Goal: Task Accomplishment & Management: Use online tool/utility

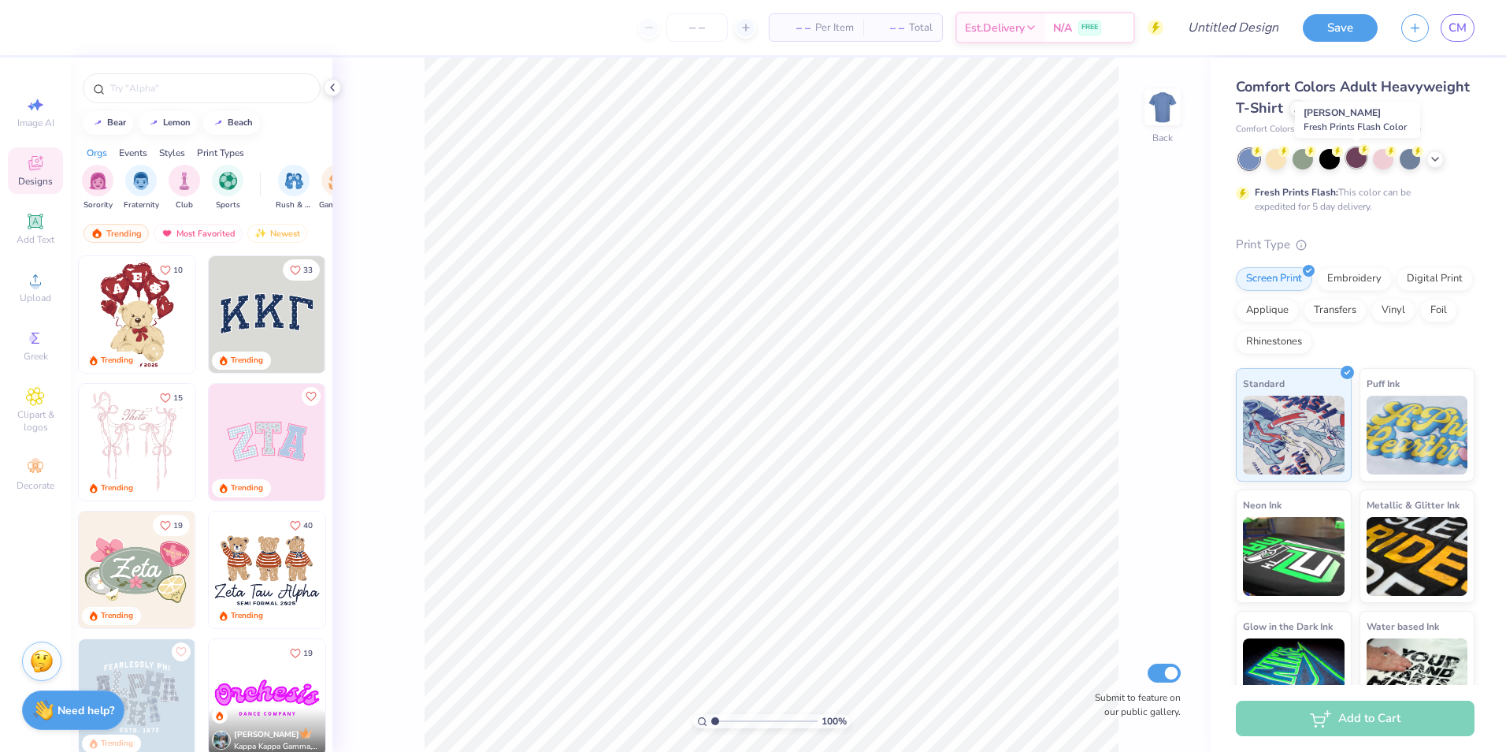
click at [1263, 152] on circle at bounding box center [1257, 151] width 11 height 11
click at [1337, 161] on div at bounding box center [1330, 157] width 20 height 20
click at [1312, 340] on div "Rhinestones" at bounding box center [1274, 340] width 76 height 24
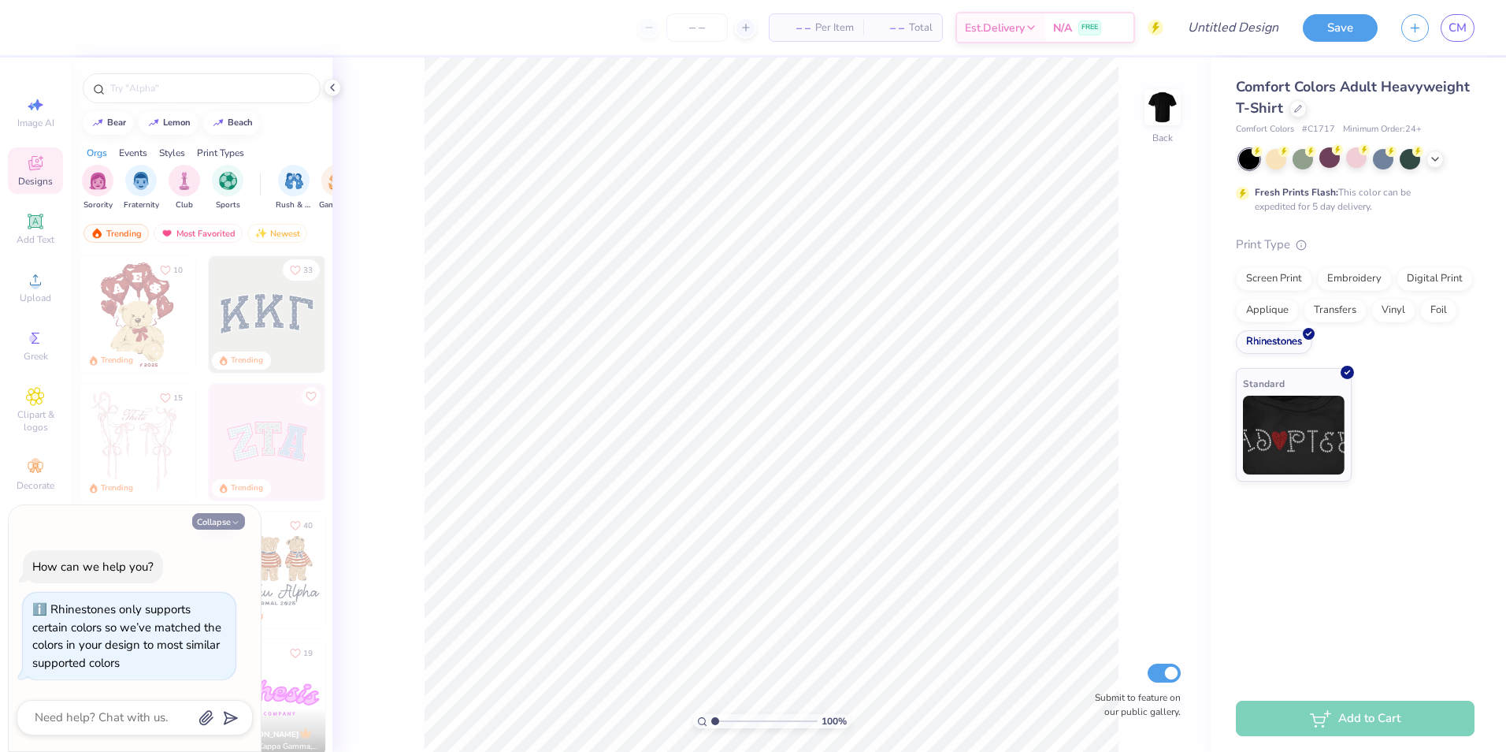
click at [236, 518] on icon "button" at bounding box center [235, 522] width 9 height 9
type textarea "x"
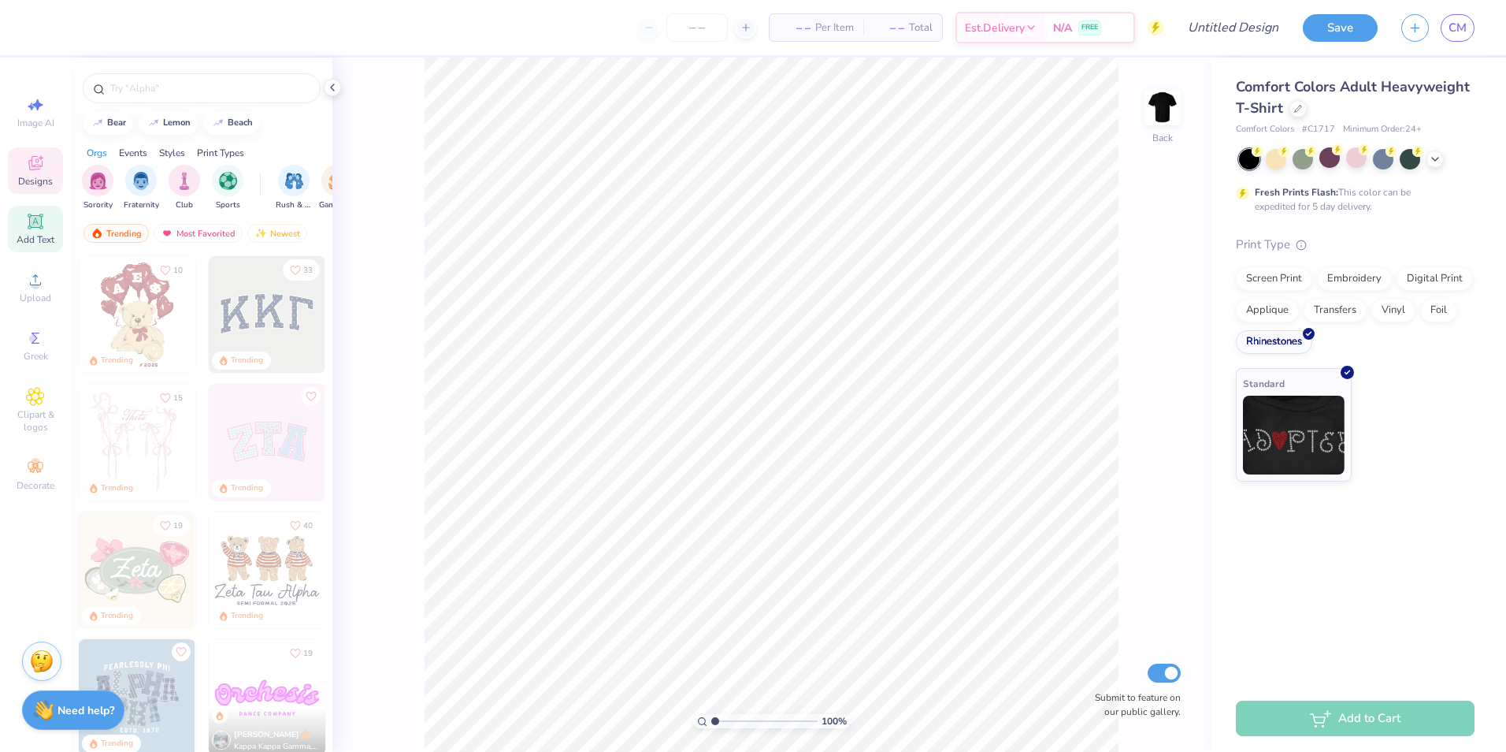
click at [46, 236] on span "Add Text" at bounding box center [36, 239] width 38 height 13
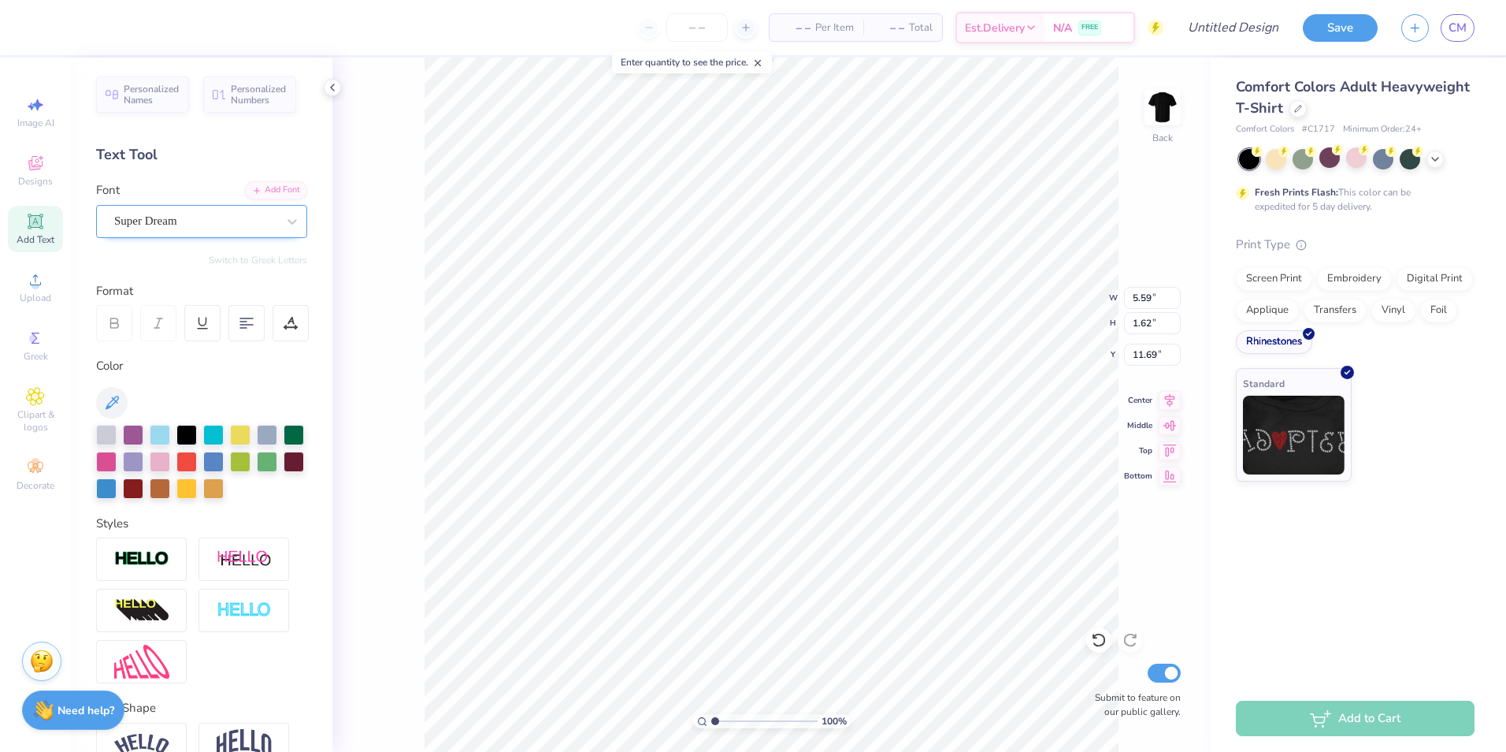
click at [210, 224] on div "Super Dream" at bounding box center [195, 221] width 165 height 24
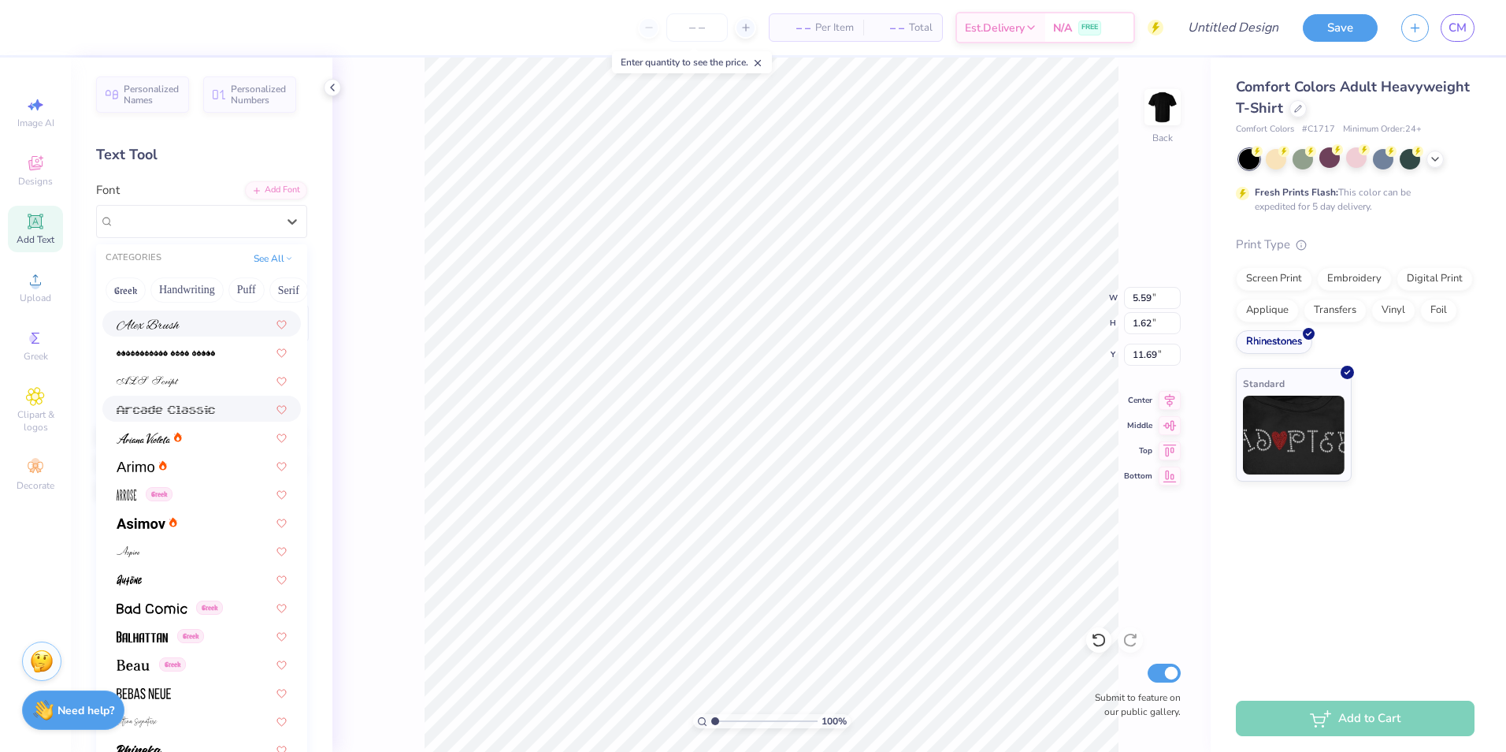
scroll to position [394, 0]
click at [186, 484] on div "Greek" at bounding box center [202, 490] width 170 height 17
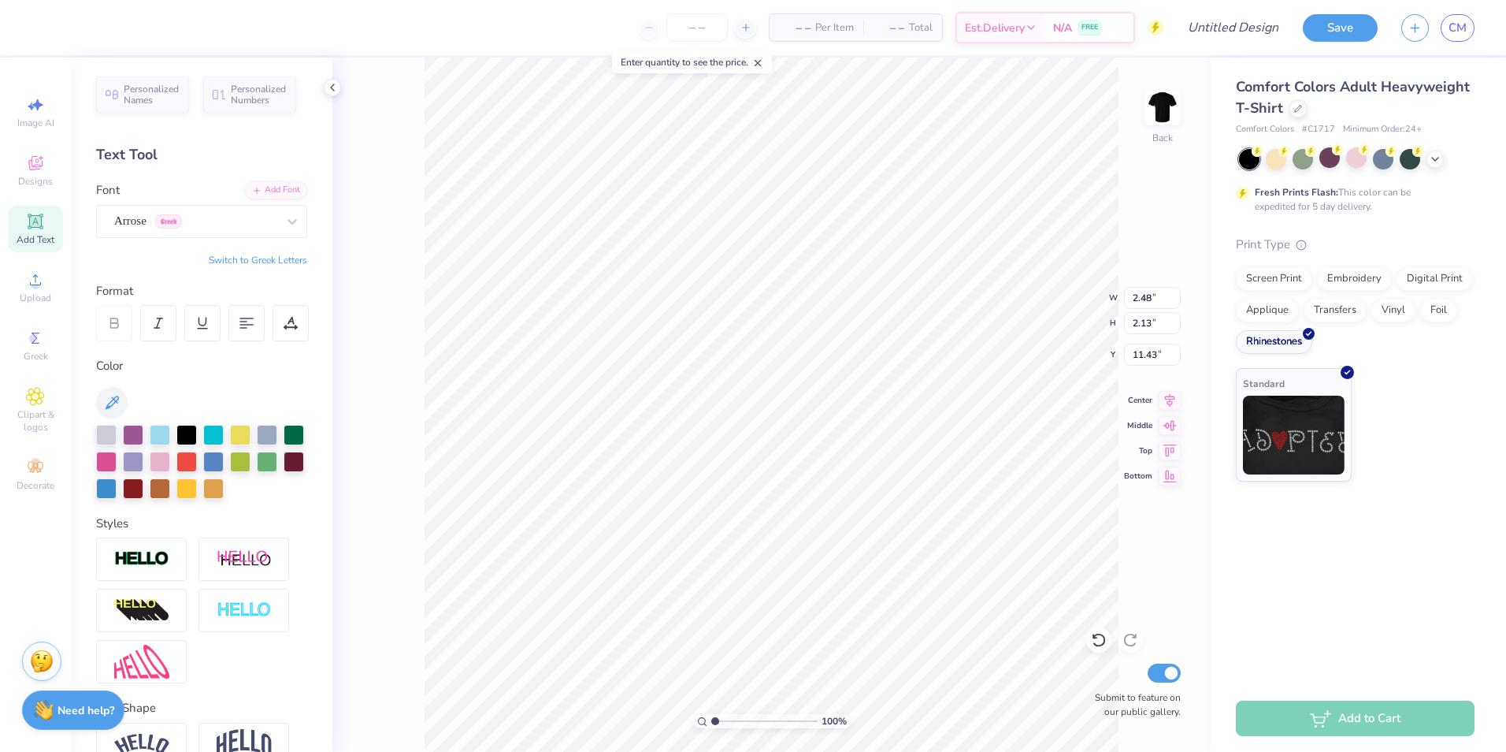
type input "2.48"
type input "2.13"
type input "11.43"
type textarea "delta omicron Lambda"
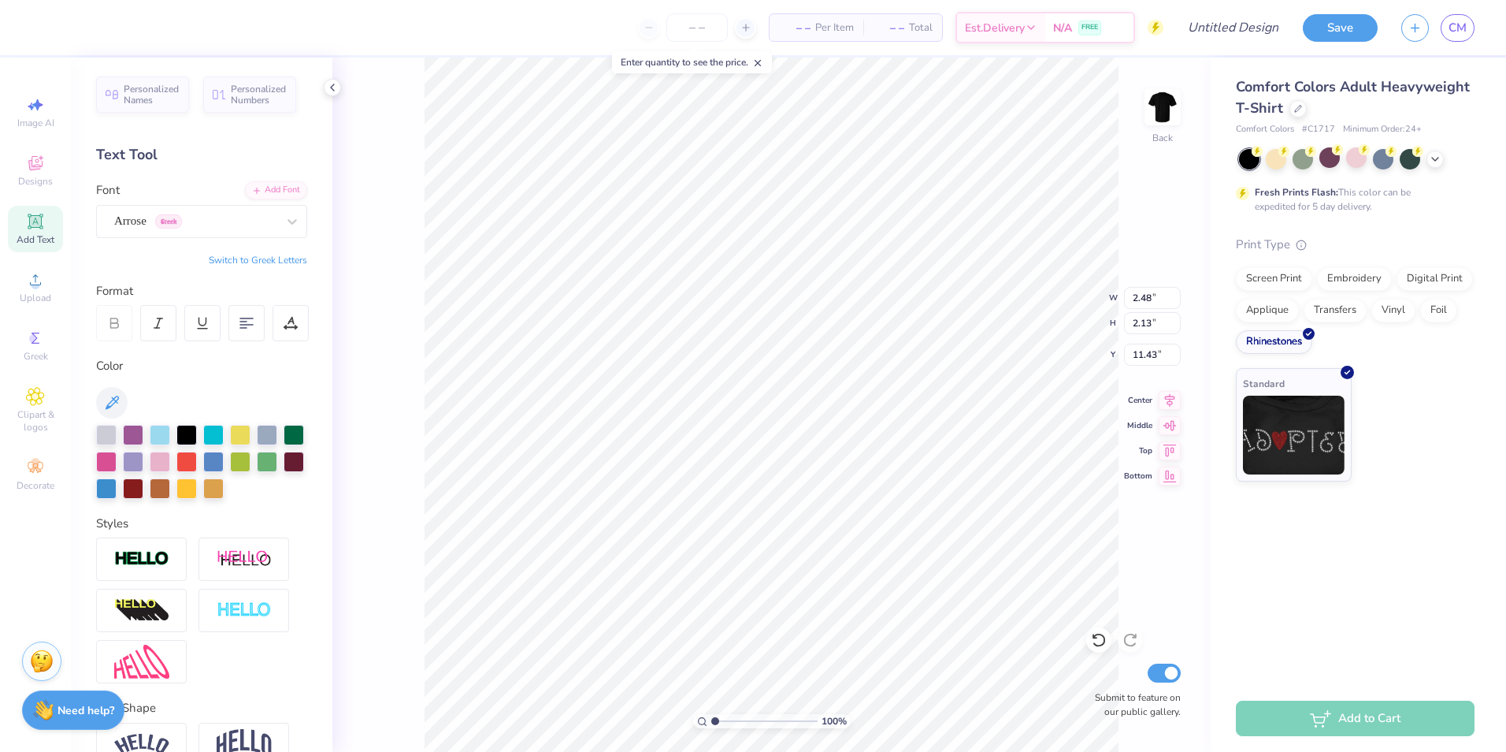
scroll to position [13, 9]
click at [1290, 109] on div at bounding box center [1298, 106] width 17 height 17
type input "13.30"
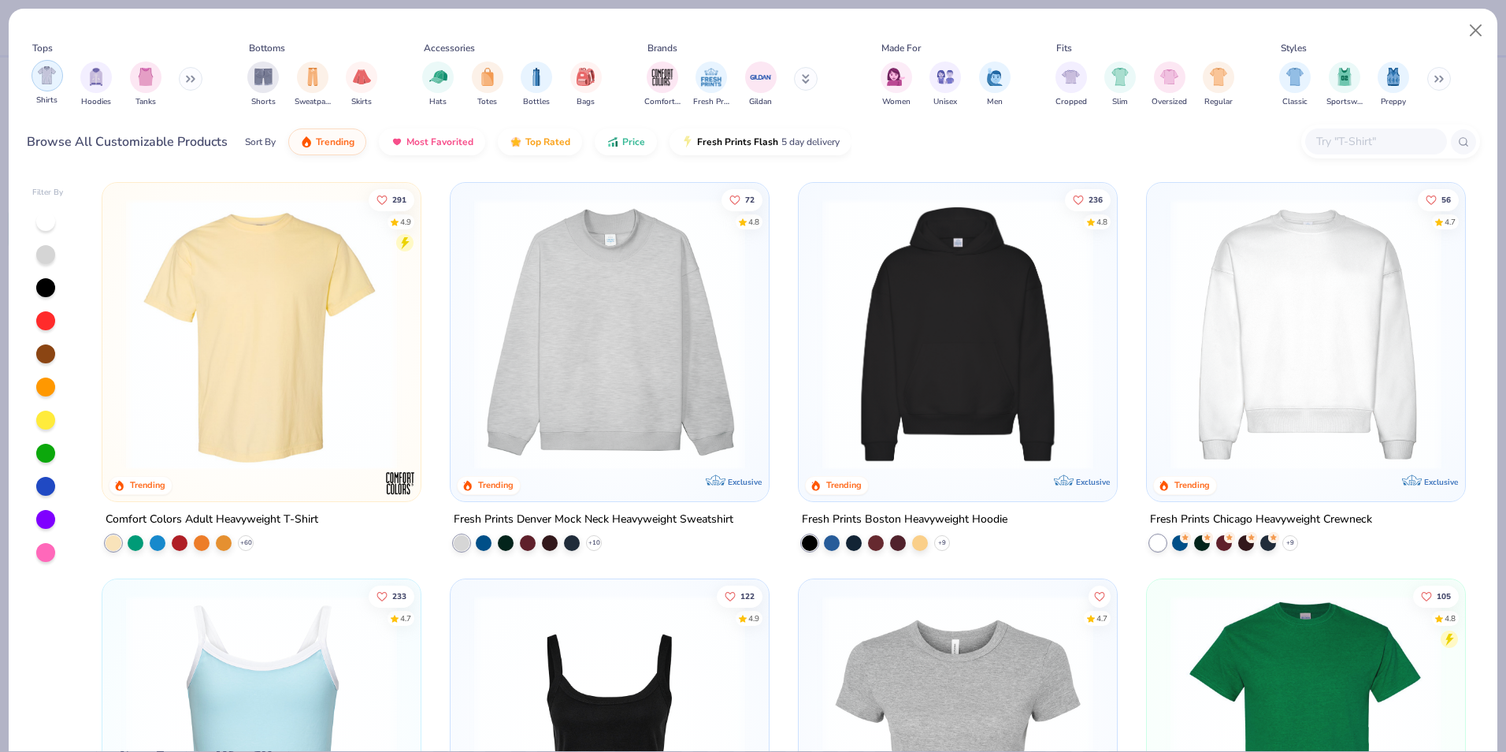
click at [61, 84] on div "Shirts" at bounding box center [48, 83] width 32 height 46
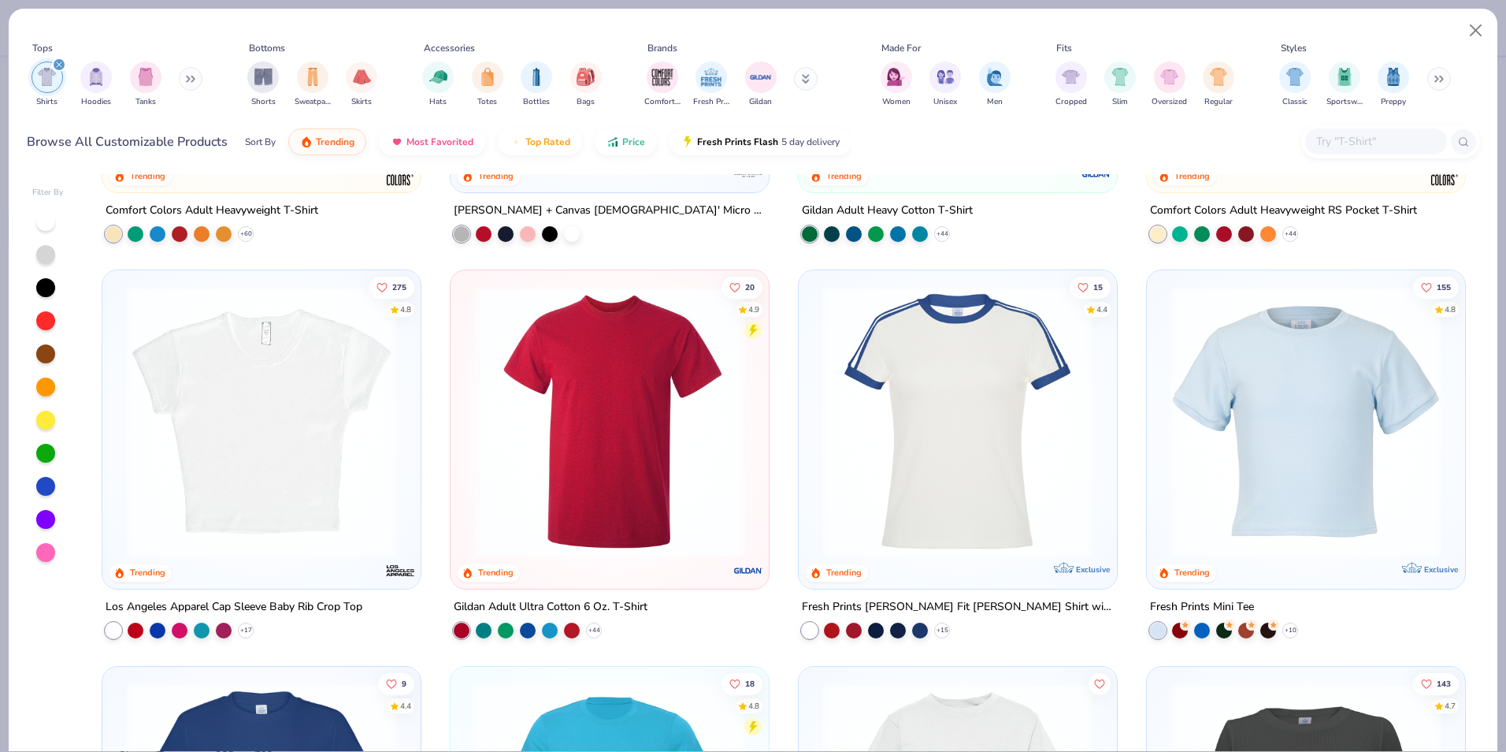
scroll to position [315, 0]
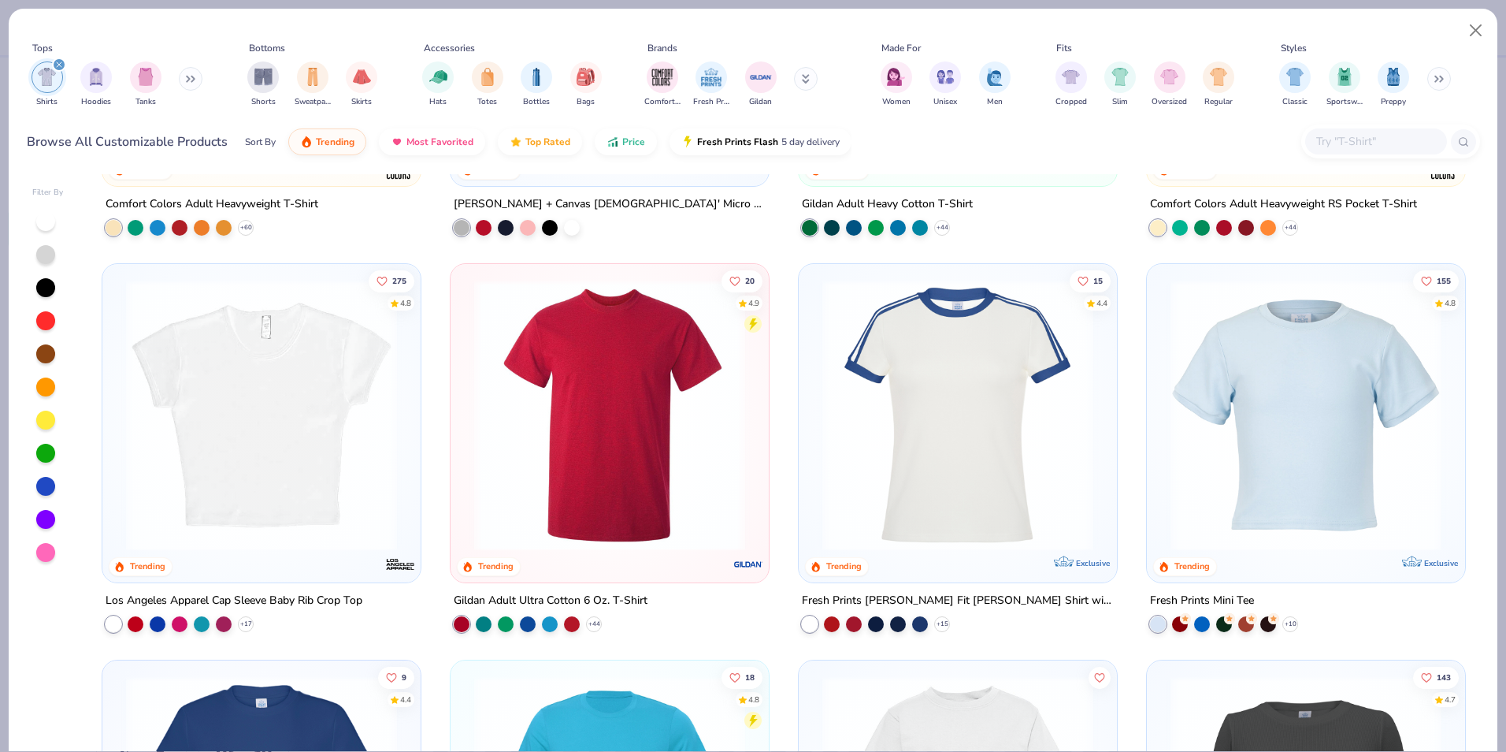
click at [1392, 432] on img at bounding box center [1306, 415] width 287 height 271
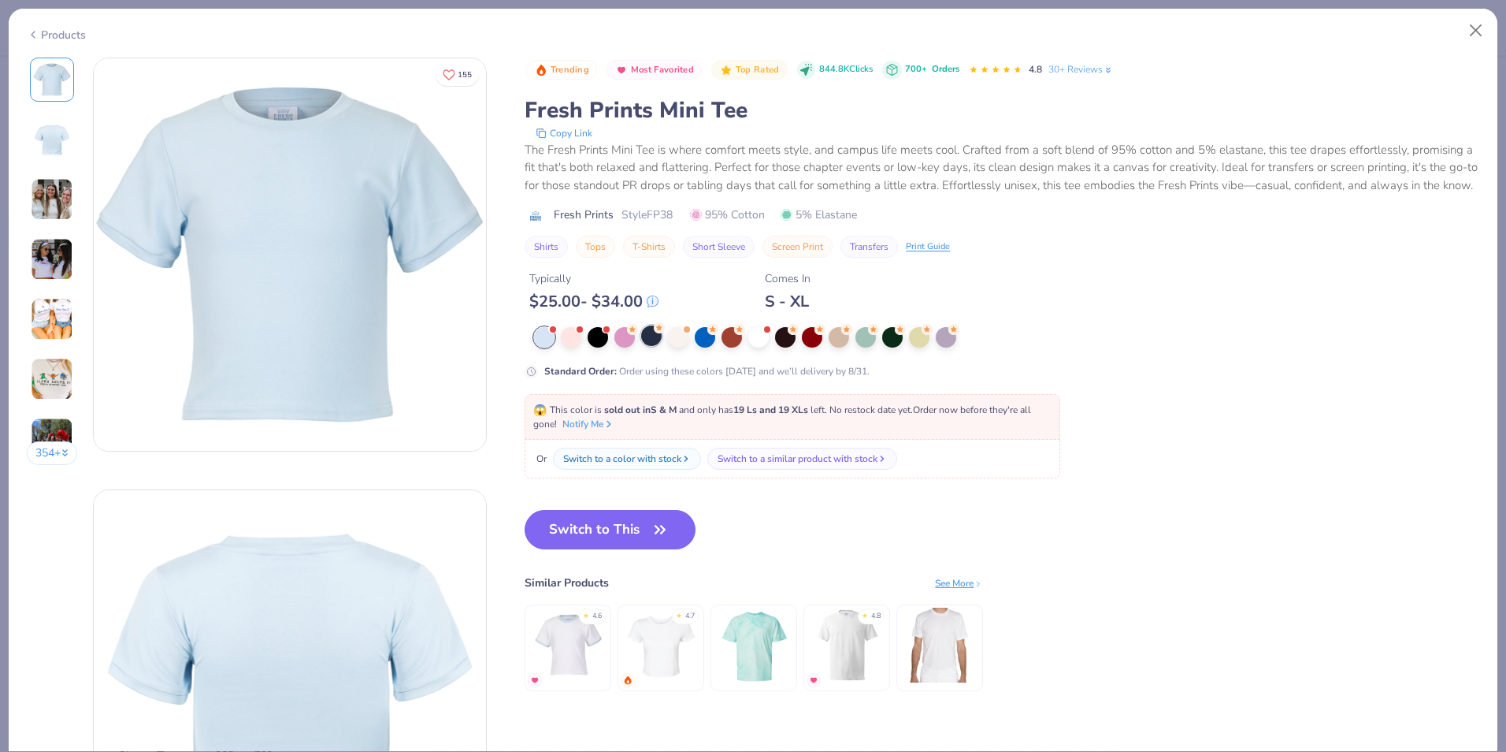
click at [655, 346] on div at bounding box center [651, 335] width 20 height 20
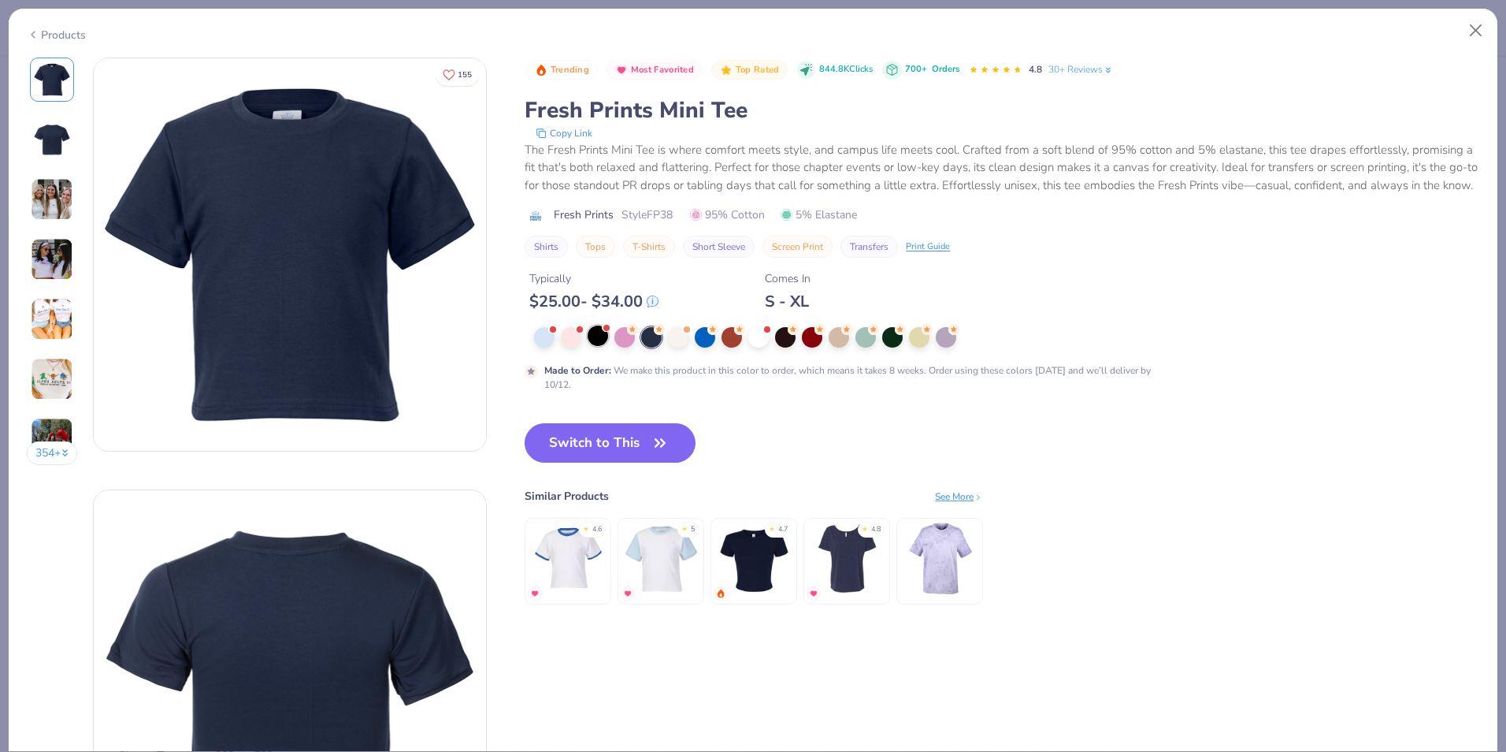
click at [592, 346] on div at bounding box center [598, 335] width 20 height 20
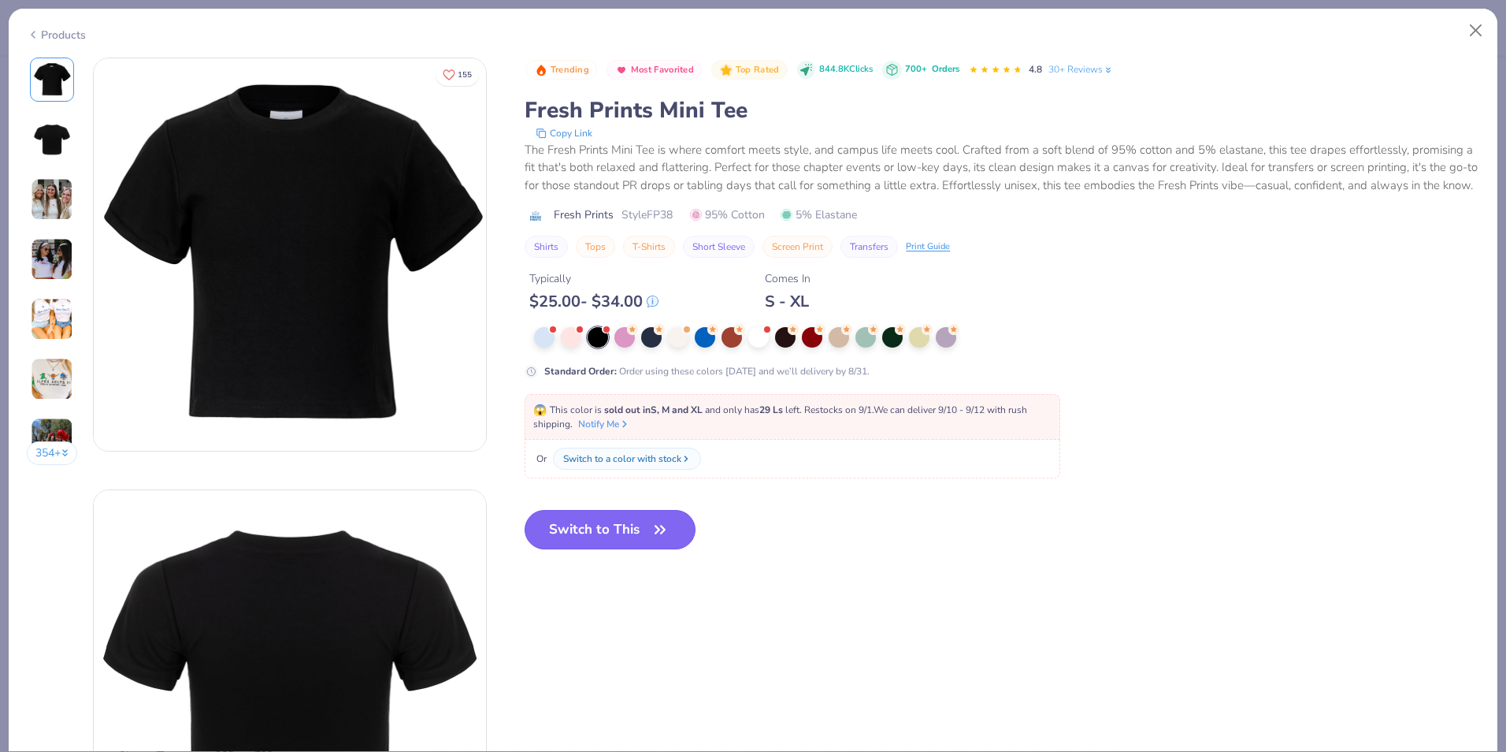
click at [618, 540] on button "Switch to This" at bounding box center [610, 529] width 171 height 39
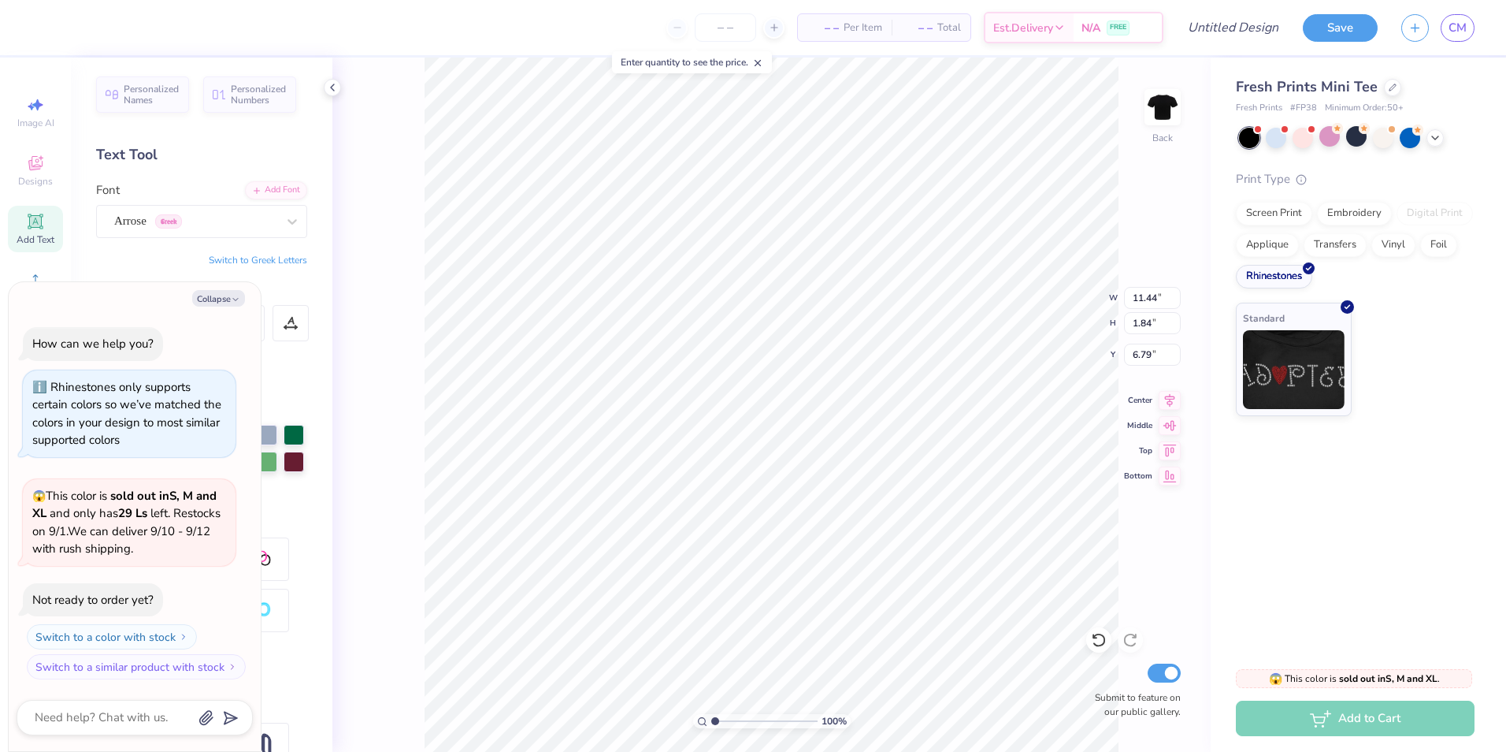
type textarea "x"
type input "3.00"
click at [1331, 354] on img at bounding box center [1294, 367] width 102 height 79
click at [1167, 396] on icon at bounding box center [1170, 398] width 10 height 13
click at [1179, 425] on icon at bounding box center [1170, 423] width 22 height 19
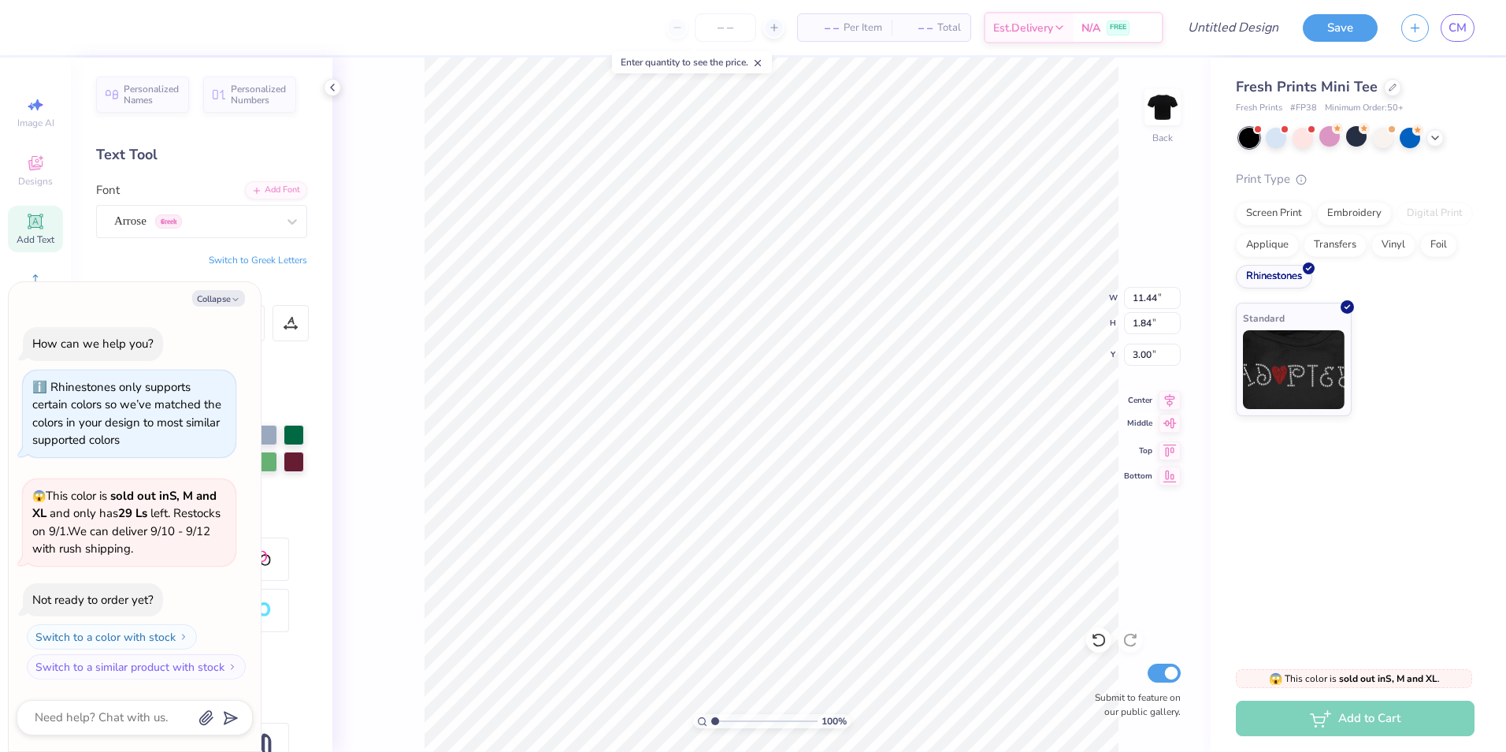
type textarea "x"
type input "7.08"
click at [1178, 401] on icon at bounding box center [1170, 397] width 22 height 19
click at [1175, 440] on div "100 % Back W 11.44 11.44 " H 1.84 1.84 " Y 7.08 7.08 " Center Middle Top Bottom…" at bounding box center [771, 405] width 878 height 694
type textarea "x"
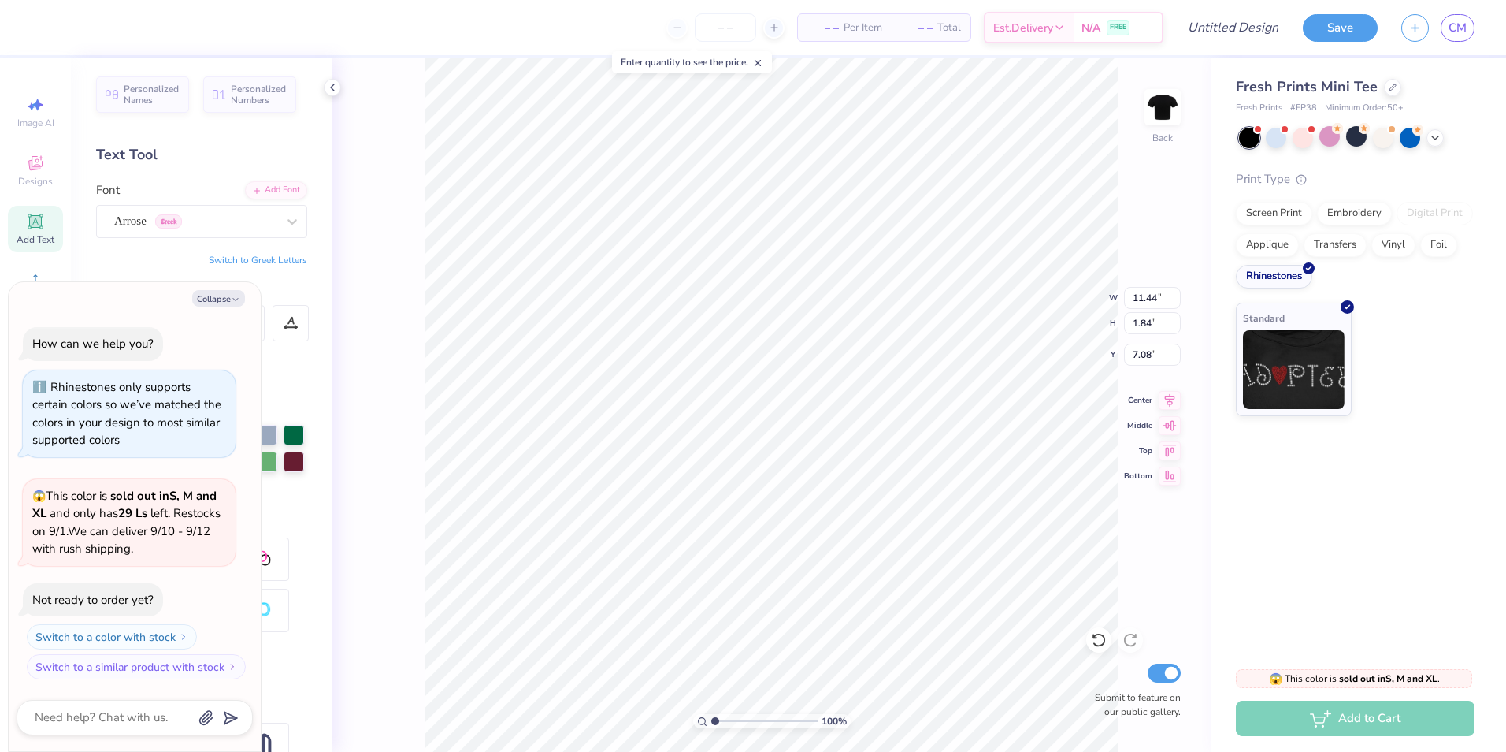
type input "3.00"
type textarea "x"
type input "9.77"
type input "1.57"
type input "3.27"
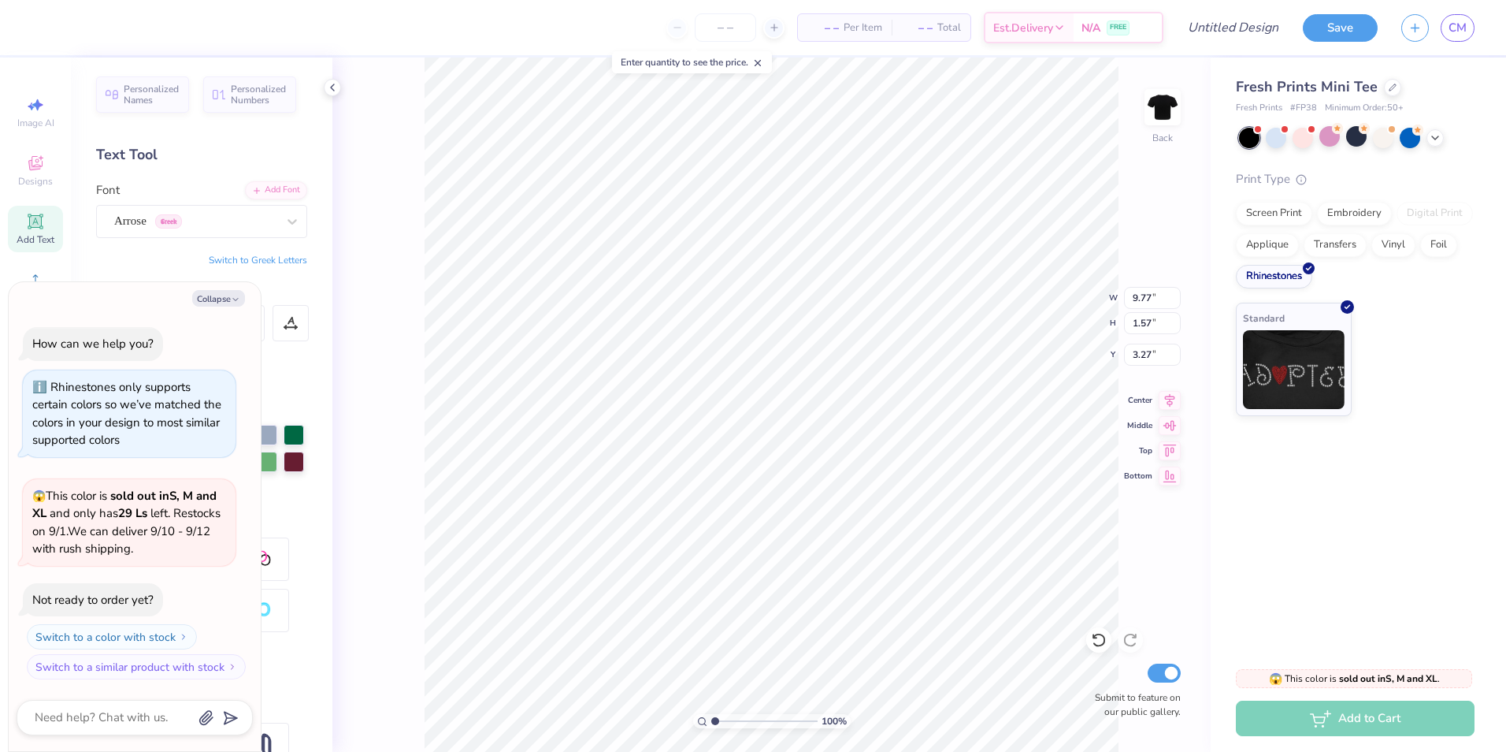
type textarea "x"
type input "3.00"
click at [216, 303] on button "Collapse" at bounding box center [218, 298] width 53 height 17
type textarea "x"
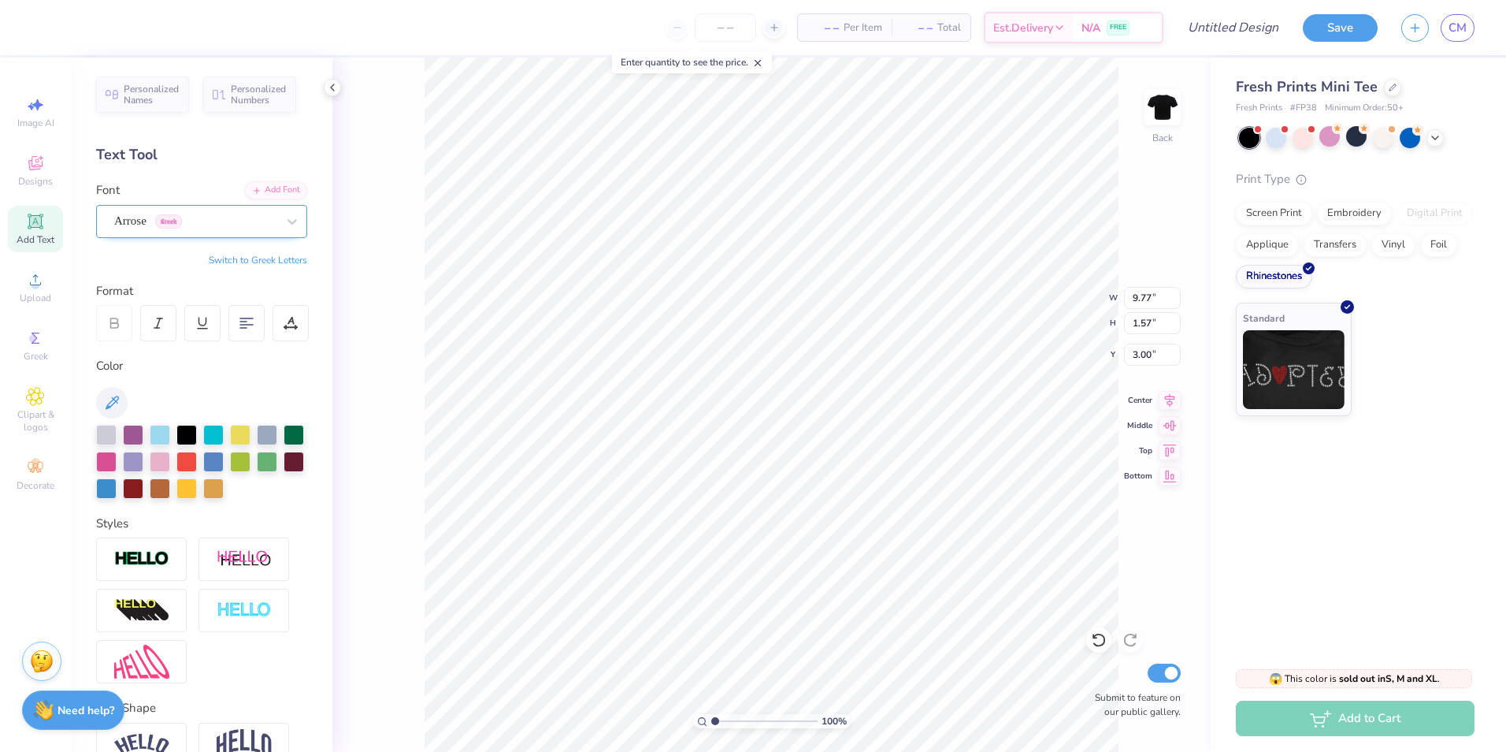
click at [236, 229] on div "Arrose Greek" at bounding box center [195, 221] width 165 height 24
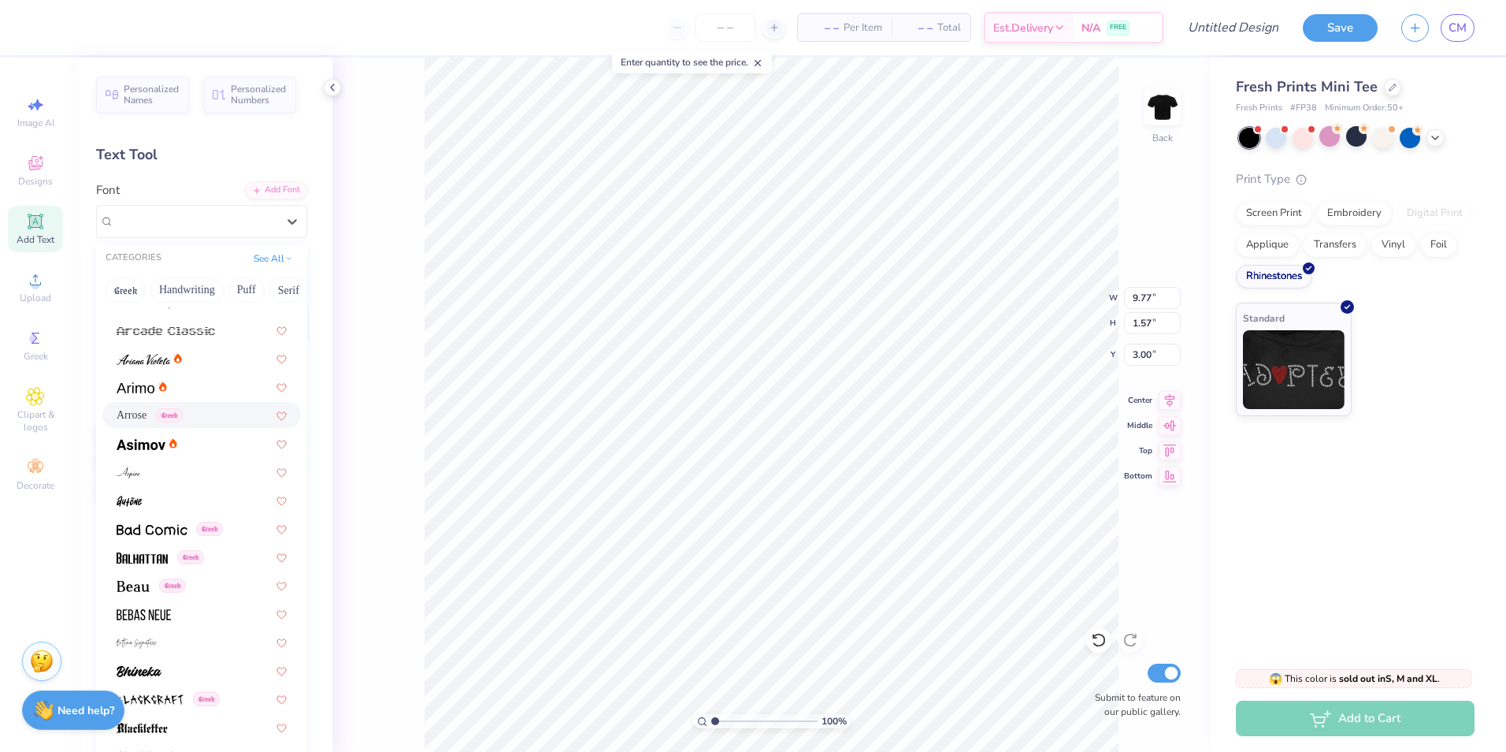
scroll to position [473, 0]
click at [181, 363] on div at bounding box center [149, 355] width 65 height 17
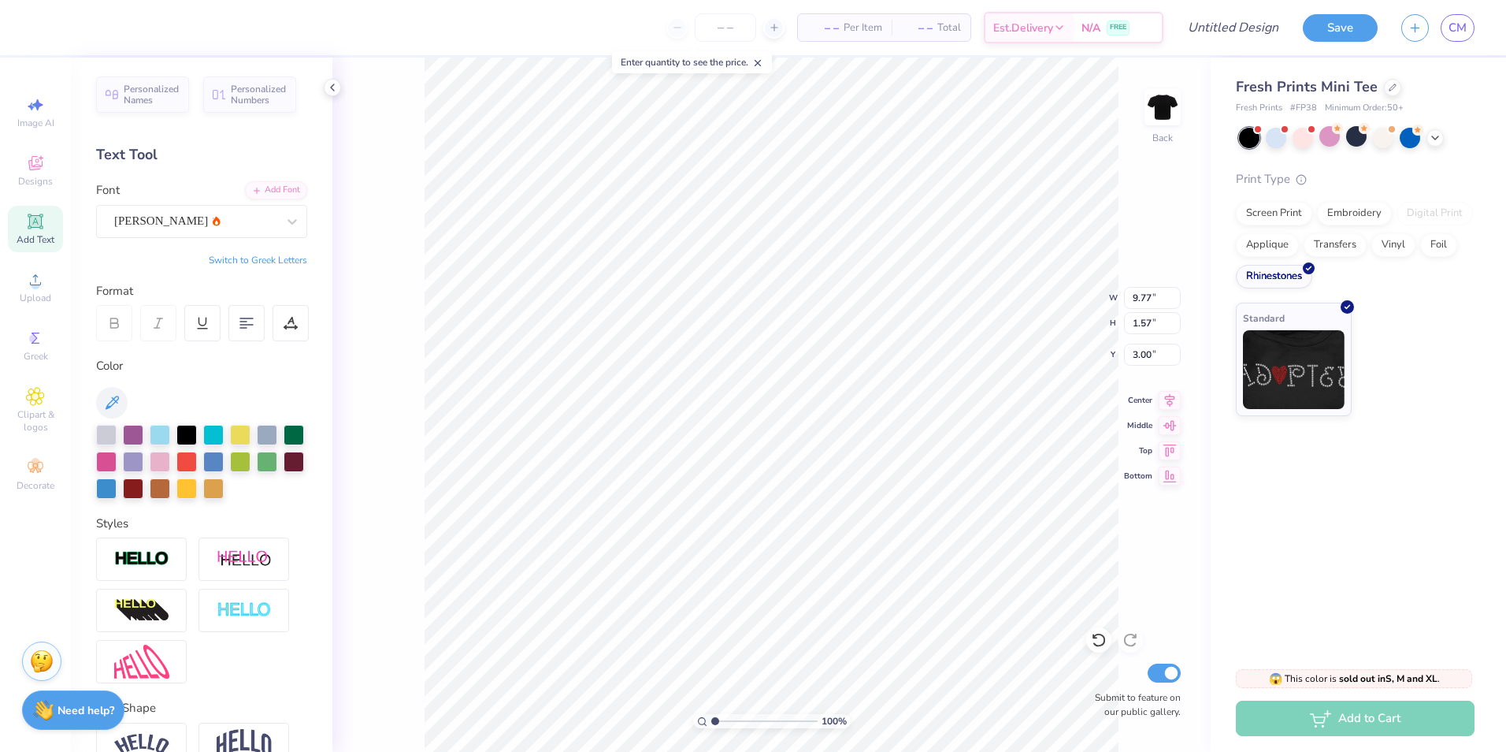
type input "9.97"
type input "1.35"
type input "3.11"
type textarea "delta omicron lambda"
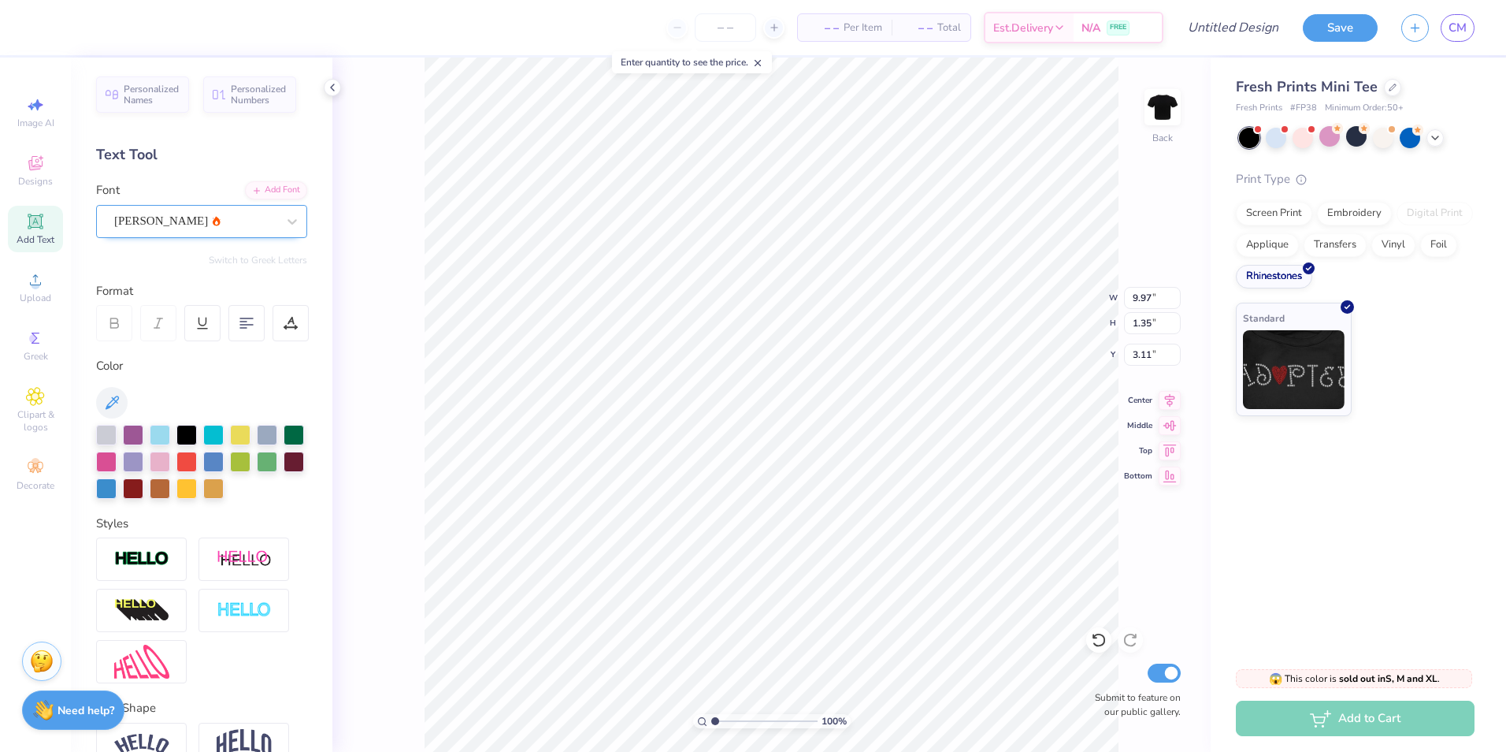
click at [172, 222] on div "[PERSON_NAME]" at bounding box center [195, 221] width 165 height 24
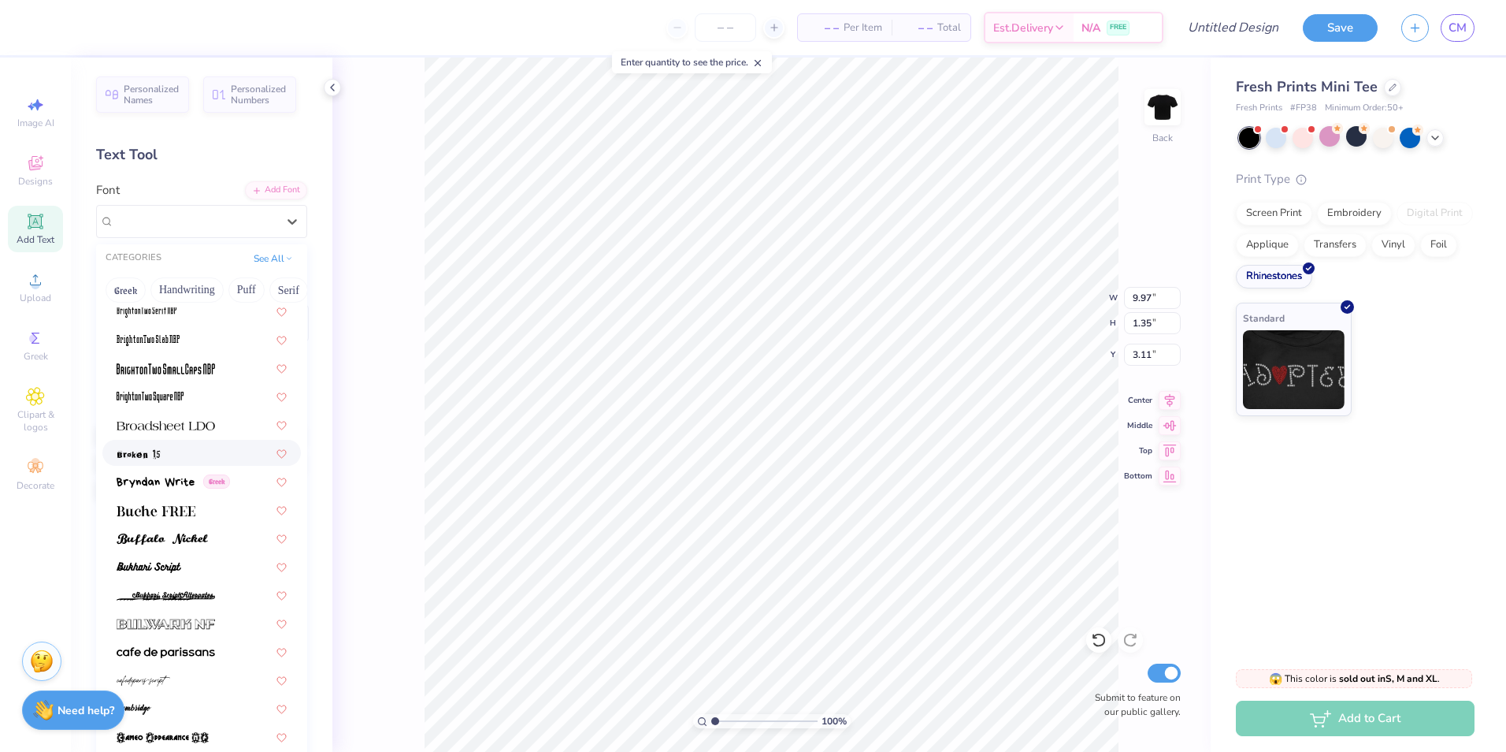
scroll to position [1260, 0]
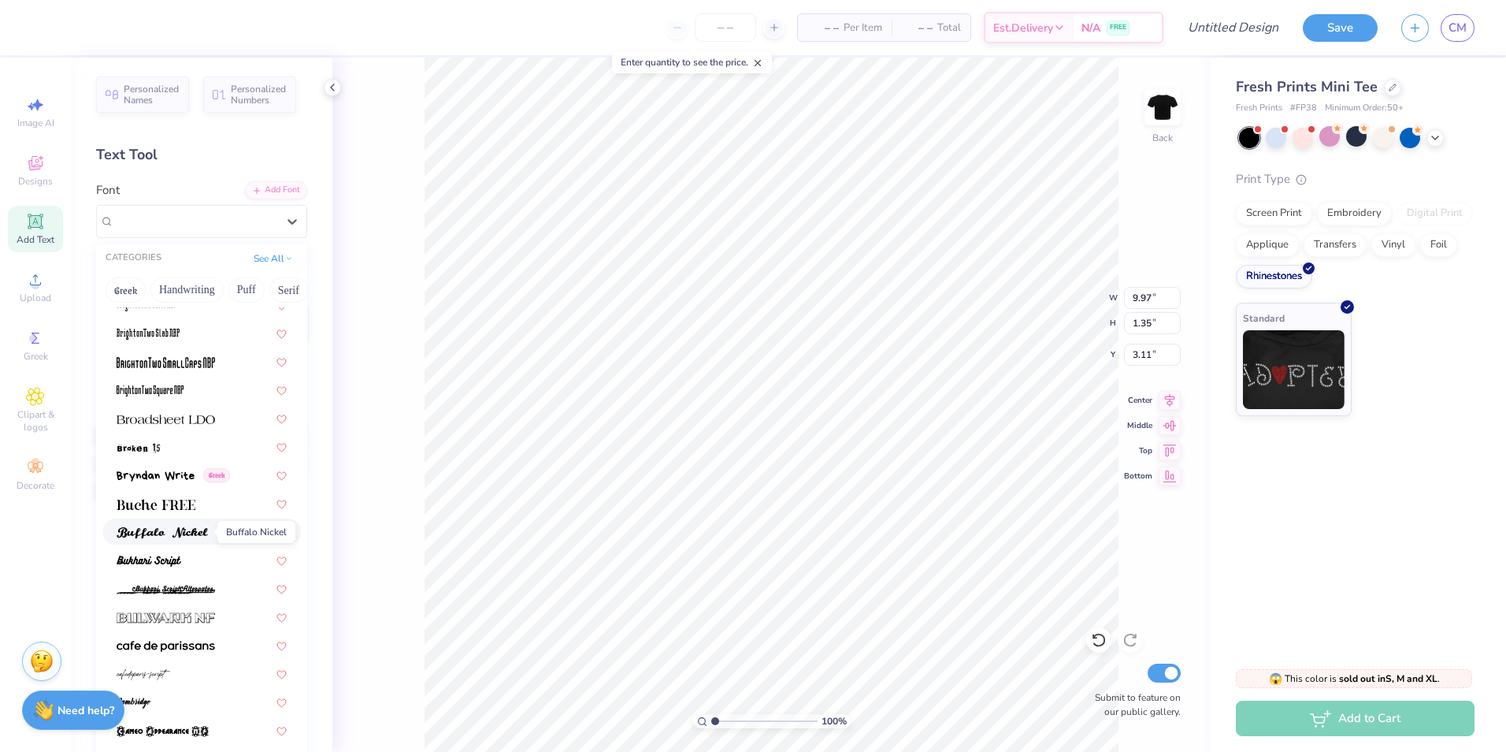
click at [181, 525] on span at bounding box center [162, 531] width 91 height 17
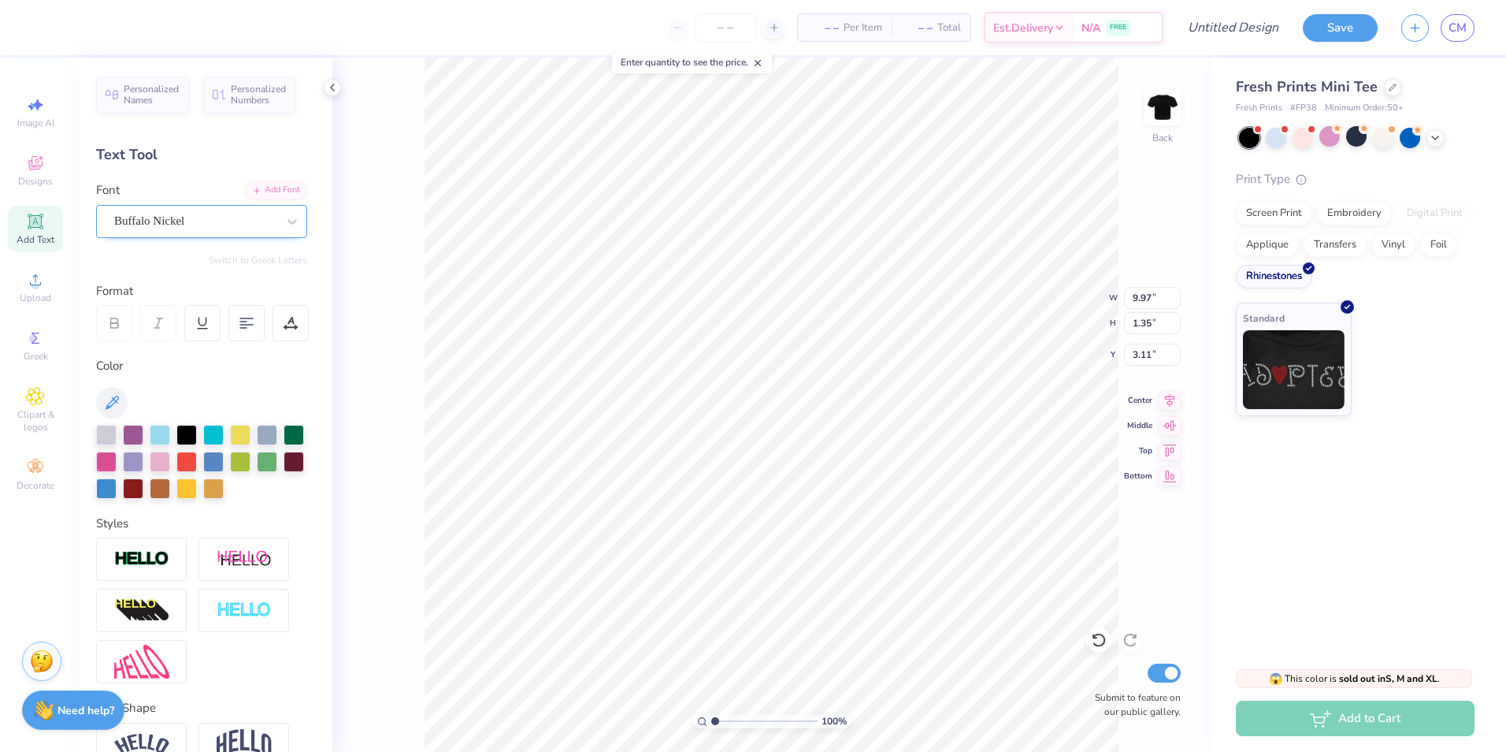
click at [191, 217] on div "Buffalo Nickel" at bounding box center [195, 221] width 165 height 24
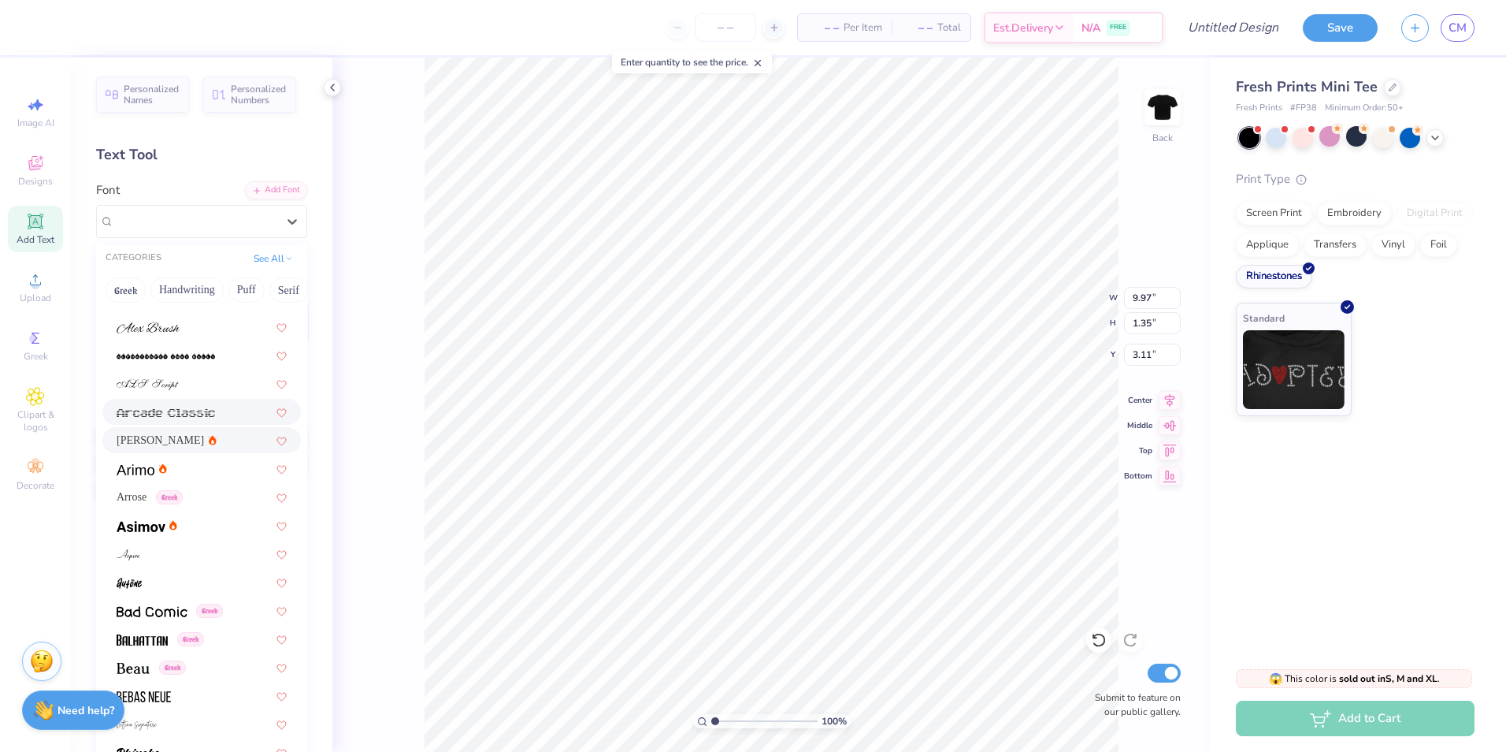
scroll to position [394, 0]
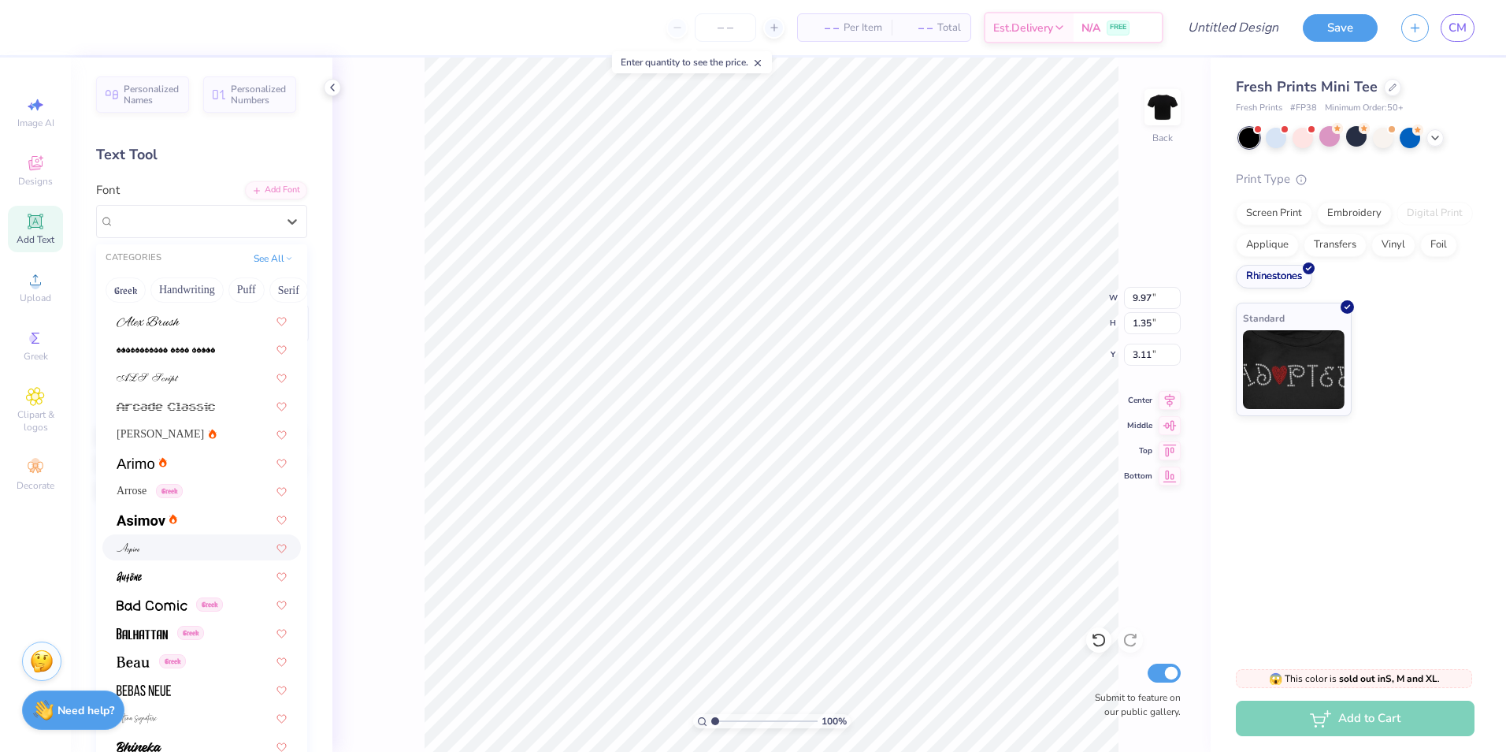
click at [180, 535] on div at bounding box center [201, 547] width 199 height 26
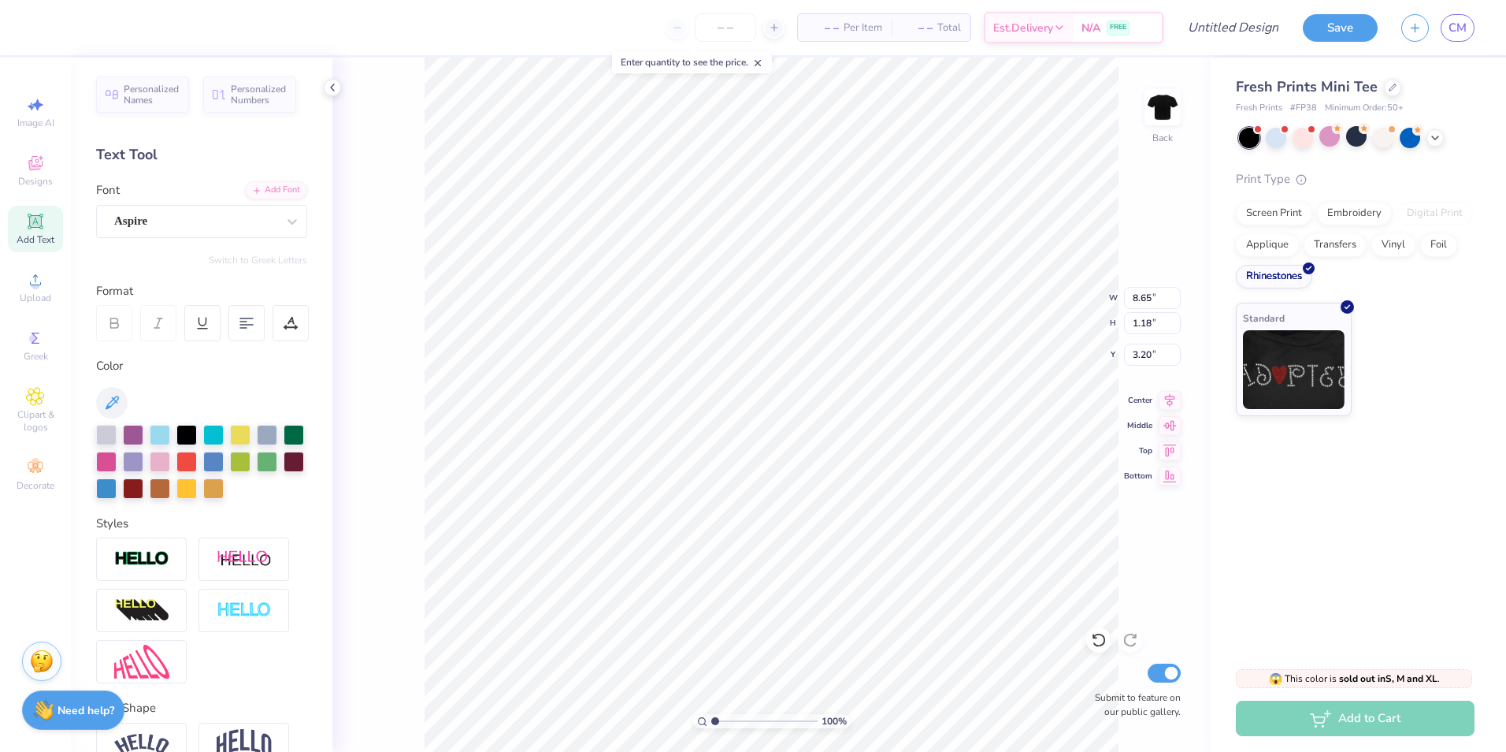
type input "3.00"
type input "9.86"
type input "1.34"
click at [1306, 354] on img at bounding box center [1294, 367] width 102 height 79
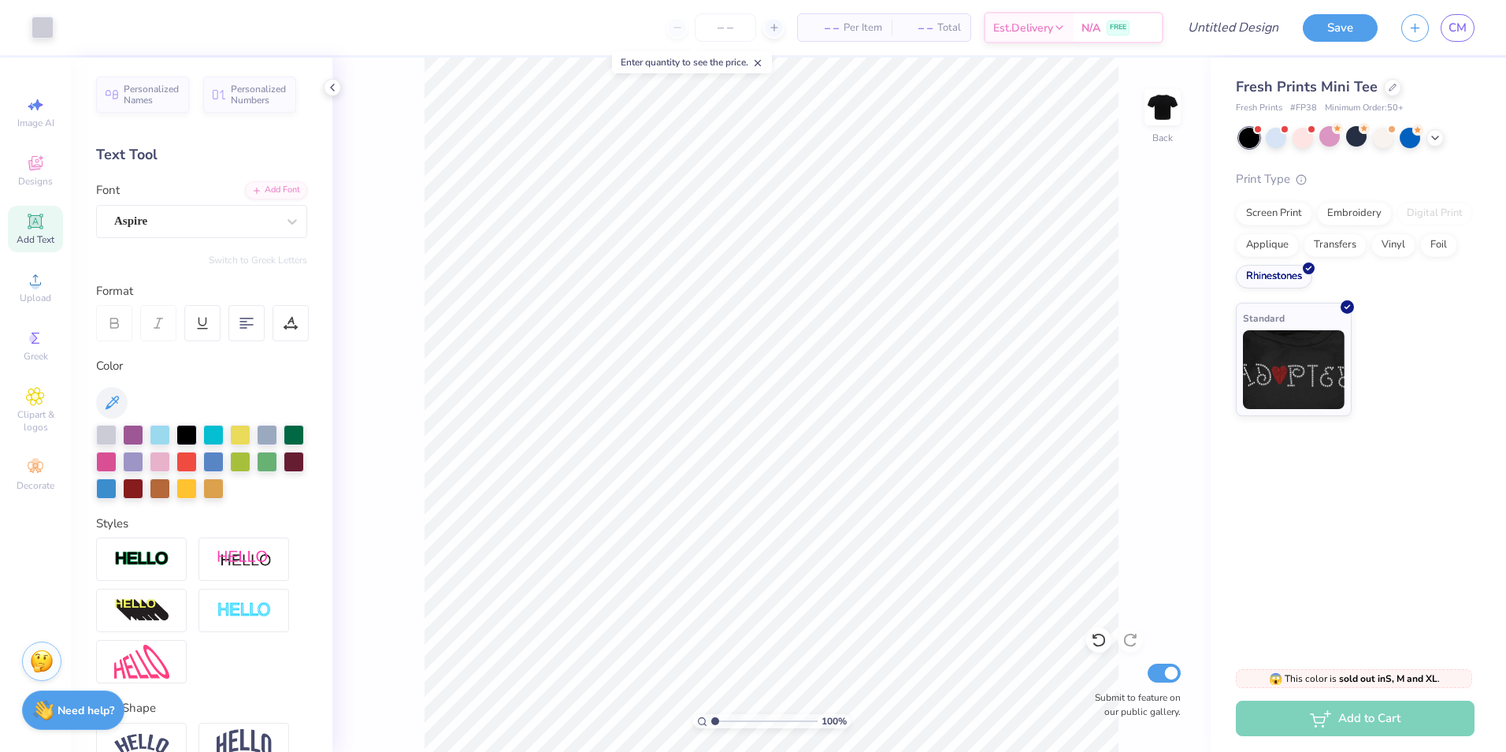
click at [757, 59] on icon at bounding box center [757, 63] width 11 height 11
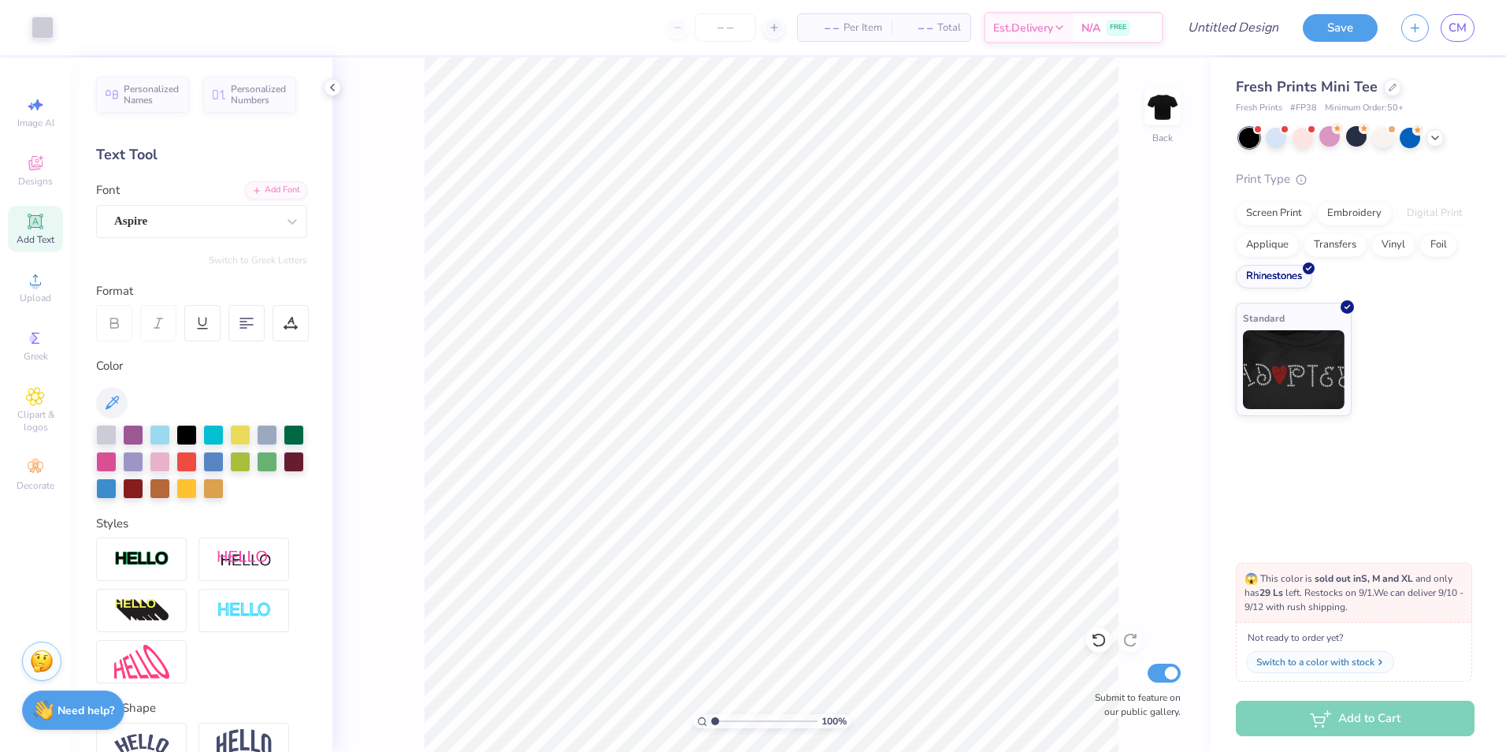
click at [1323, 655] on div "Switch to a color with stock" at bounding box center [1316, 662] width 118 height 14
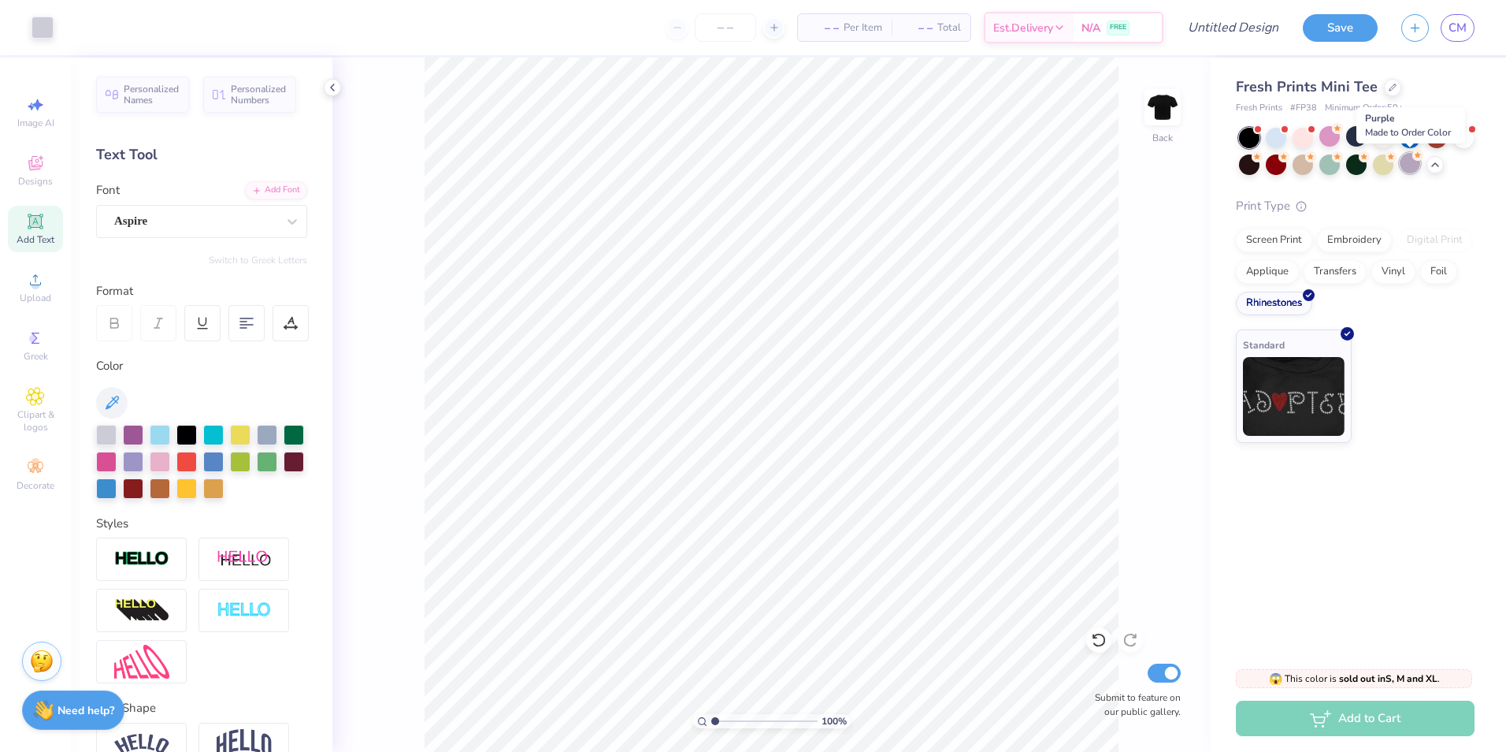
click at [1414, 162] on div at bounding box center [1410, 163] width 20 height 20
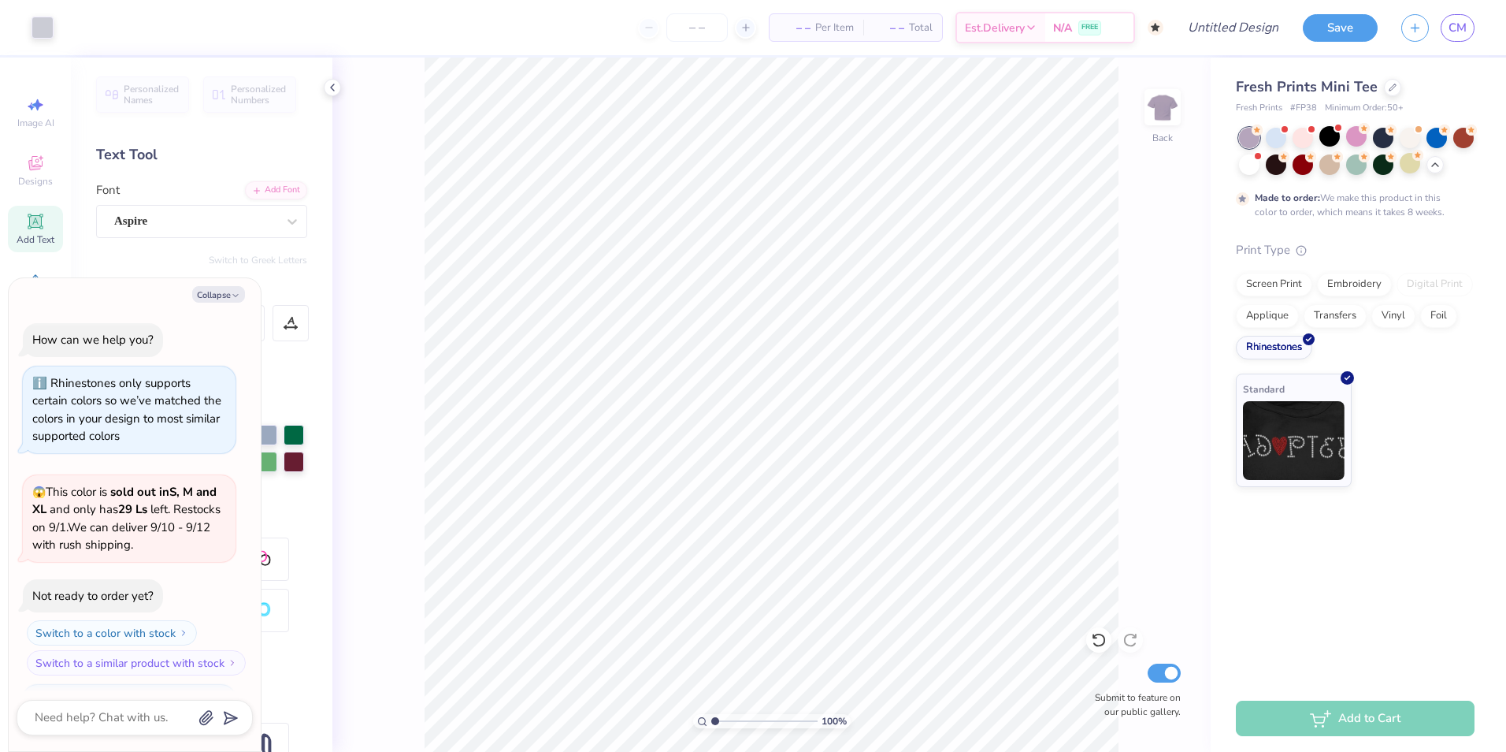
scroll to position [127, 0]
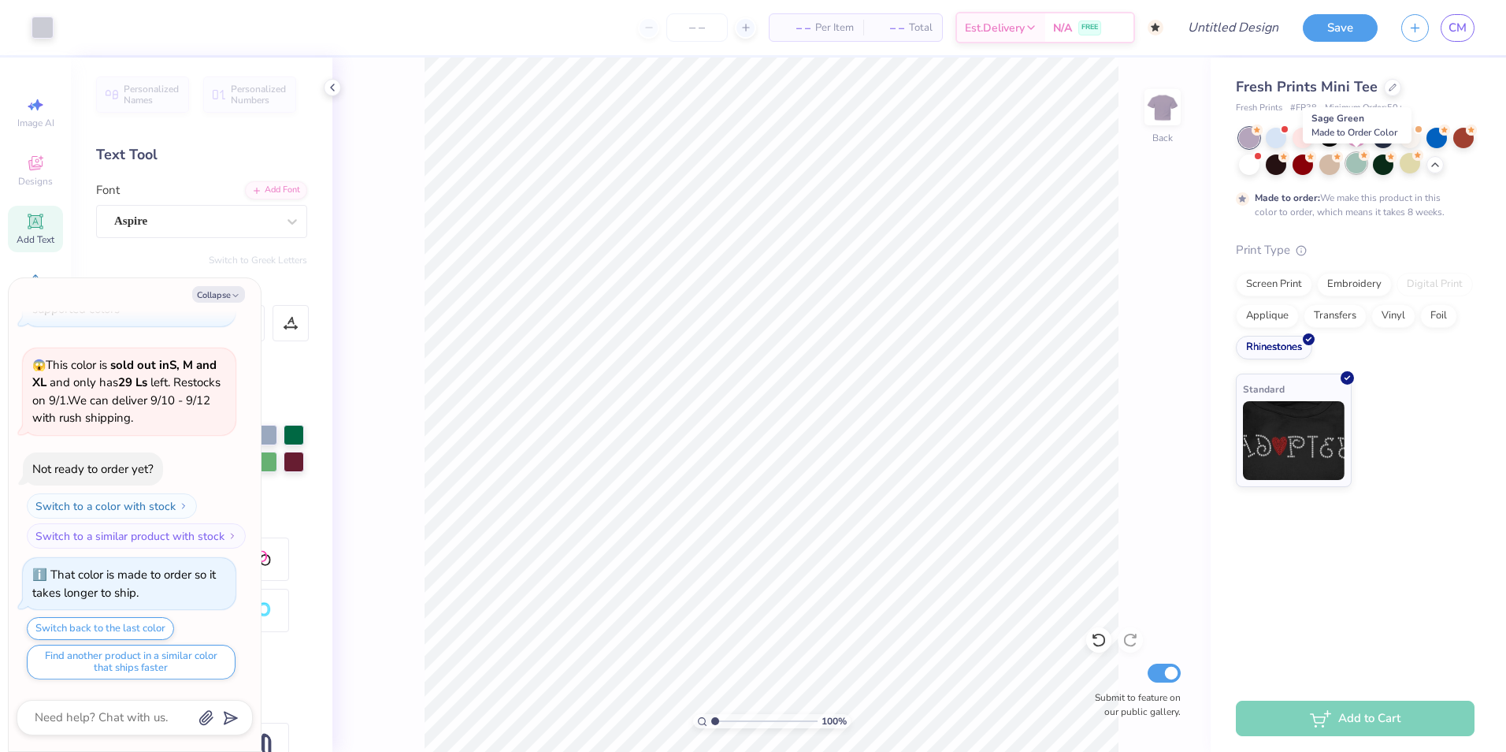
click at [1357, 166] on div at bounding box center [1356, 163] width 20 height 20
click at [1283, 172] on div at bounding box center [1276, 163] width 20 height 20
click at [1357, 137] on div at bounding box center [1356, 136] width 20 height 20
click at [1469, 142] on div at bounding box center [1463, 136] width 20 height 20
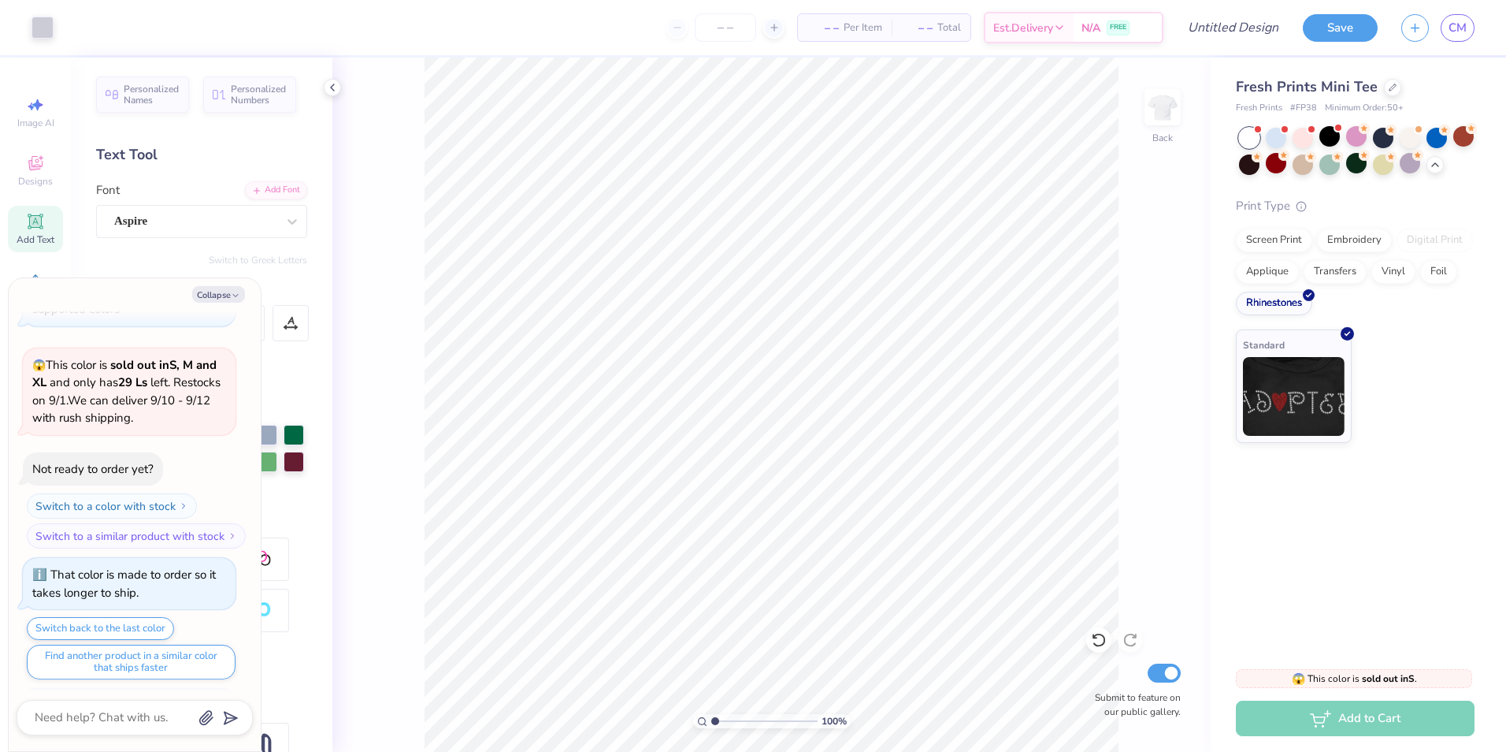
scroll to position [428, 0]
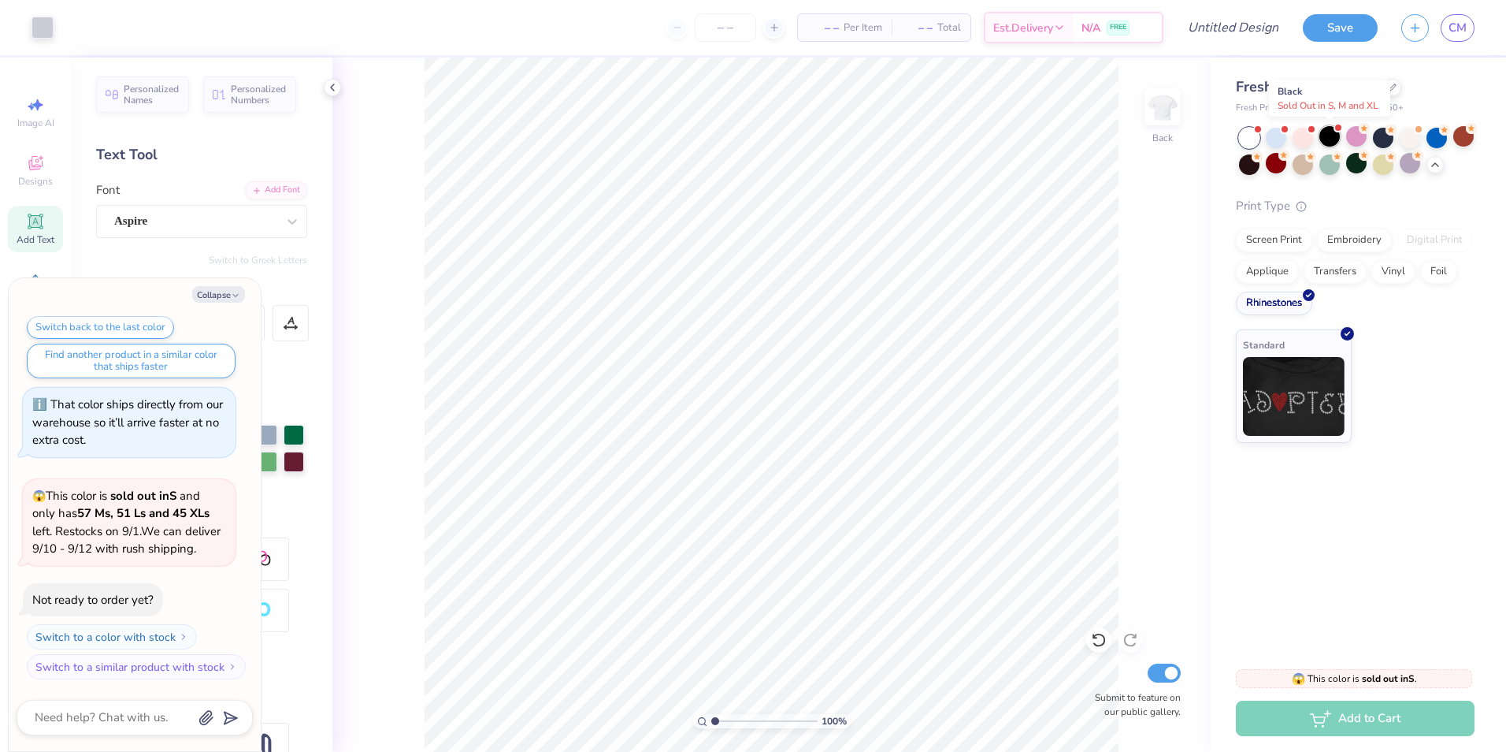
click at [1322, 135] on div at bounding box center [1330, 136] width 20 height 20
type textarea "x"
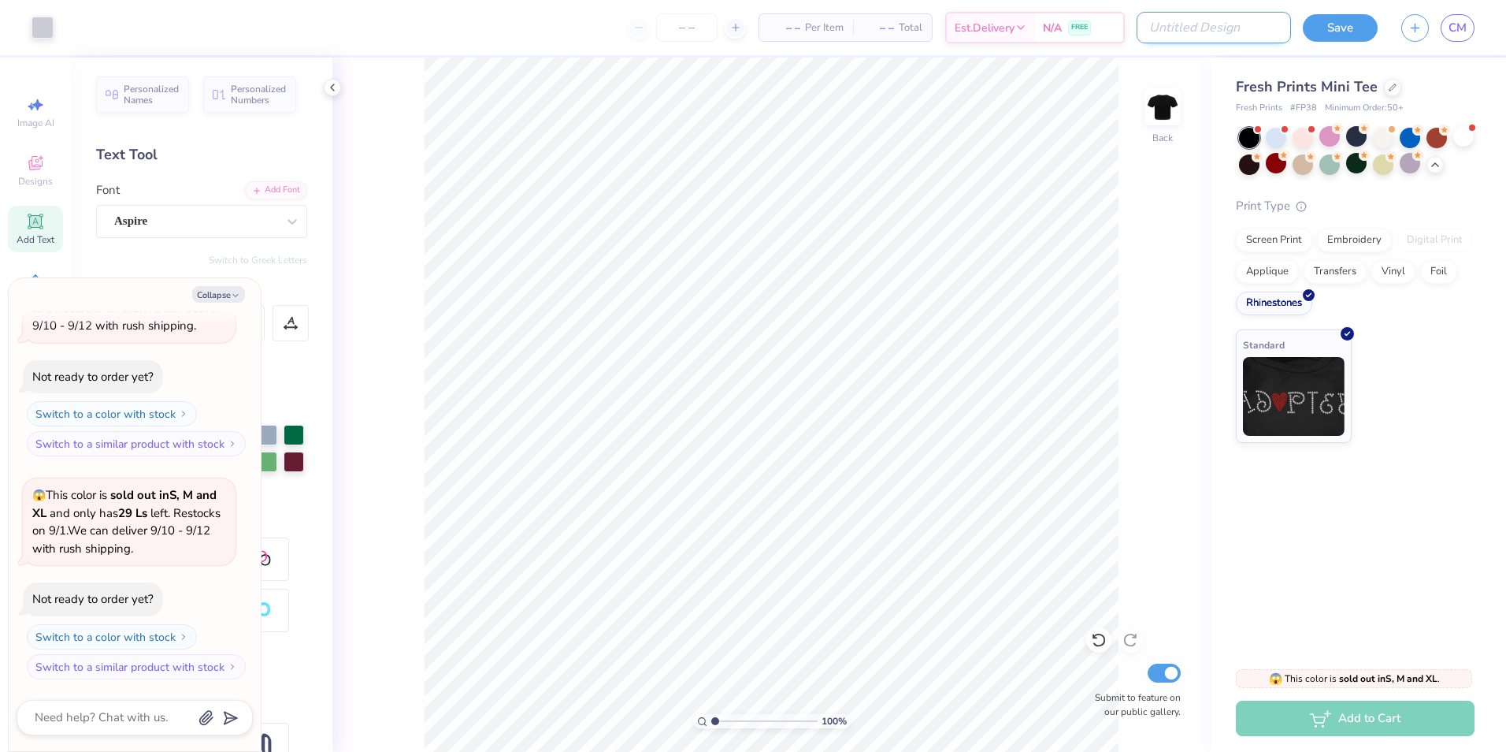
click at [1249, 33] on input "Design Title" at bounding box center [1214, 28] width 154 height 32
type input "B"
type textarea "x"
type input "Ba"
type textarea "x"
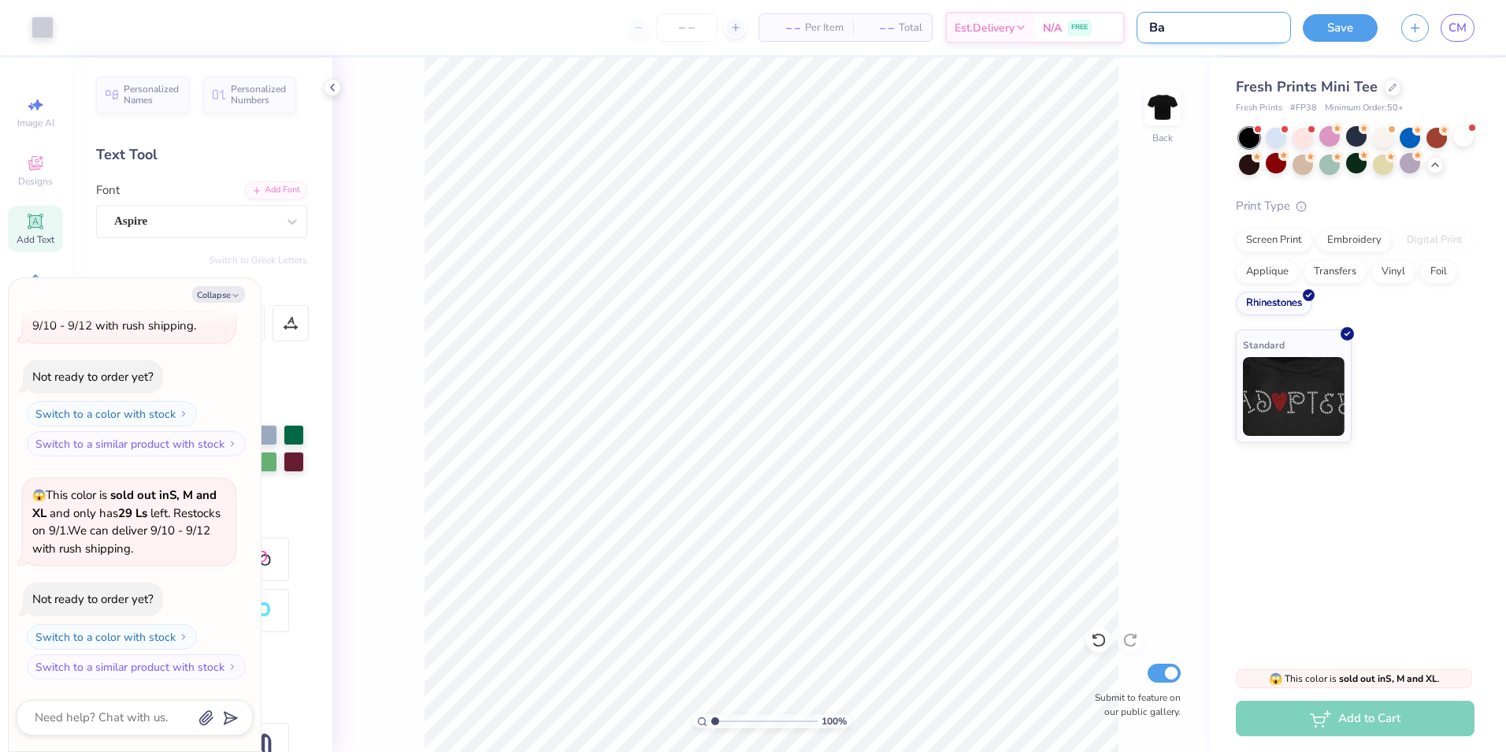
type input "Bab"
type textarea "x"
type input "Baby"
type textarea "x"
type input "Baby"
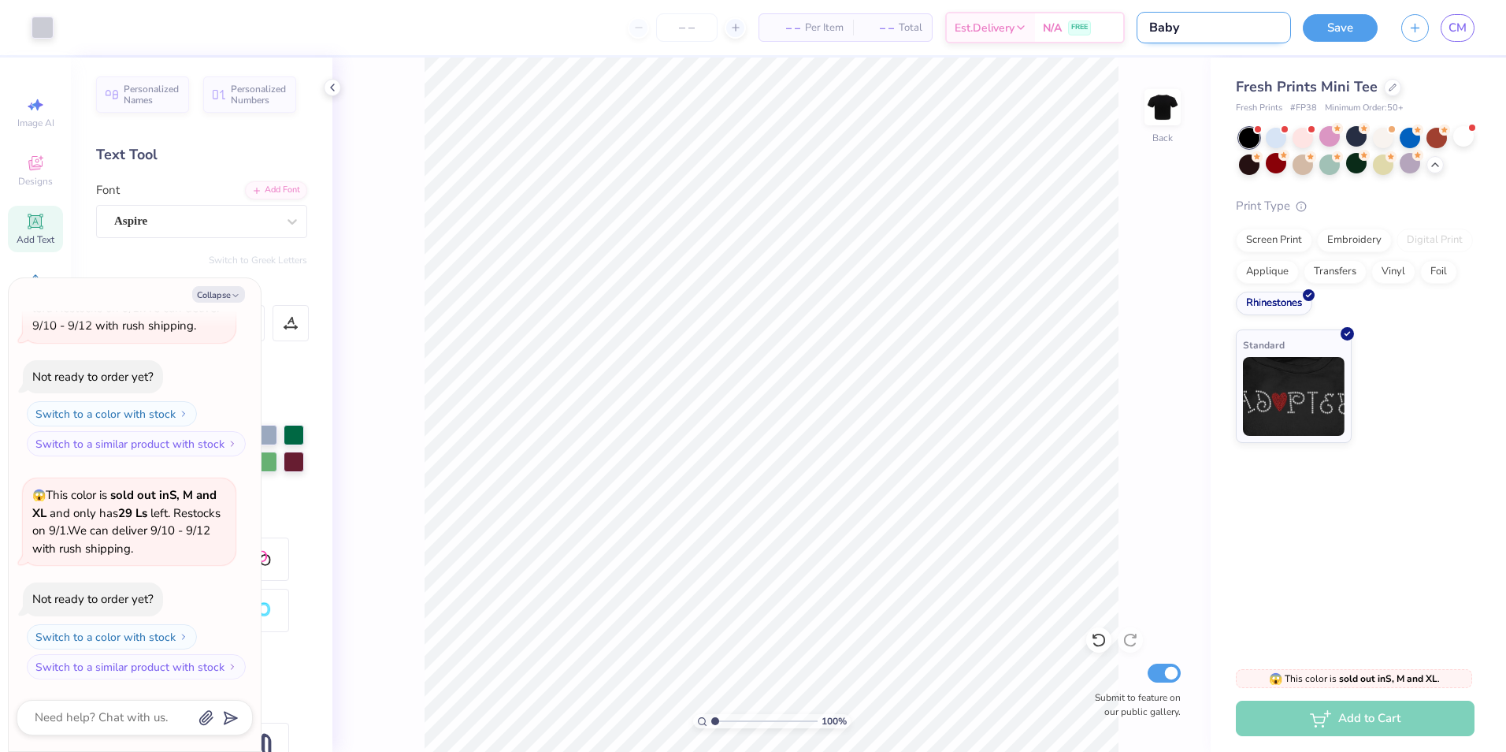
type textarea "x"
type input "Baby T"
type textarea "x"
type input "Baby TE"
type textarea "x"
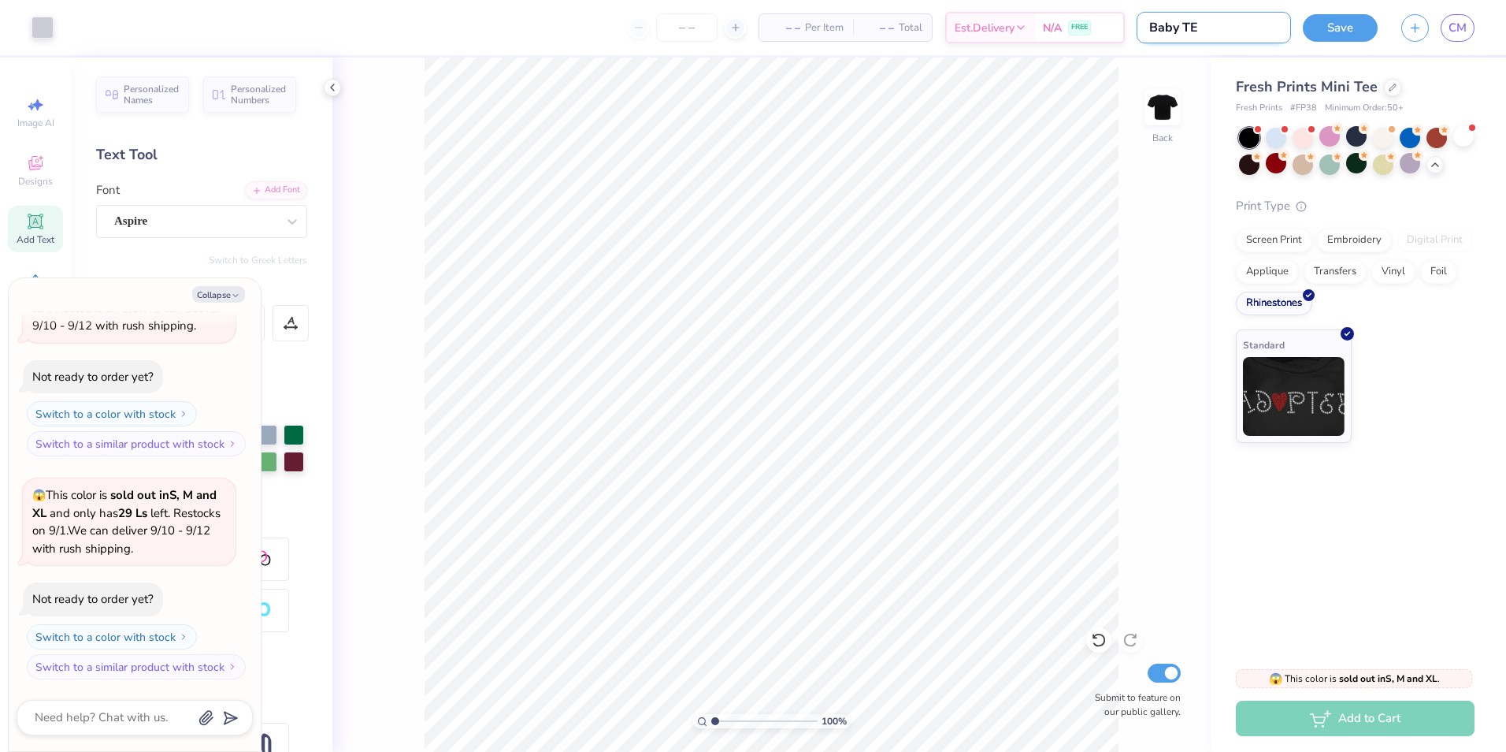
type input "Baby T"
type textarea "x"
type input "Baby Te"
type textarea "x"
type input "Baby Tee"
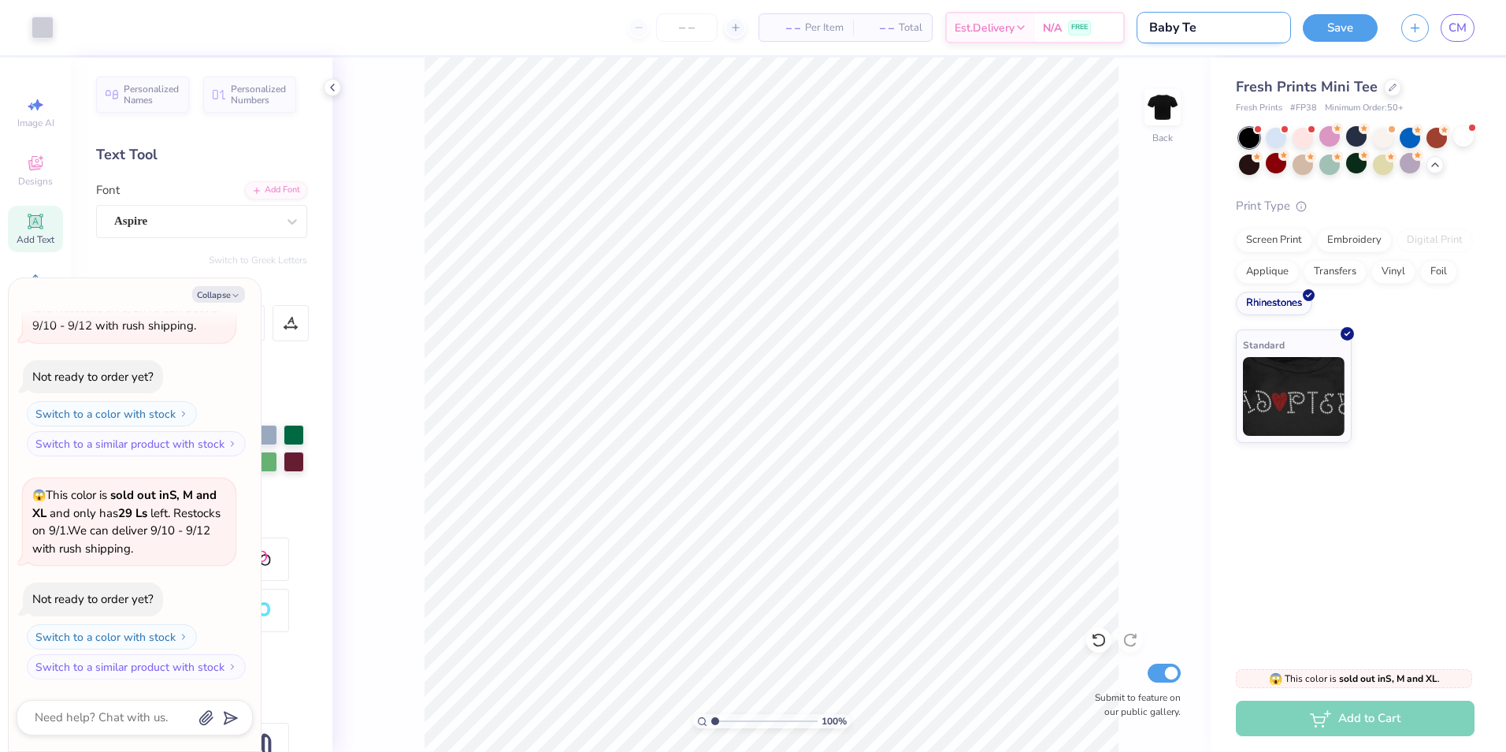
type textarea "x"
type input "Baby Tee"
click at [1167, 235] on div "100 % Back Submit to feature on our public gallery." at bounding box center [771, 405] width 878 height 694
click at [1314, 23] on button "Save" at bounding box center [1340, 26] width 75 height 28
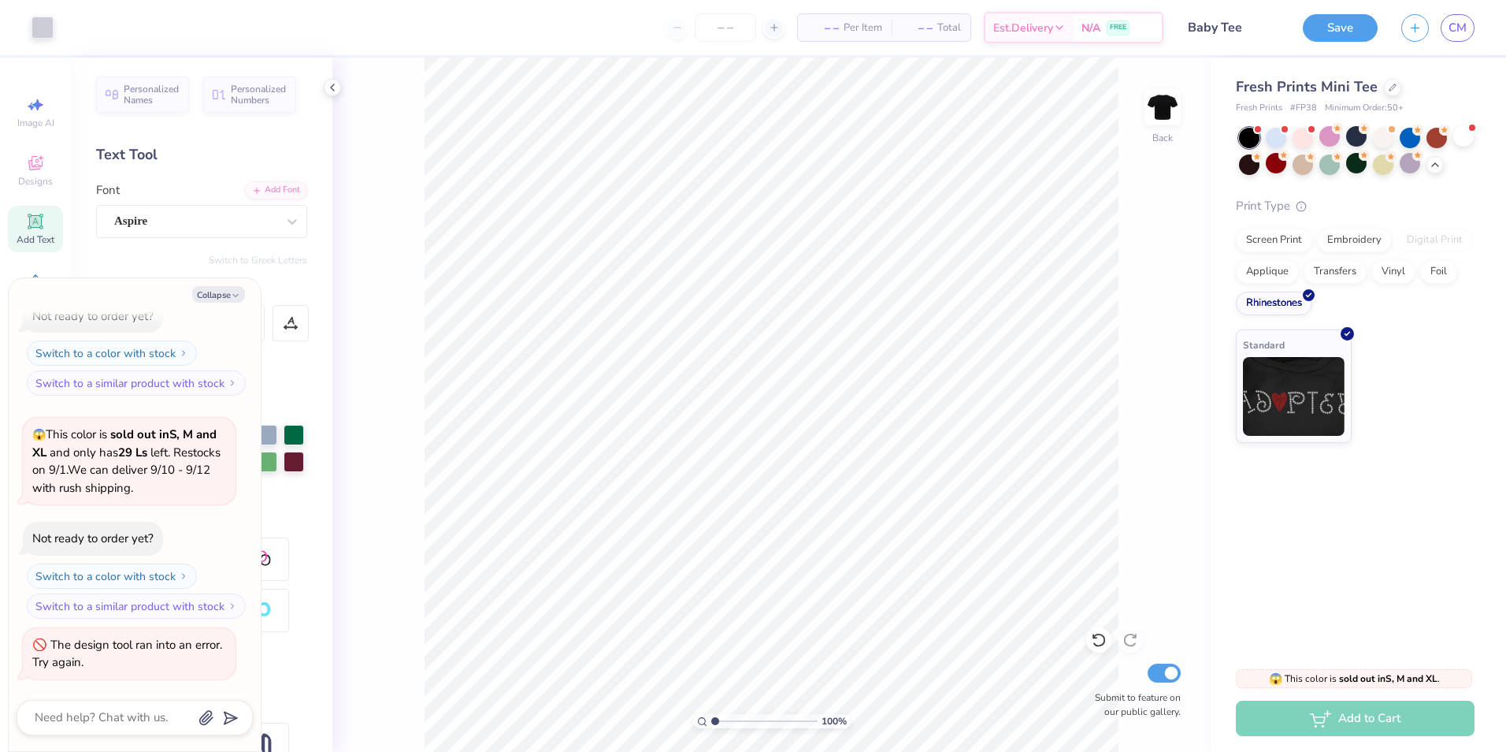
click at [190, 641] on div "The design tool ran into an error. Try again." at bounding box center [127, 654] width 190 height 34
click at [226, 299] on button "Collapse" at bounding box center [218, 294] width 53 height 17
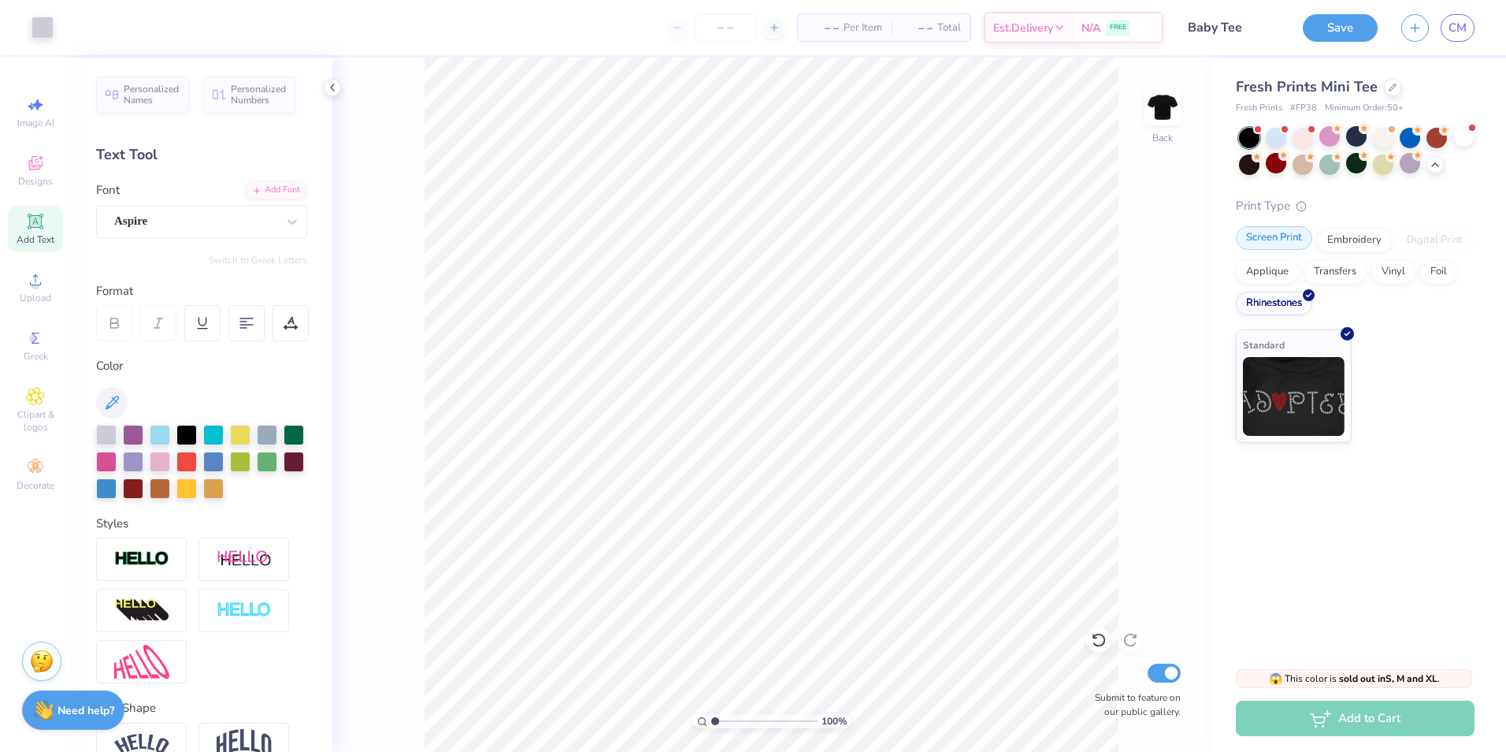
click at [1290, 232] on div "Screen Print" at bounding box center [1274, 238] width 76 height 24
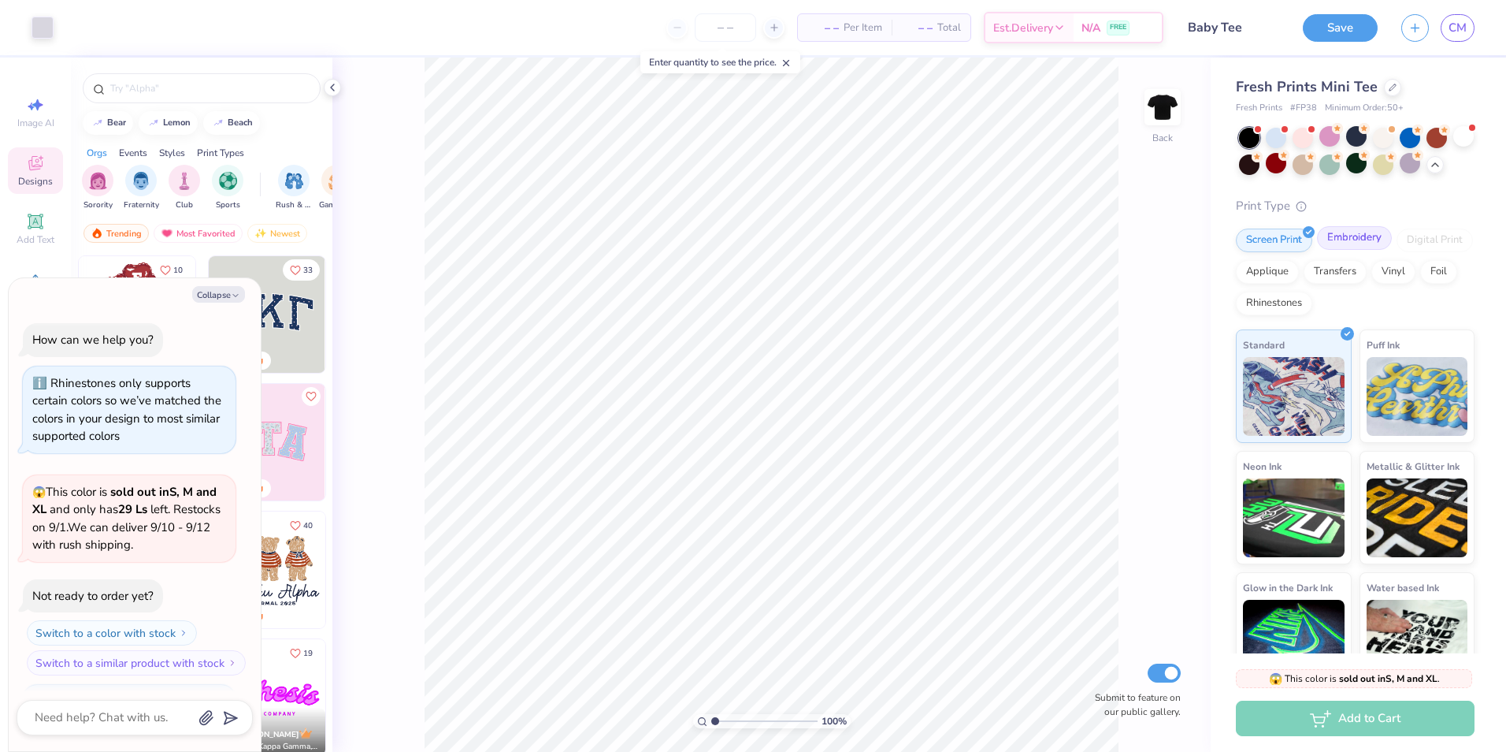
scroll to position [807, 0]
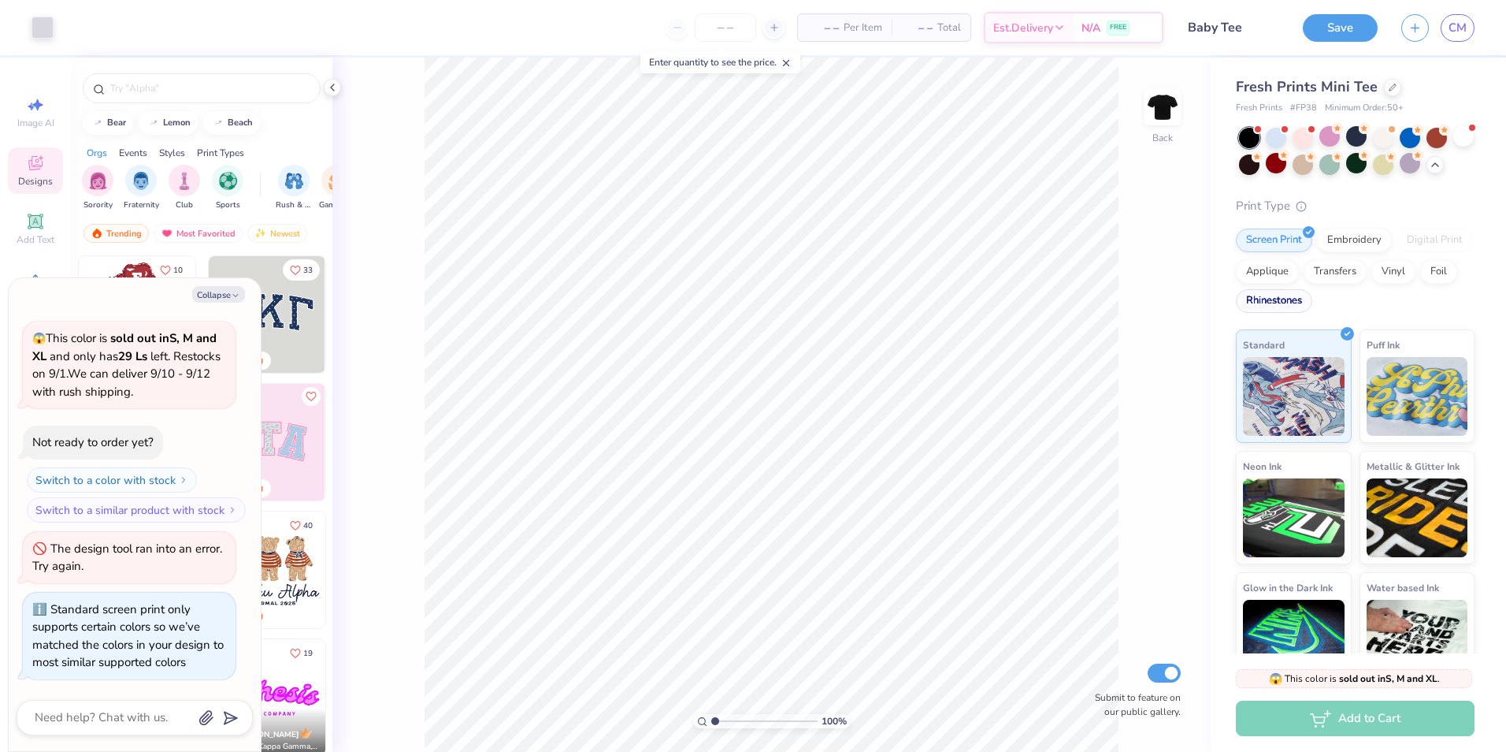
click at [1312, 313] on div "Rhinestones" at bounding box center [1274, 301] width 76 height 24
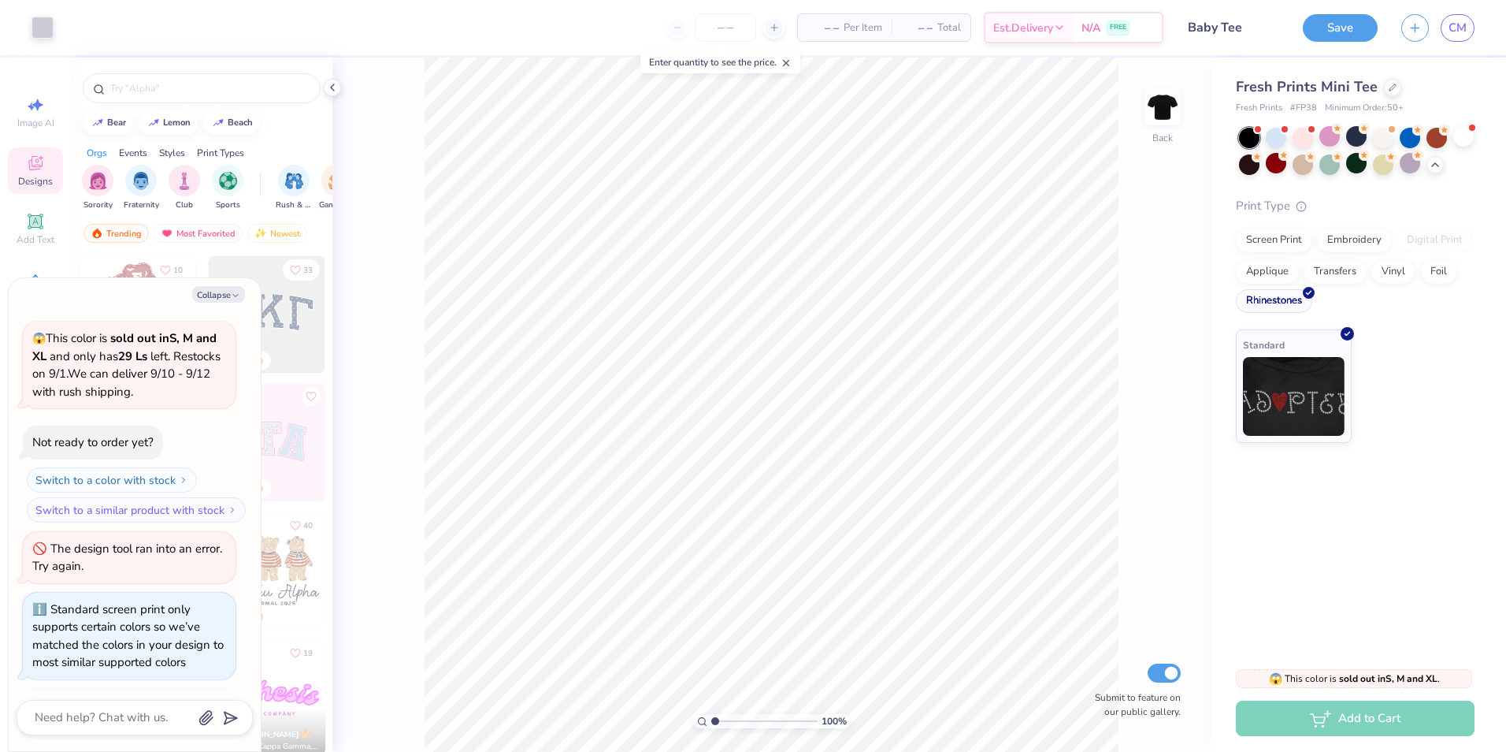
scroll to position [904, 0]
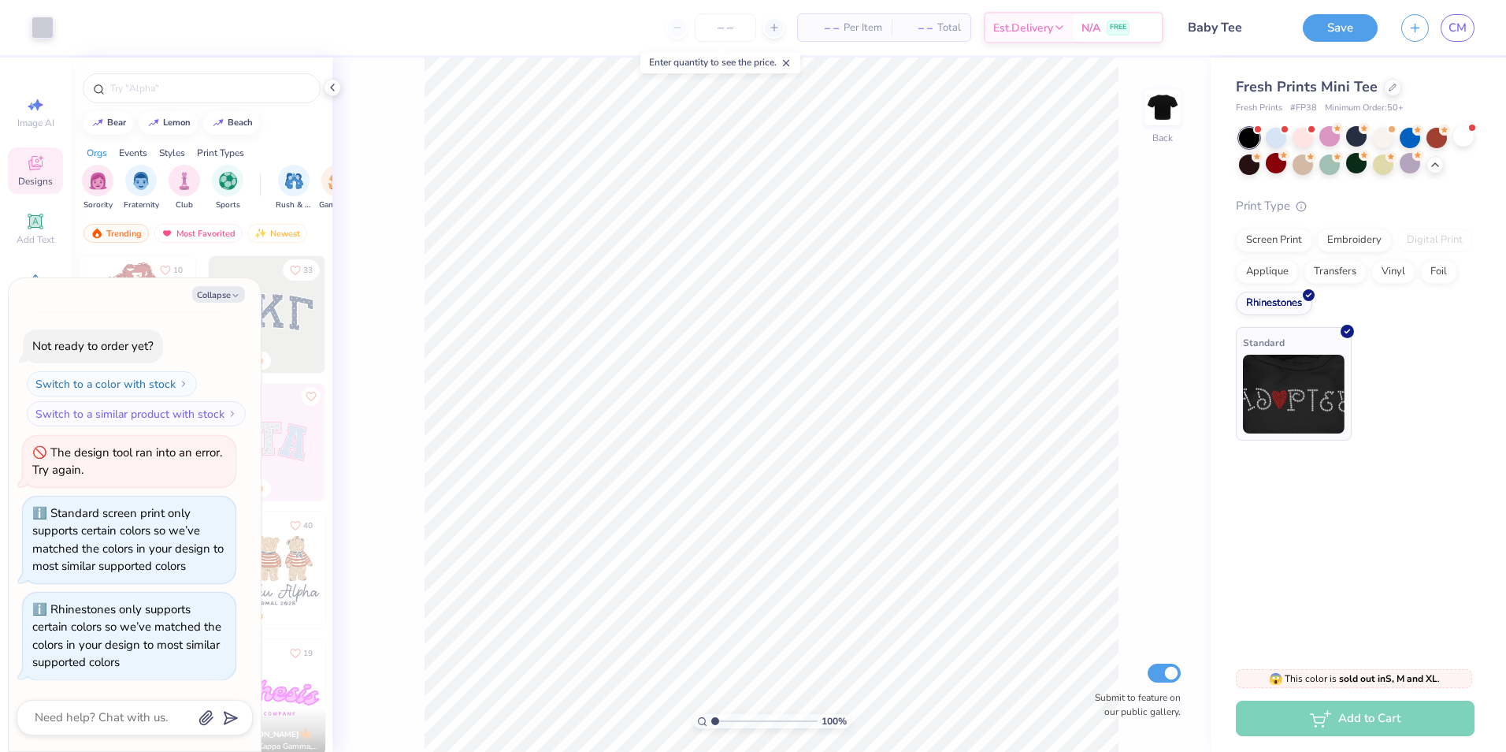
click at [1320, 408] on img at bounding box center [1294, 394] width 102 height 79
click at [1323, 21] on button "Save" at bounding box center [1340, 26] width 75 height 28
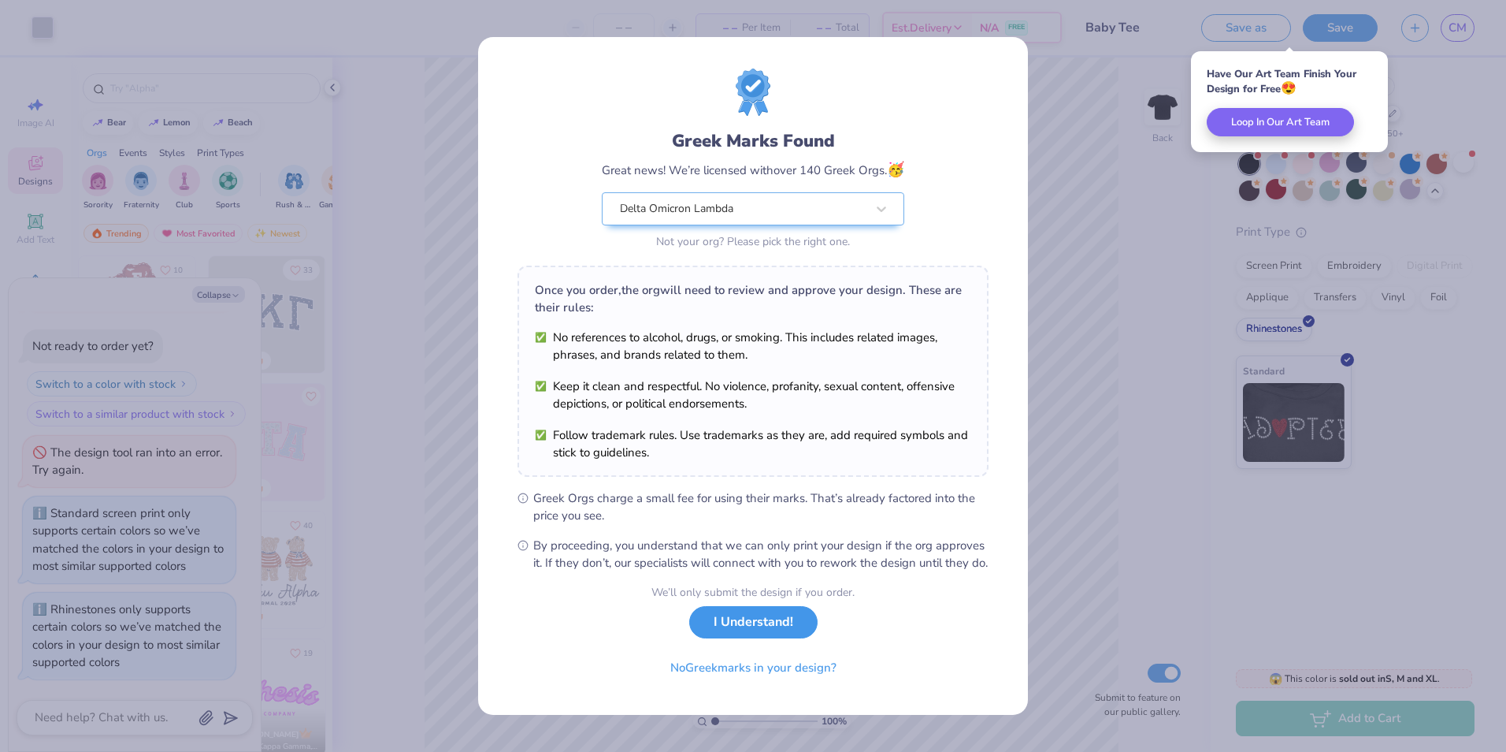
click at [782, 634] on button "I Understand!" at bounding box center [753, 622] width 128 height 32
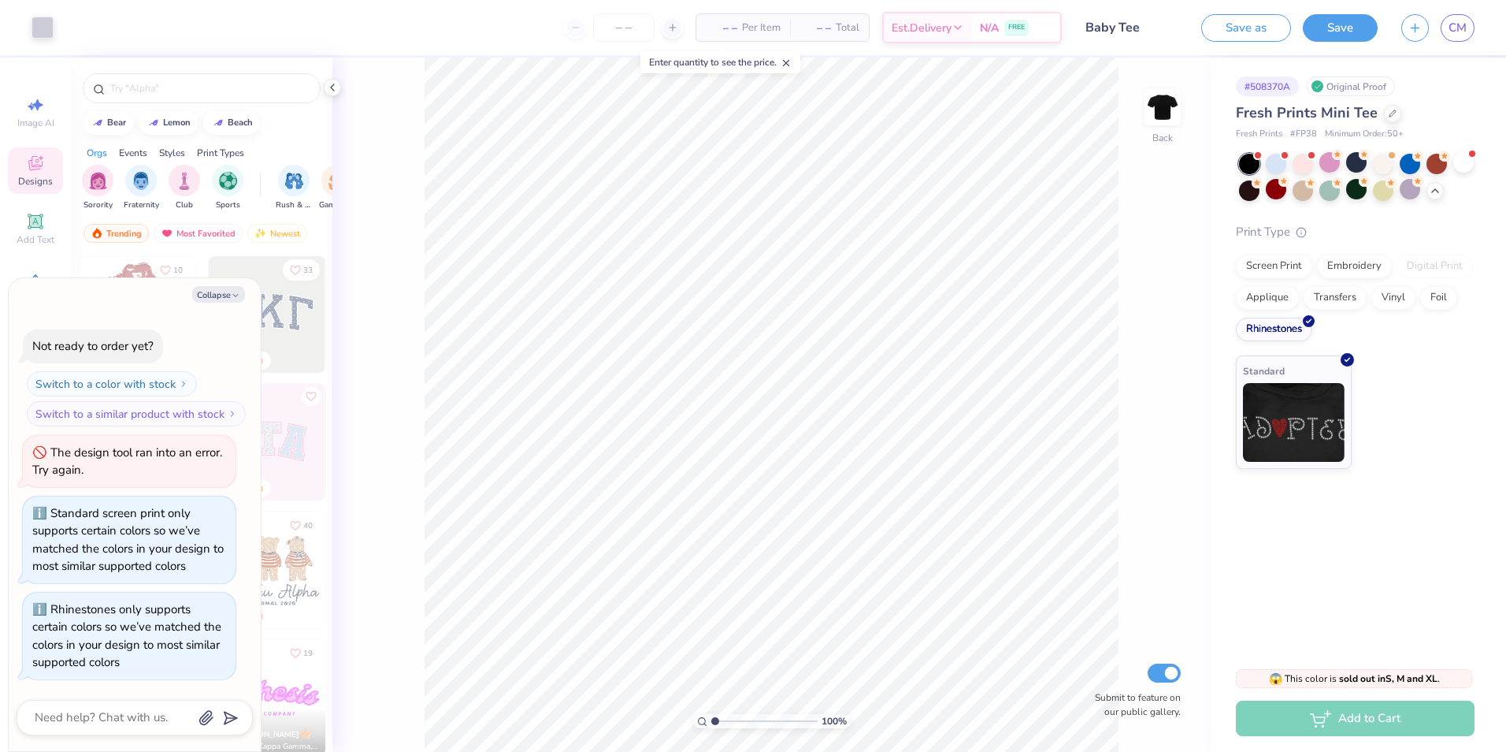
click at [790, 55] on span at bounding box center [786, 62] width 11 height 14
click at [236, 293] on icon "button" at bounding box center [235, 295] width 9 height 9
type textarea "x"
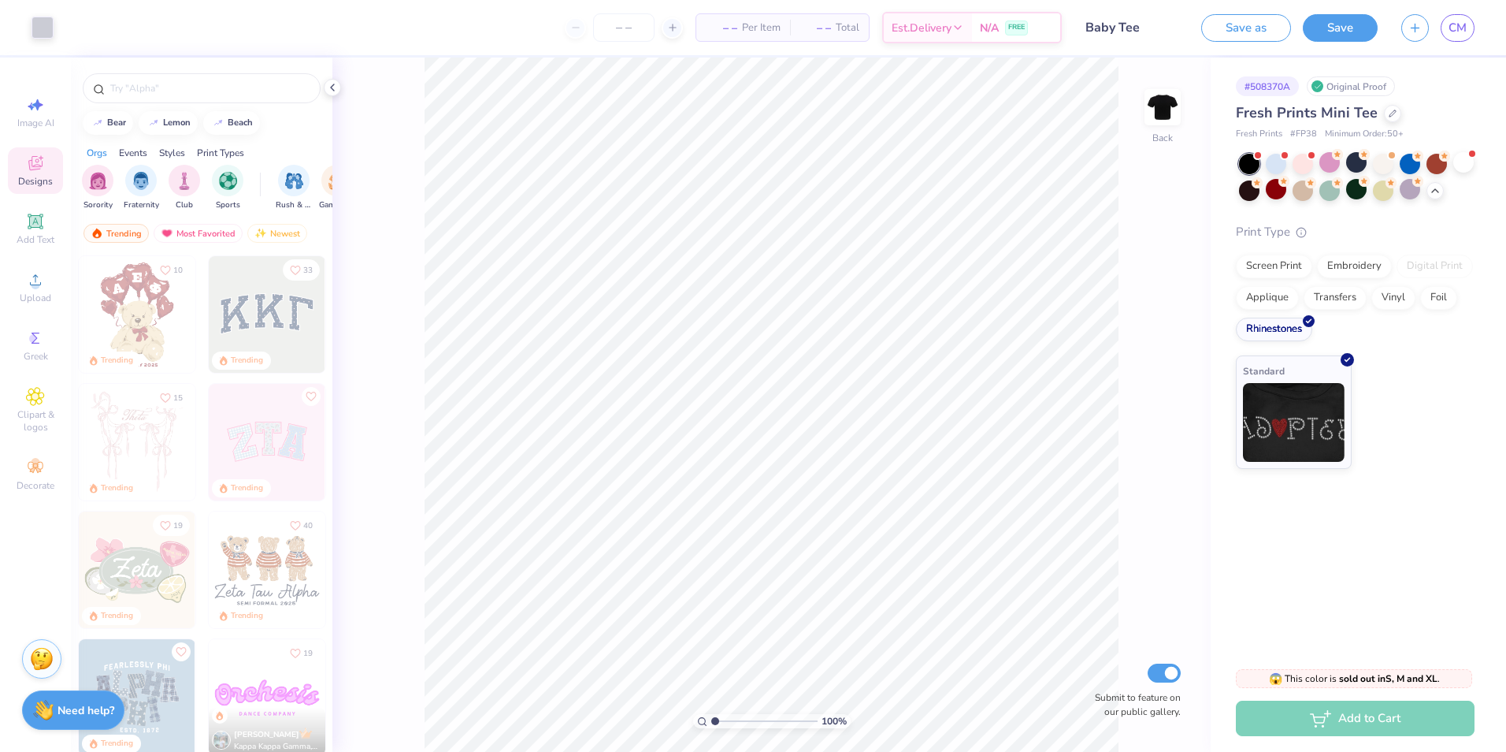
click at [50, 646] on div "Stuck? Our Art team will finish your design for free." at bounding box center [41, 658] width 39 height 39
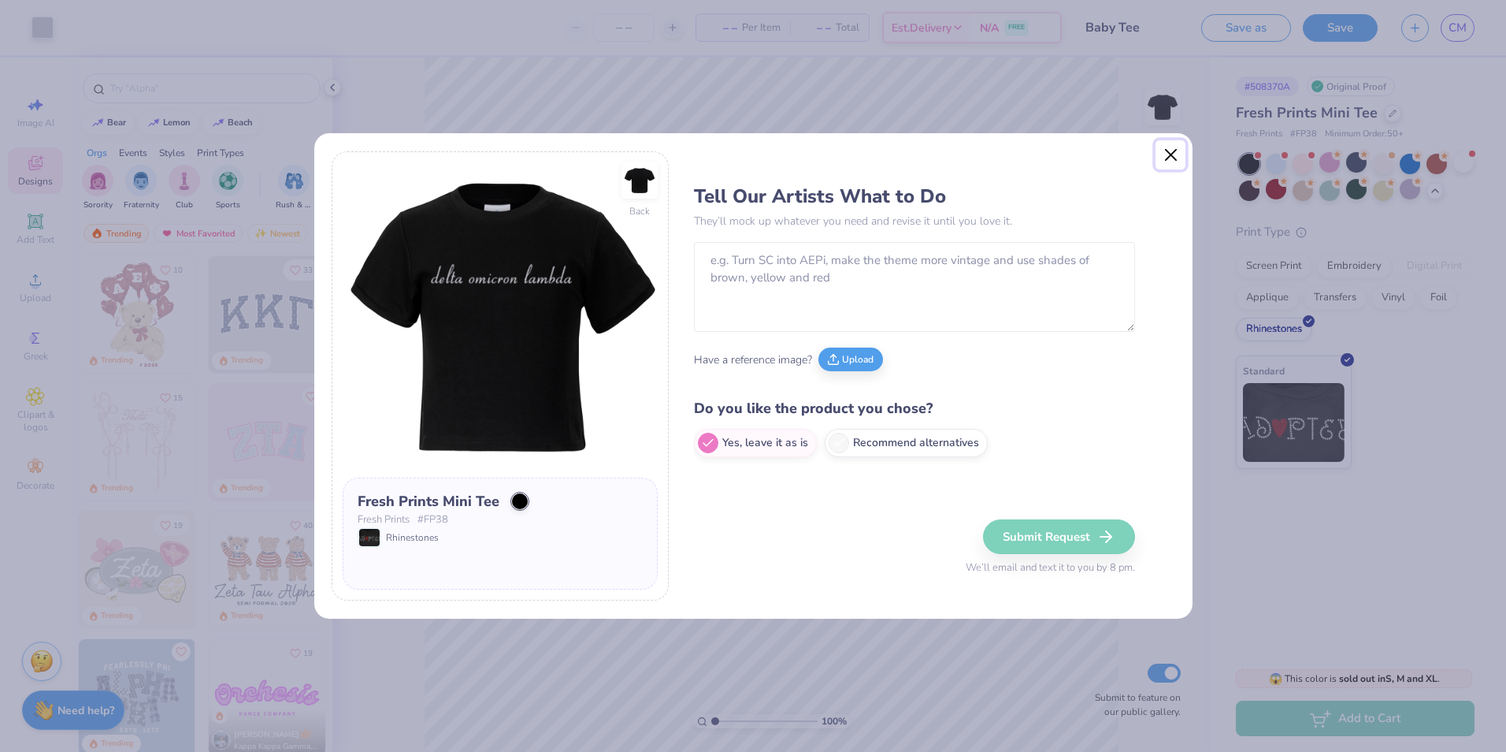
click at [1172, 148] on button "Close" at bounding box center [1171, 155] width 30 height 30
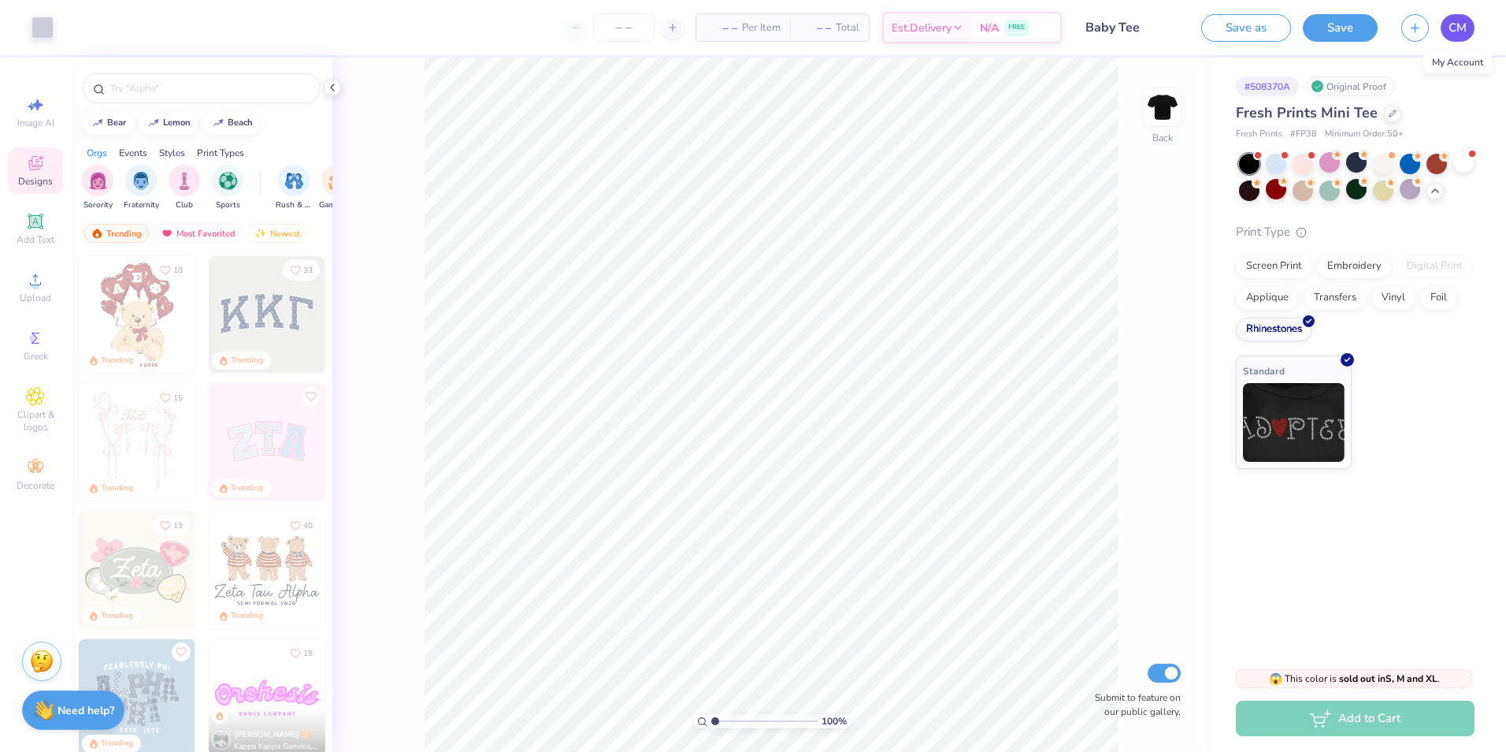
click at [1467, 28] on link "CM" at bounding box center [1458, 28] width 34 height 28
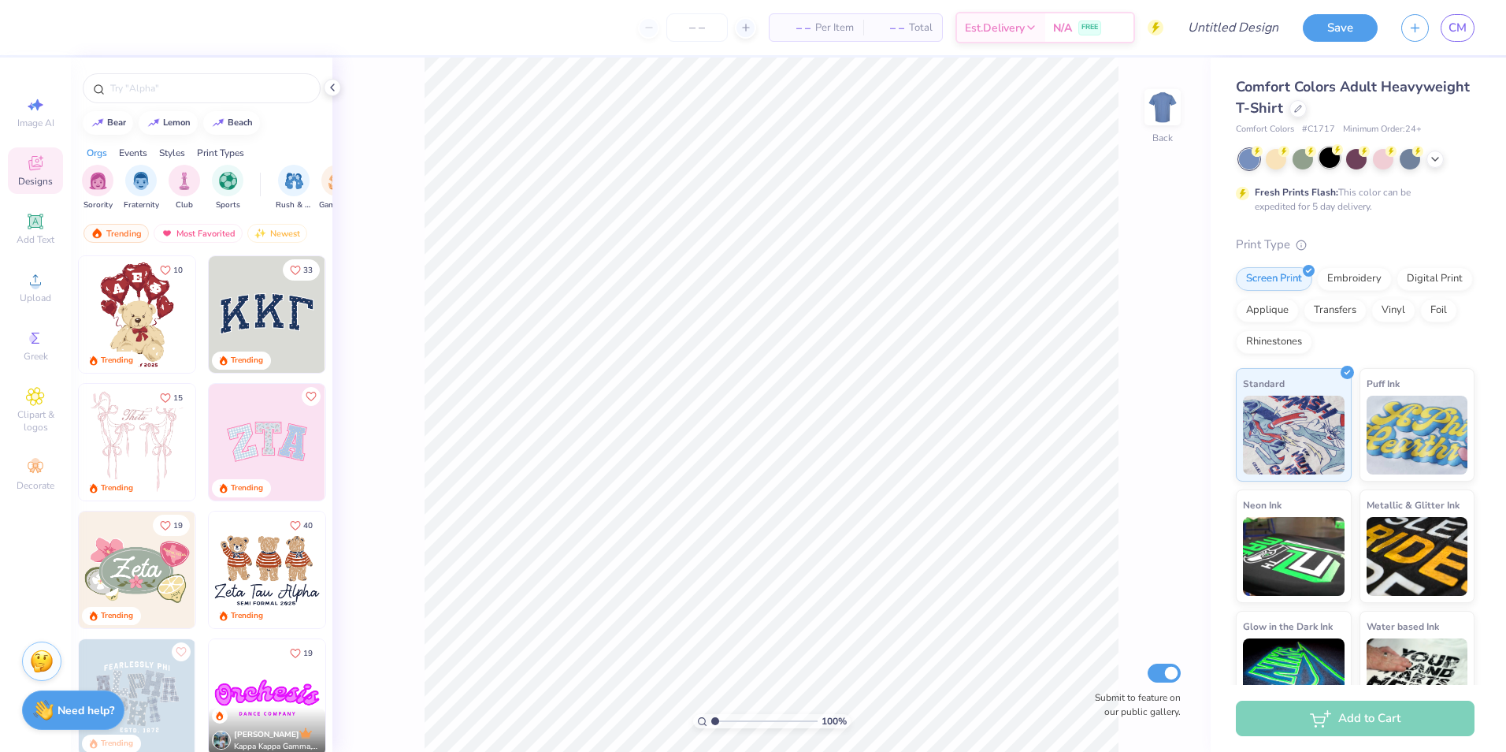
click at [1330, 165] on div at bounding box center [1330, 157] width 20 height 20
click at [38, 226] on icon at bounding box center [35, 221] width 12 height 12
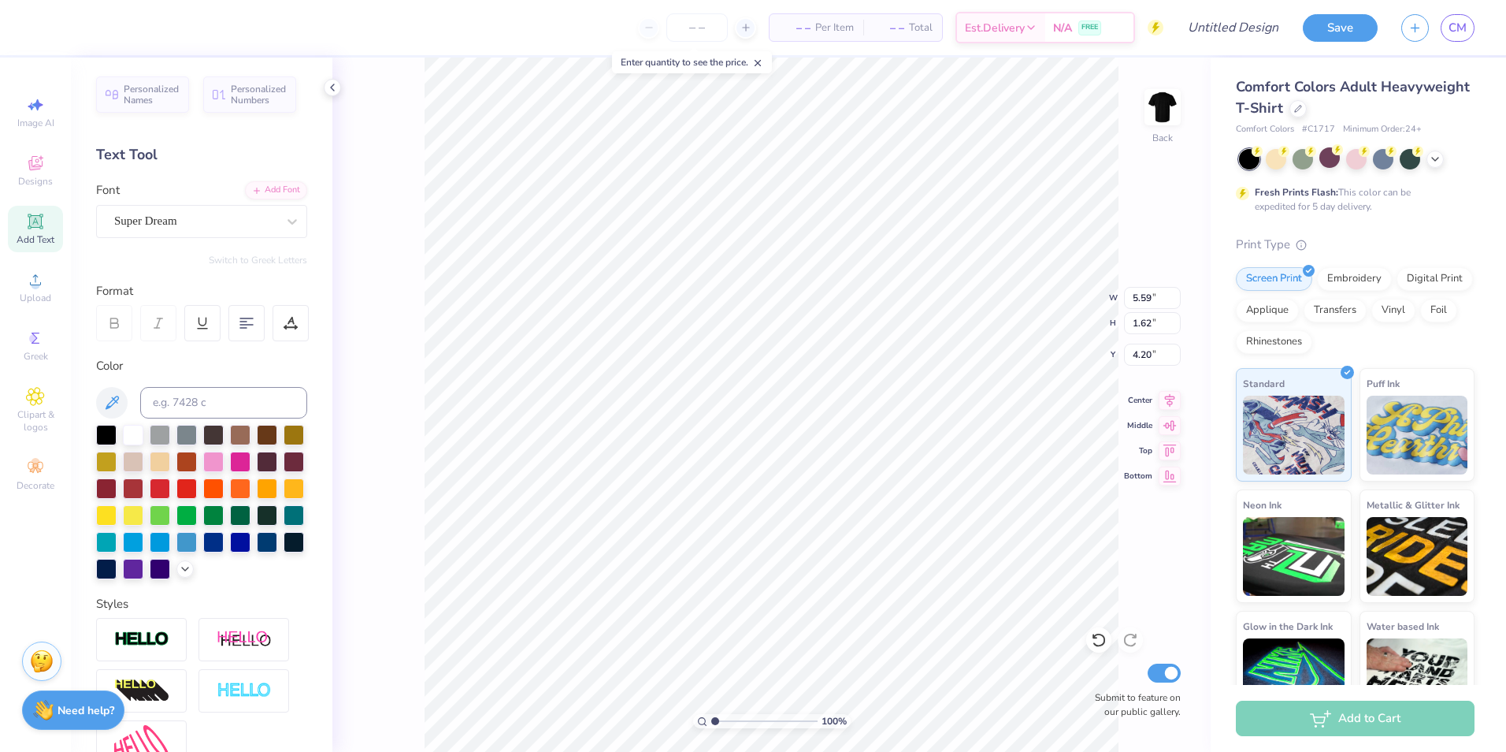
type input "4.20"
click at [184, 230] on div at bounding box center [195, 220] width 162 height 21
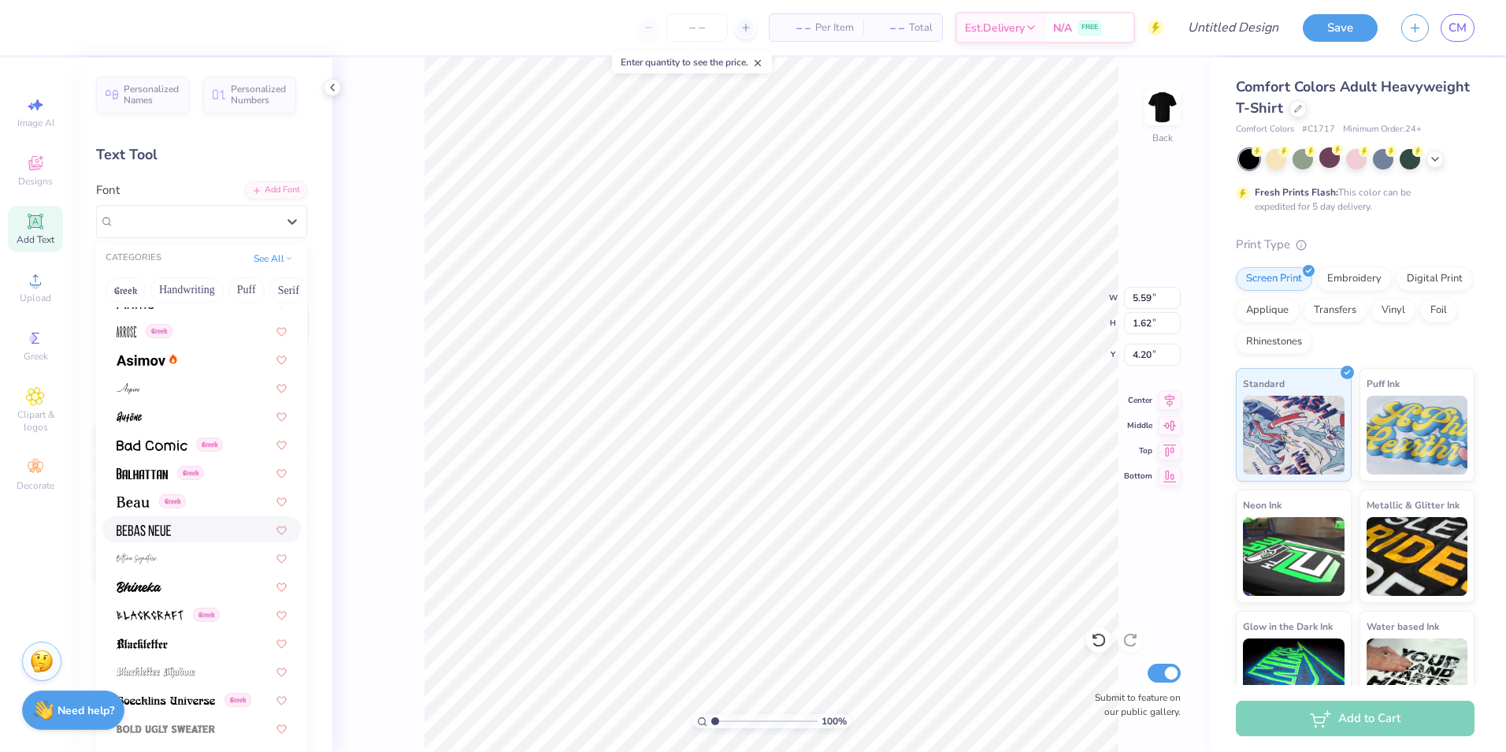
scroll to position [551, 0]
click at [176, 389] on div at bounding box center [202, 389] width 170 height 17
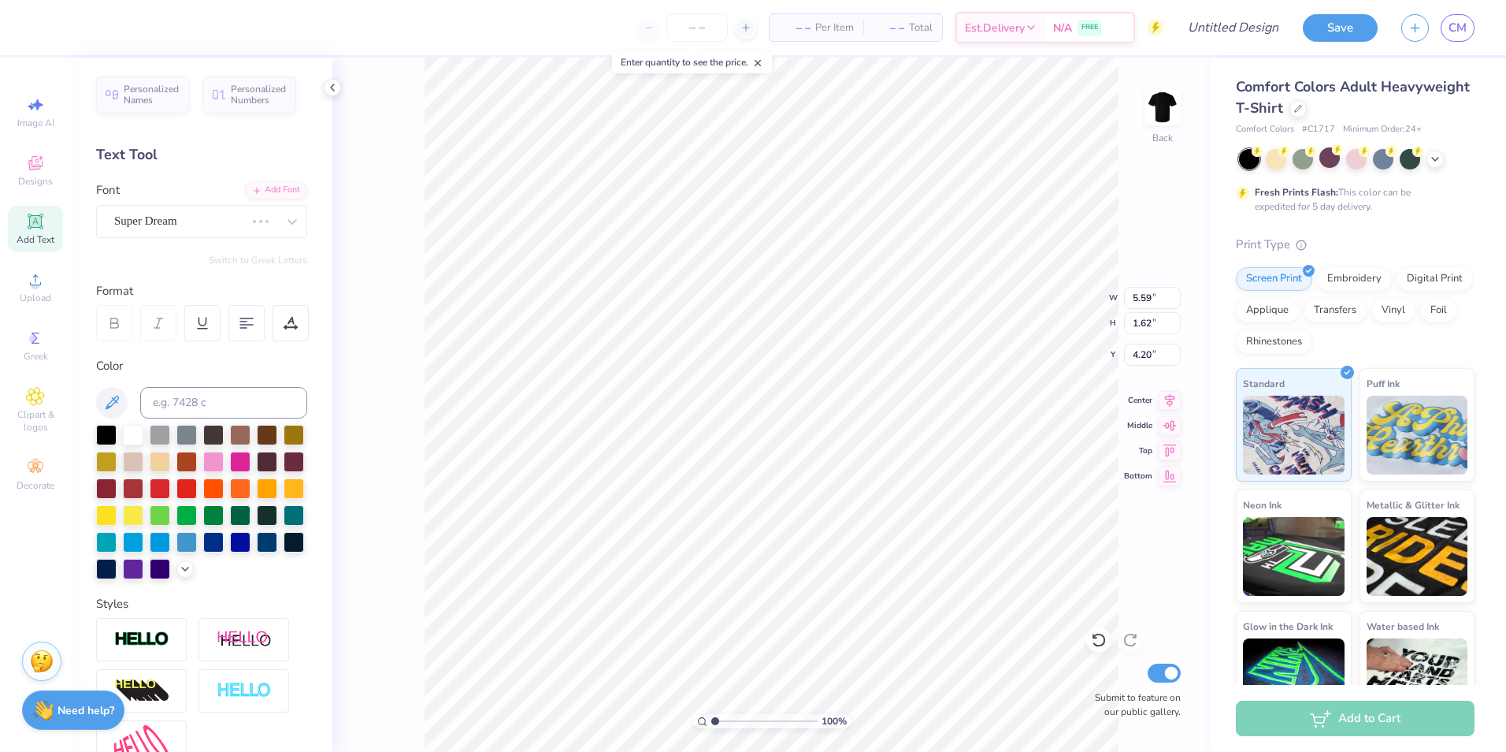
type input "5.12"
type input "1.64"
type input "4.19"
click at [208, 229] on div "Aspire" at bounding box center [195, 221] width 165 height 24
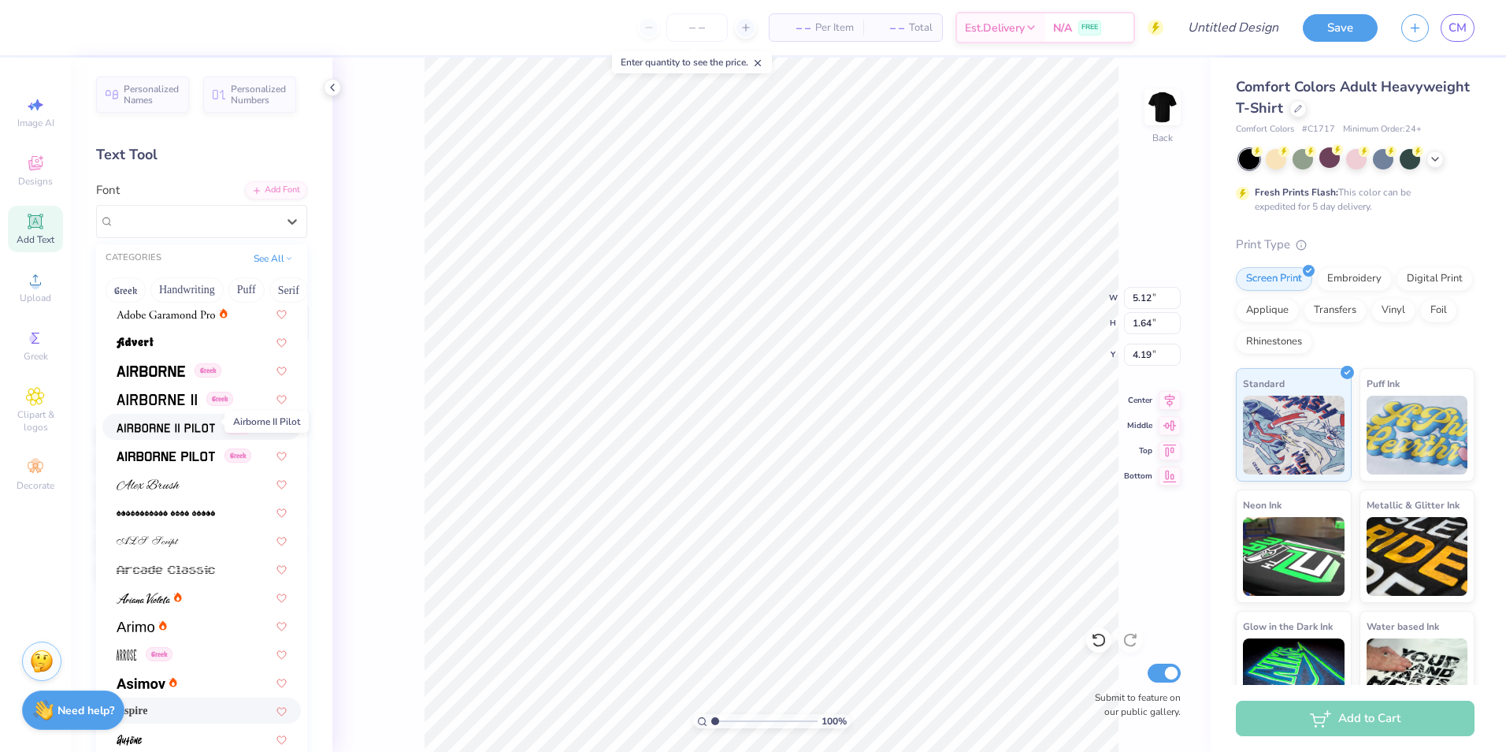
scroll to position [236, 0]
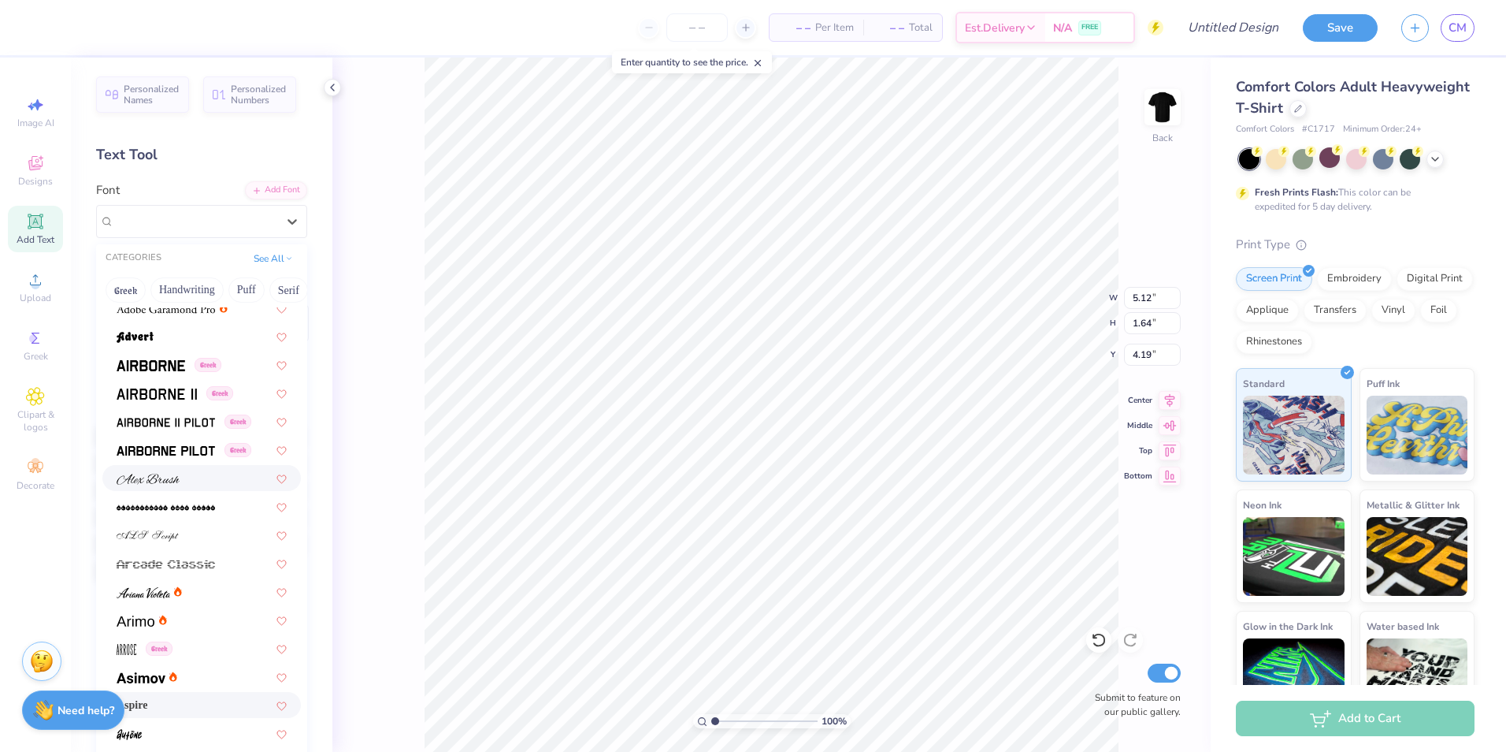
click at [194, 480] on div at bounding box center [202, 478] width 170 height 17
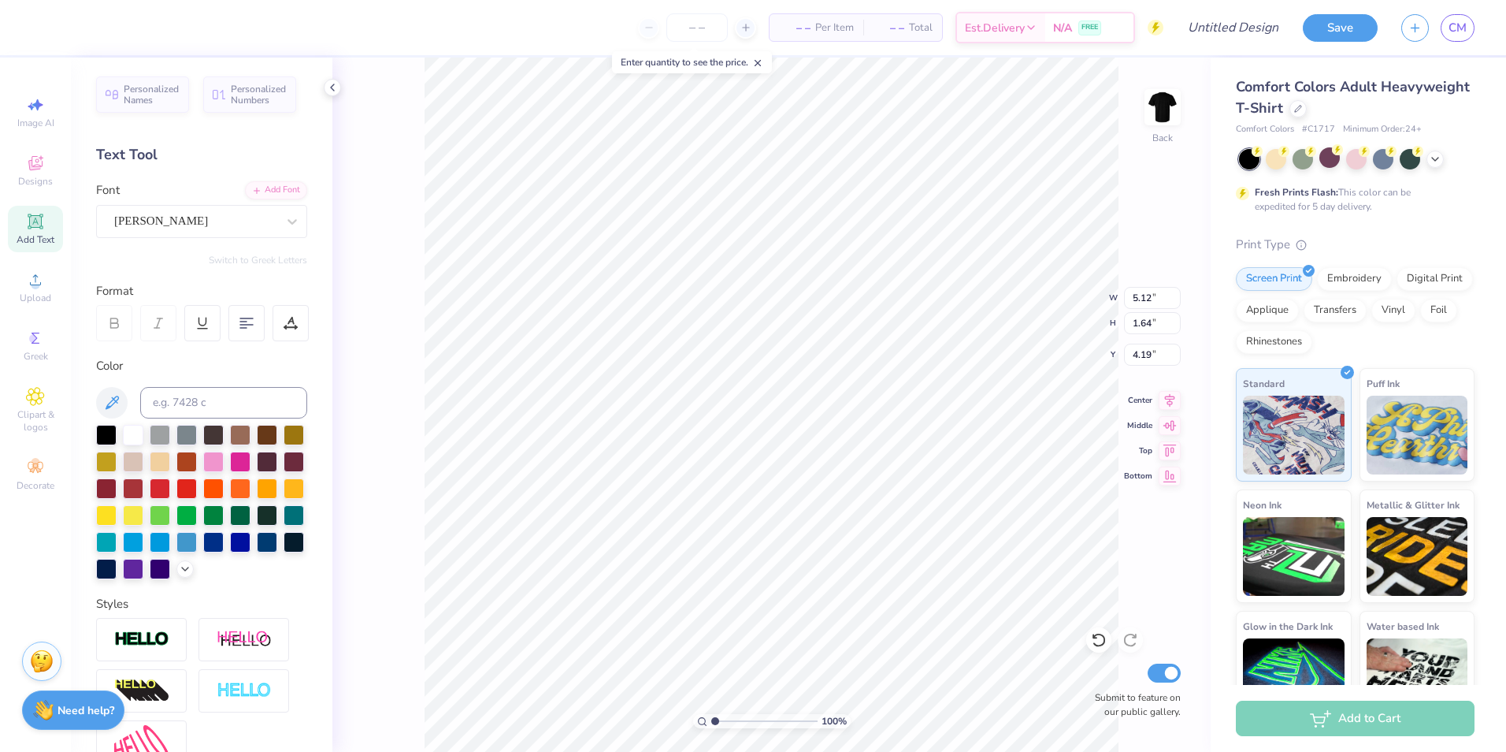
type input "7.05"
type input "1.88"
type input "4.07"
click at [213, 213] on div "[PERSON_NAME]" at bounding box center [195, 221] width 165 height 24
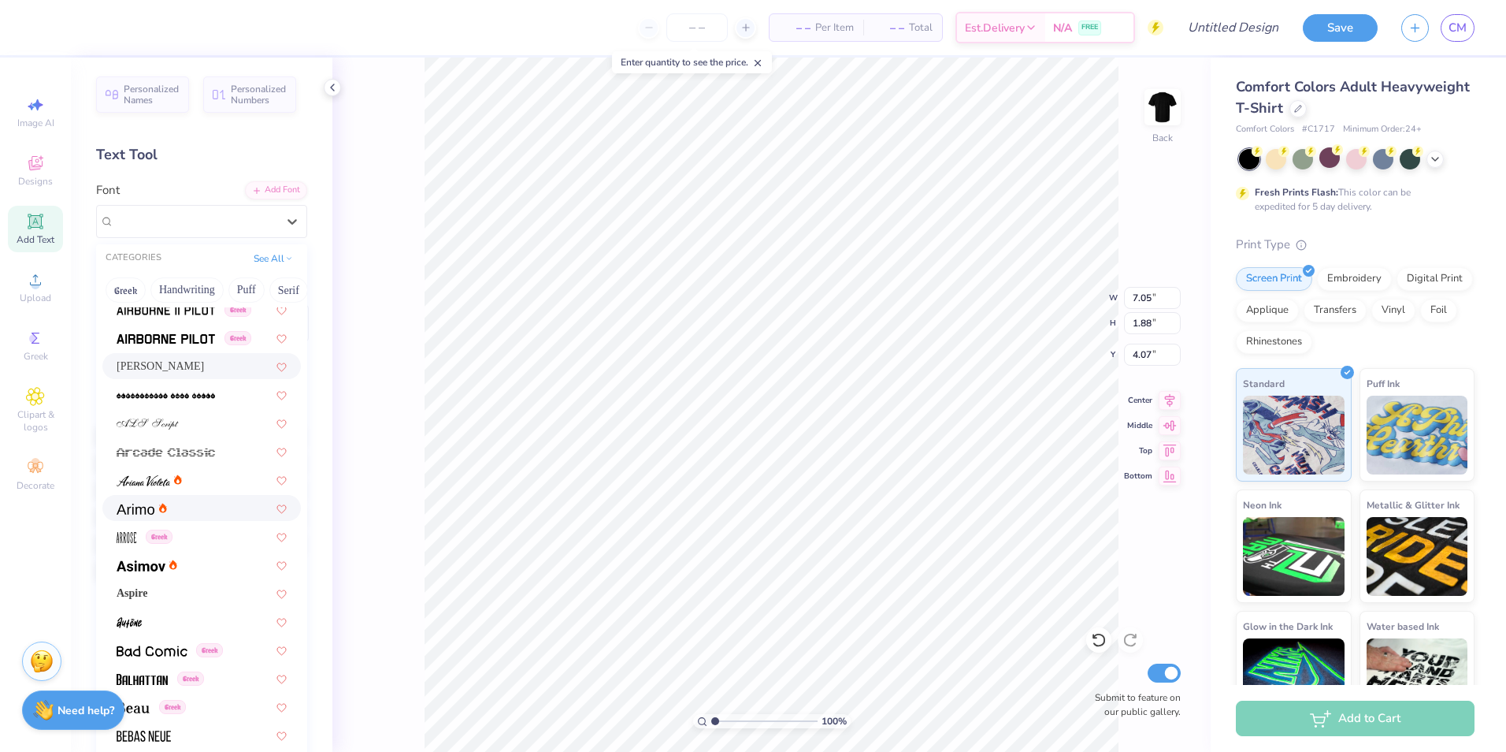
scroll to position [394, 0]
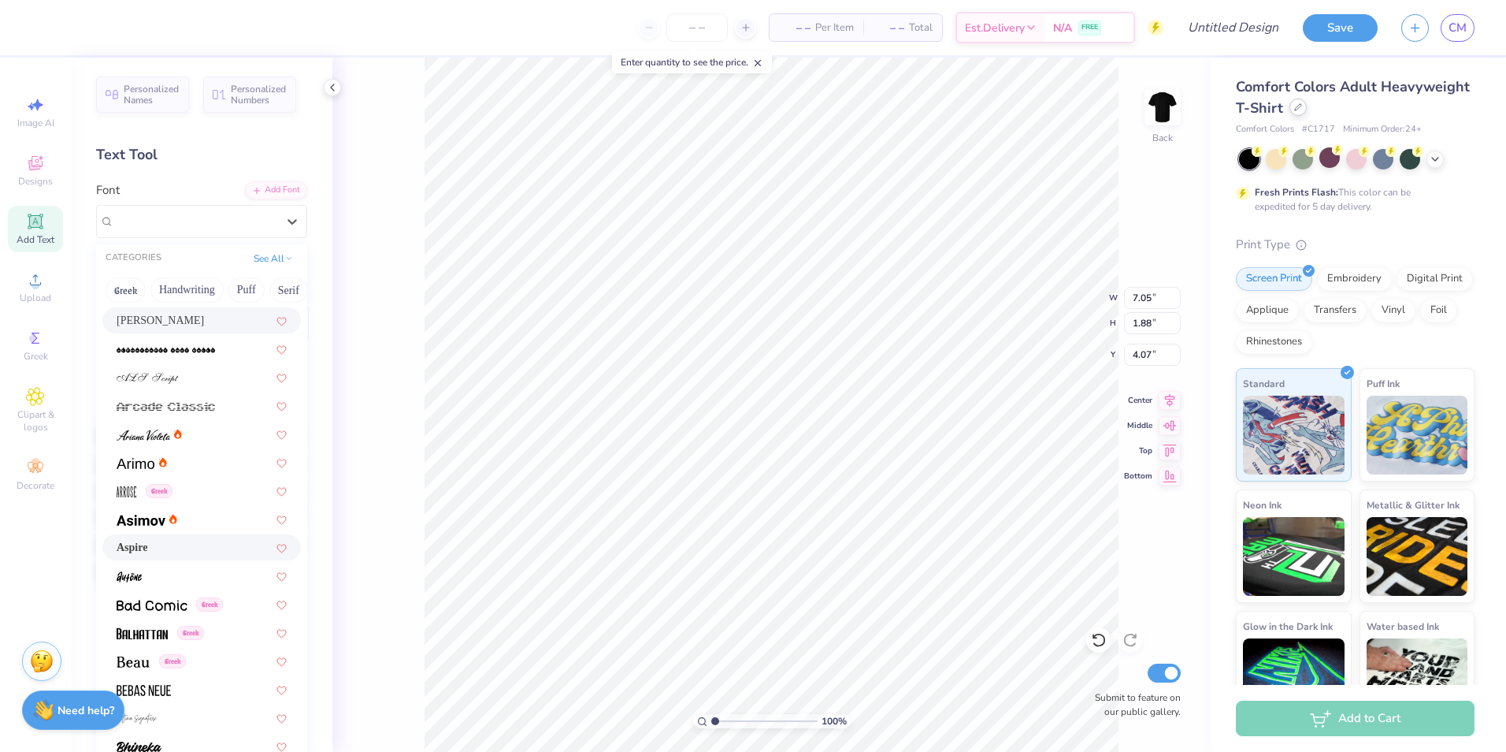
click at [1307, 114] on div at bounding box center [1298, 106] width 17 height 17
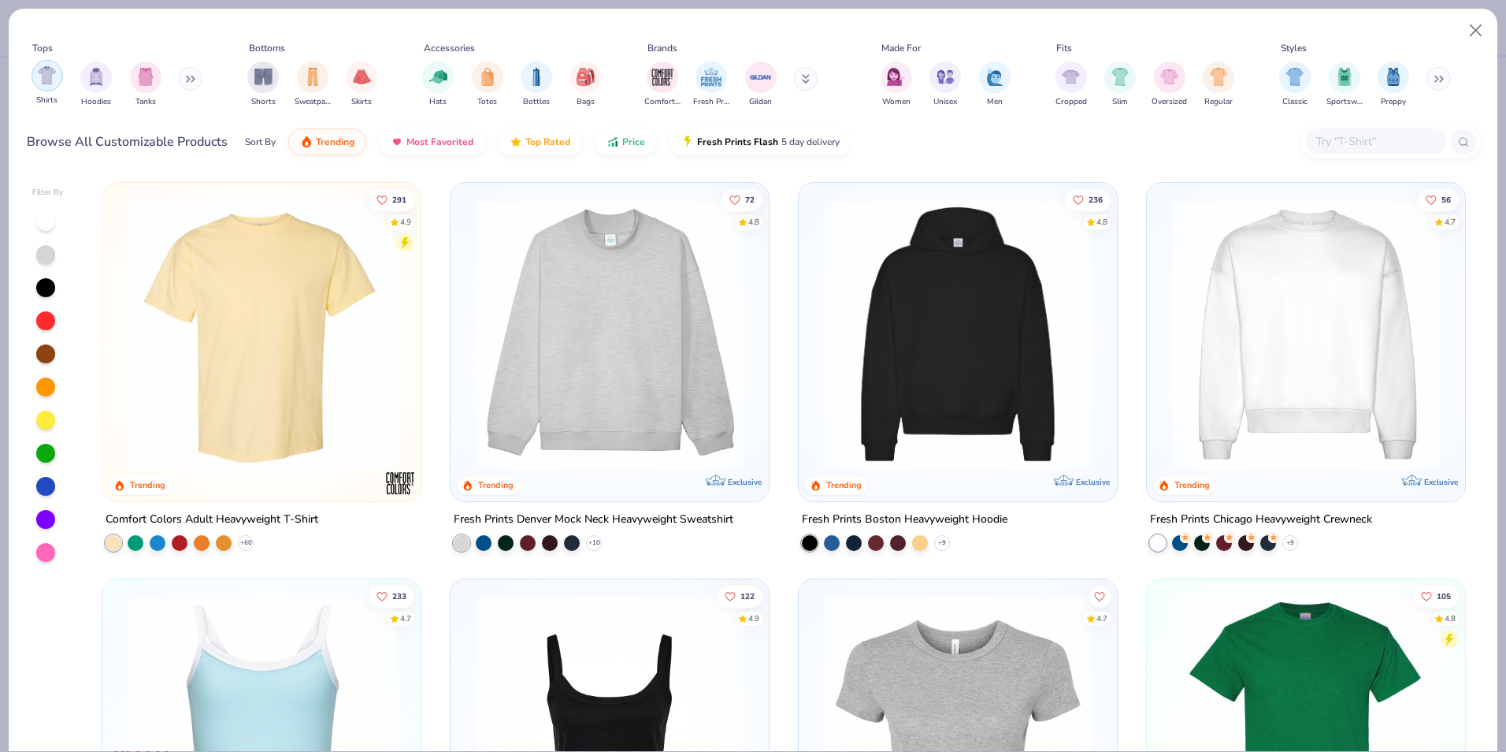
click at [32, 77] on div "filter for Shirts" at bounding box center [48, 76] width 32 height 32
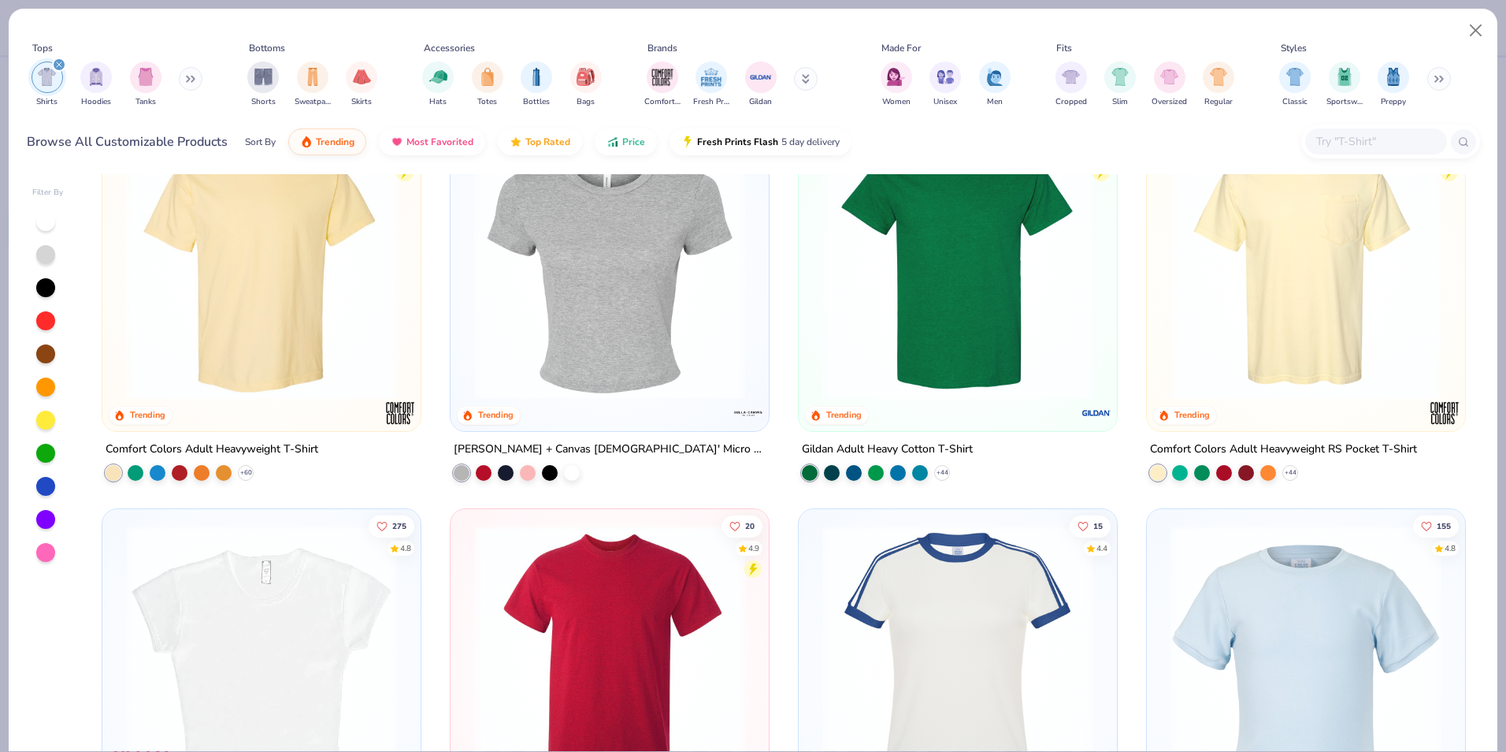
scroll to position [236, 0]
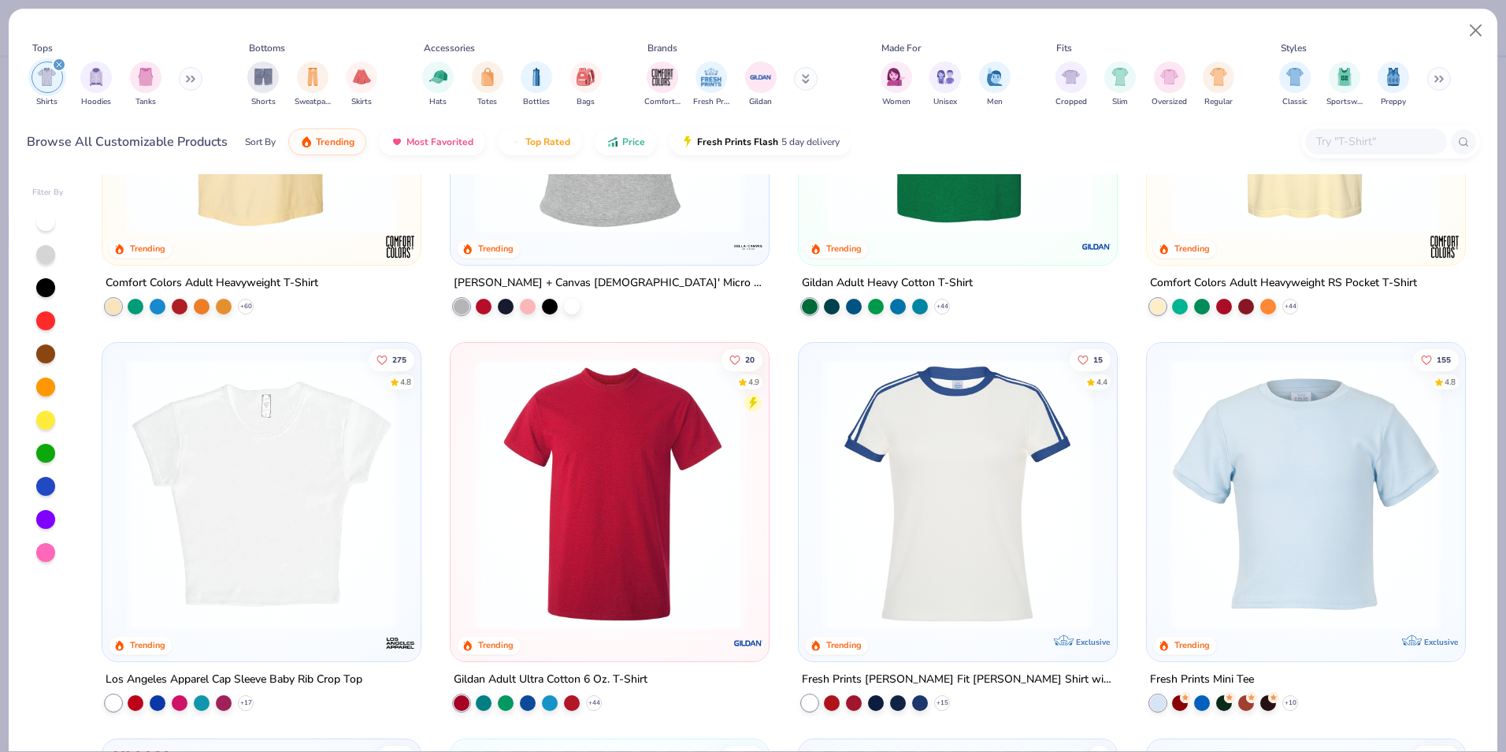
click at [1277, 462] on img at bounding box center [1306, 493] width 287 height 271
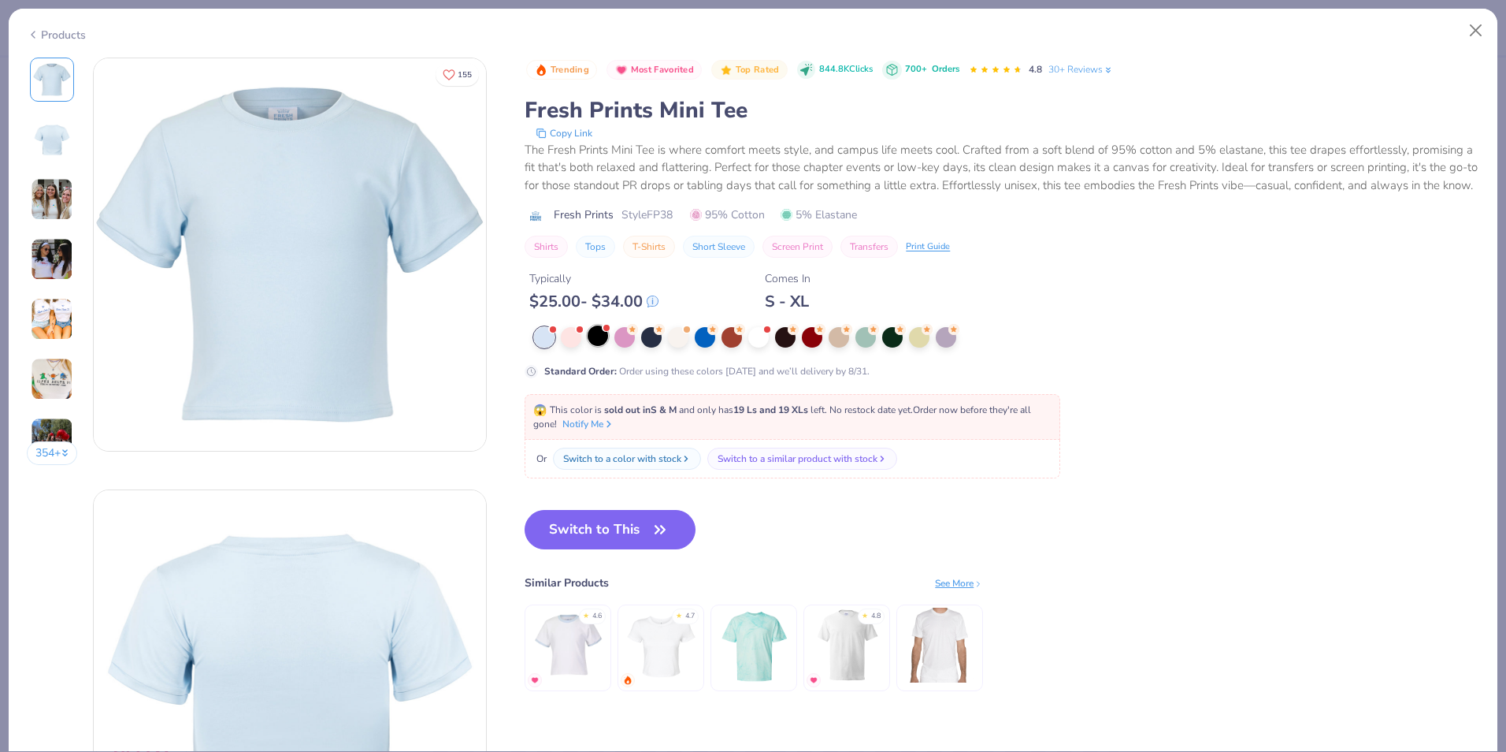
click at [599, 346] on div at bounding box center [598, 335] width 20 height 20
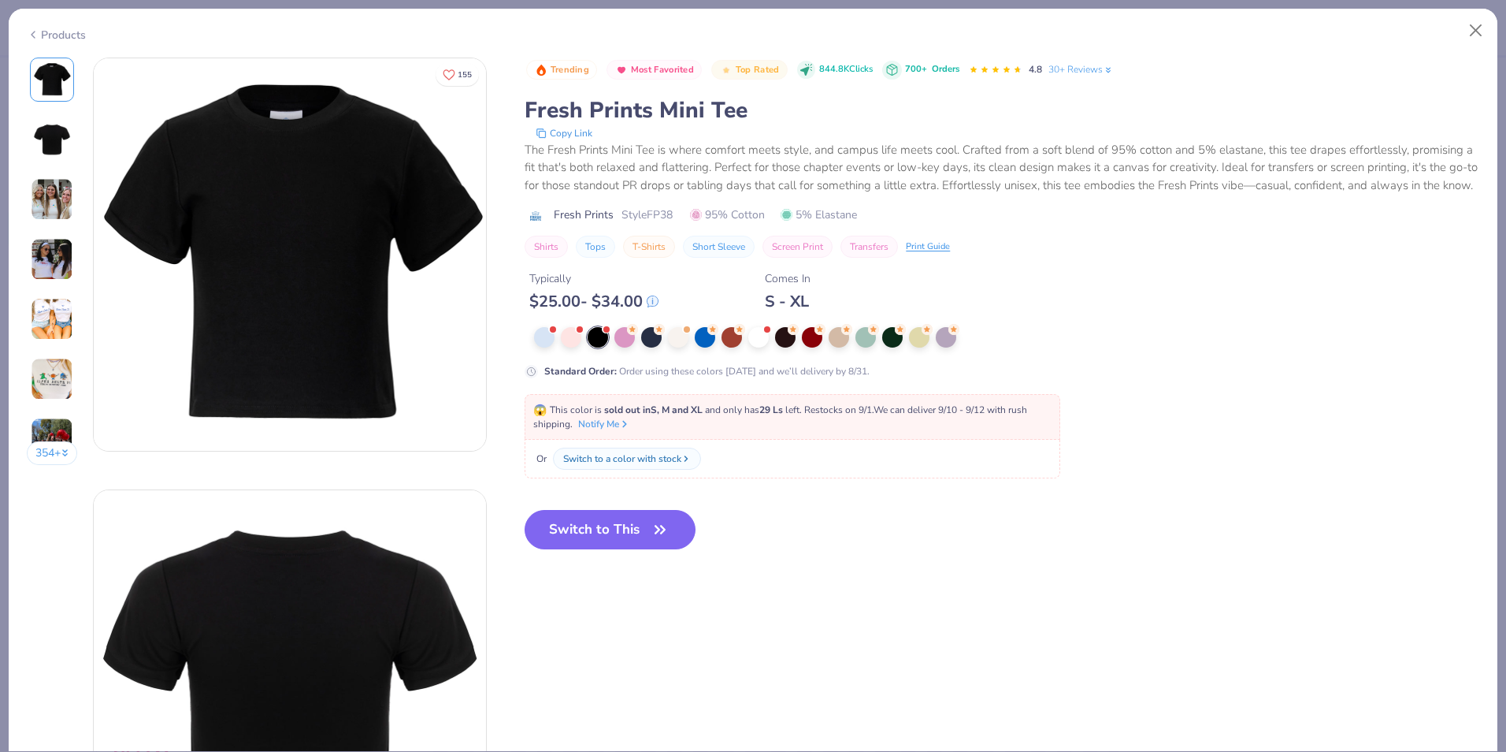
click at [596, 537] on button "Switch to This" at bounding box center [610, 529] width 171 height 39
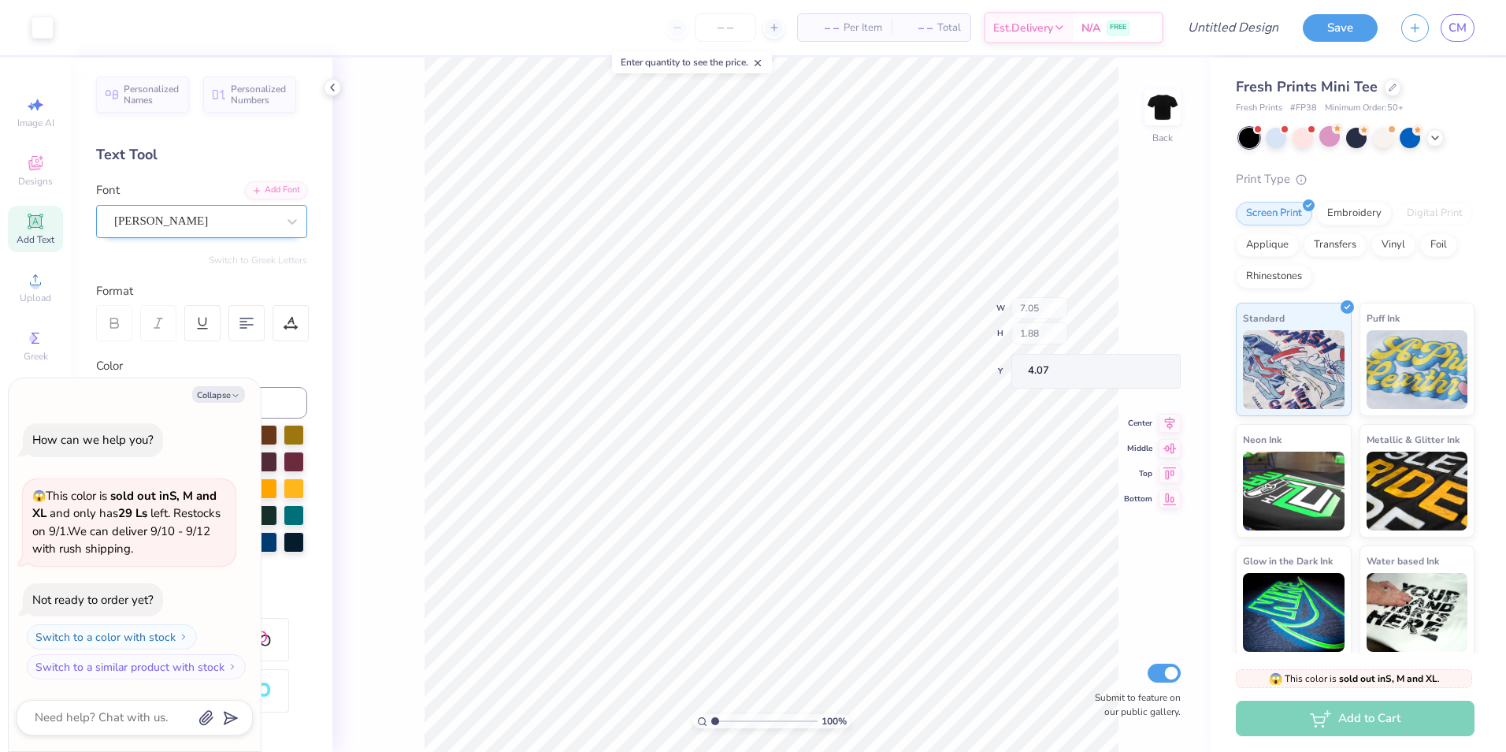
click at [200, 221] on div "[PERSON_NAME]" at bounding box center [195, 221] width 165 height 24
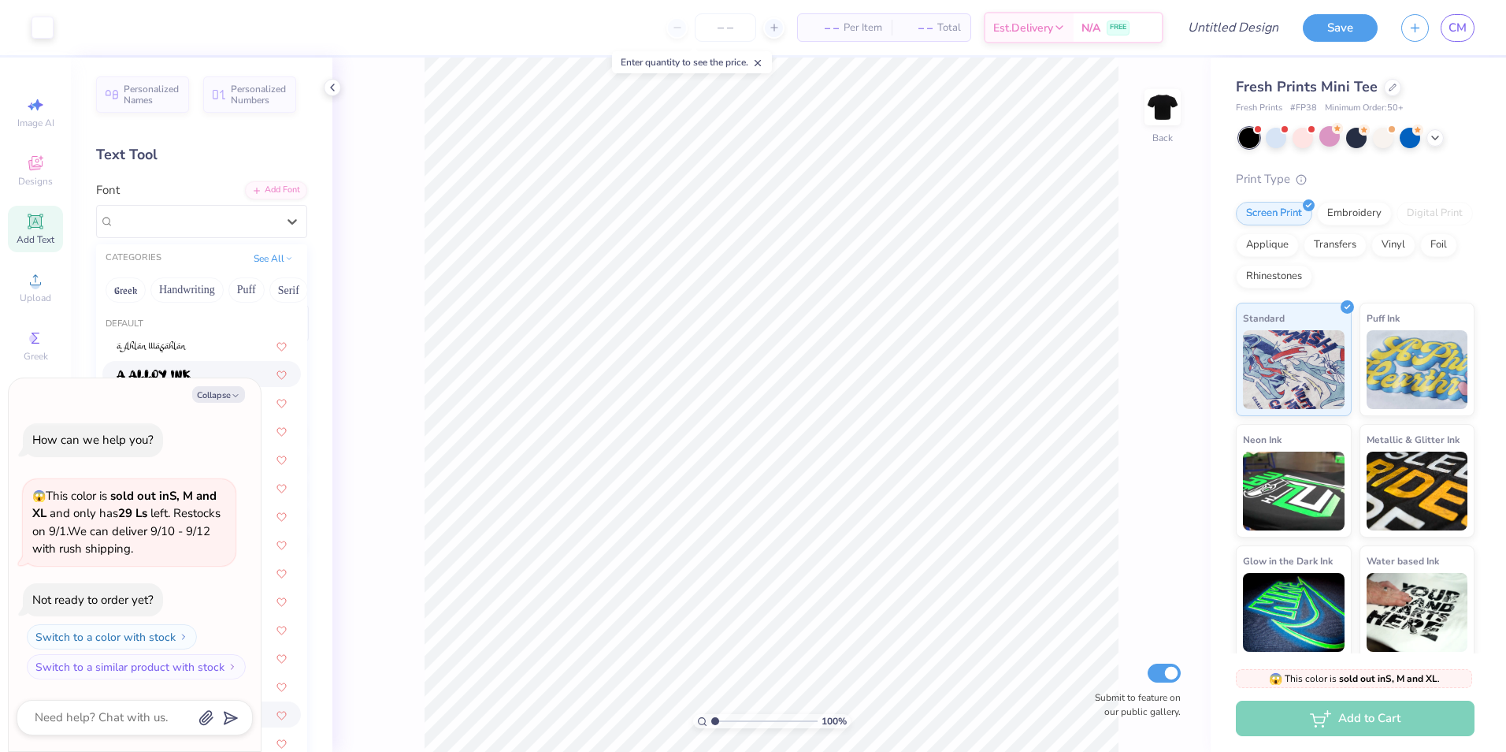
click at [237, 403] on div "Collapse How can we help you? 😱 This color is sold out in S, M and XL and only …" at bounding box center [135, 564] width 252 height 373
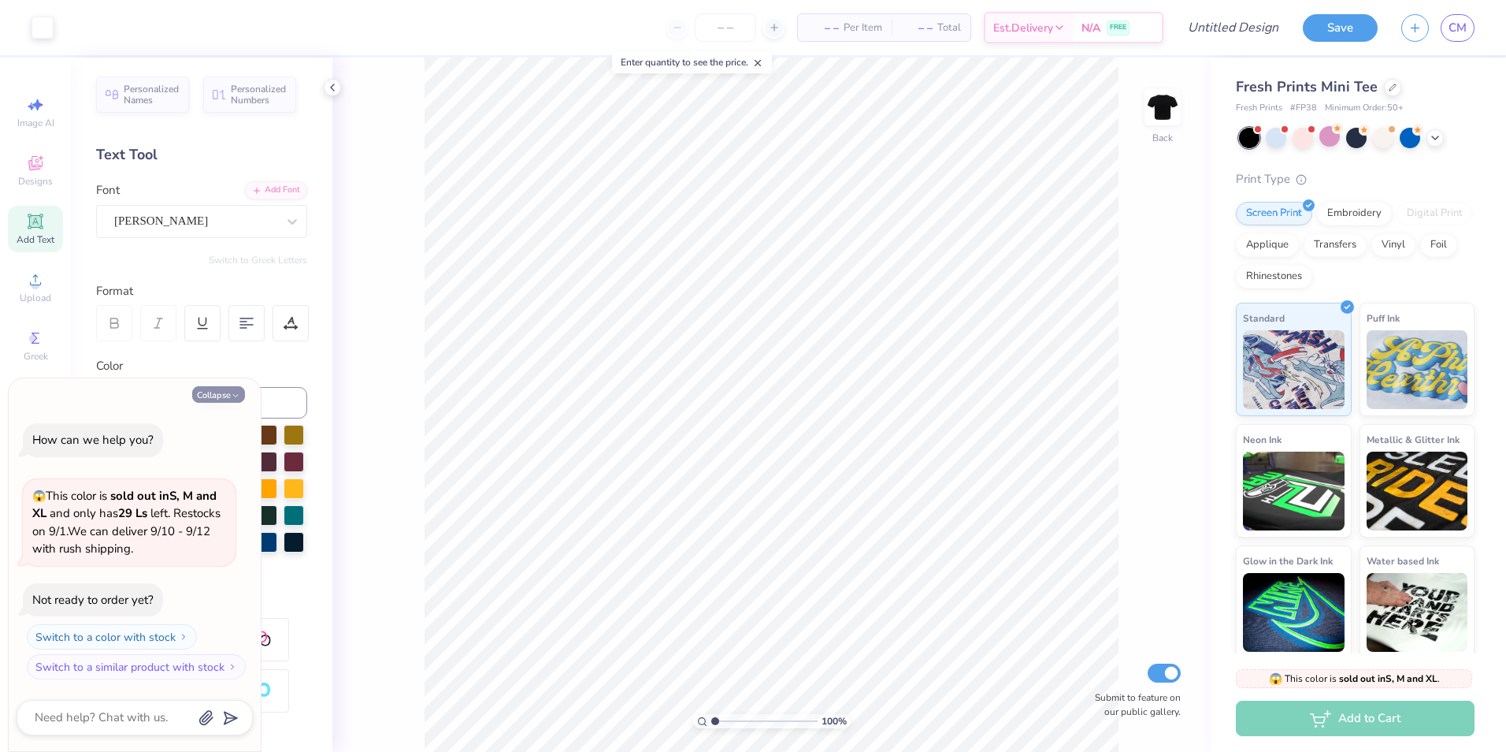
click at [238, 391] on icon "button" at bounding box center [235, 395] width 9 height 9
type textarea "x"
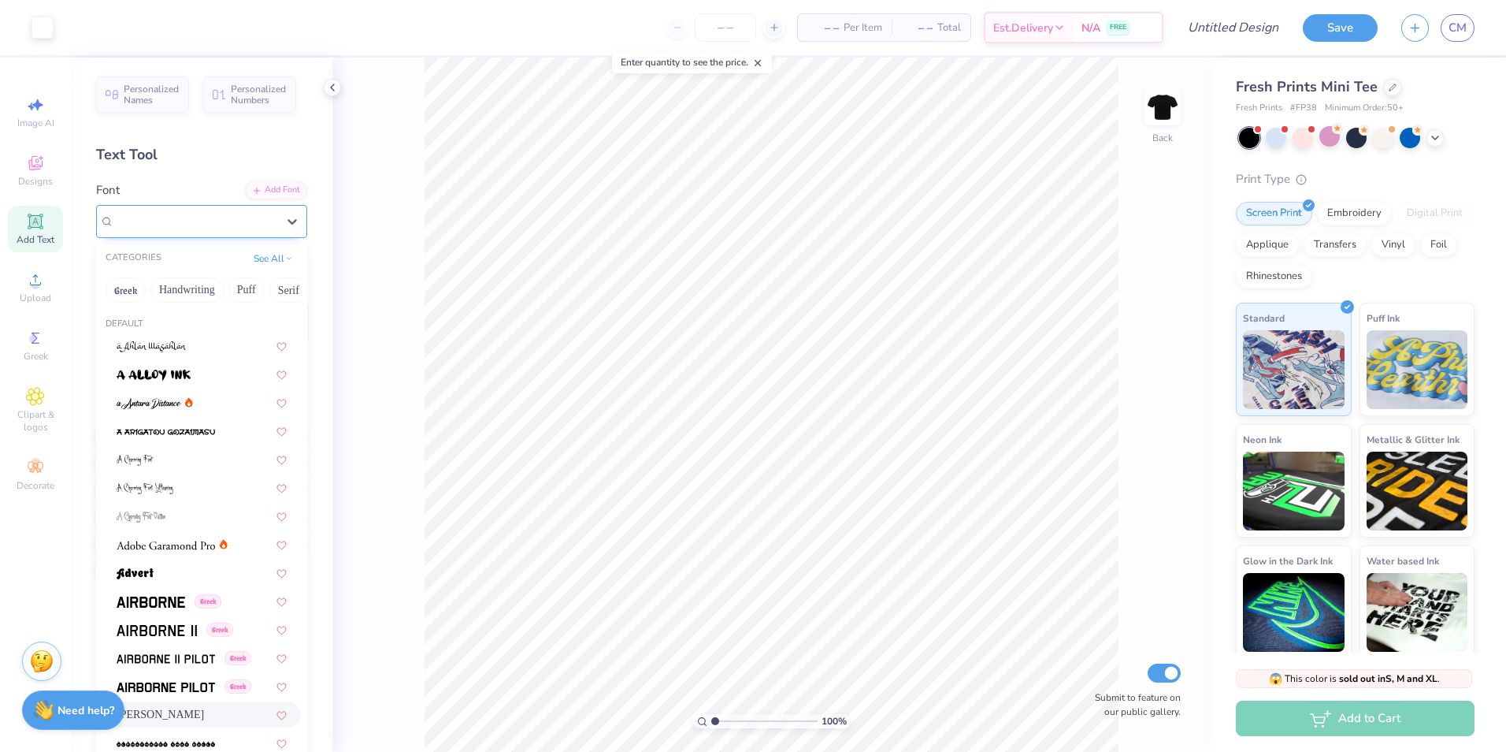
click at [216, 225] on div "[PERSON_NAME]" at bounding box center [195, 221] width 165 height 24
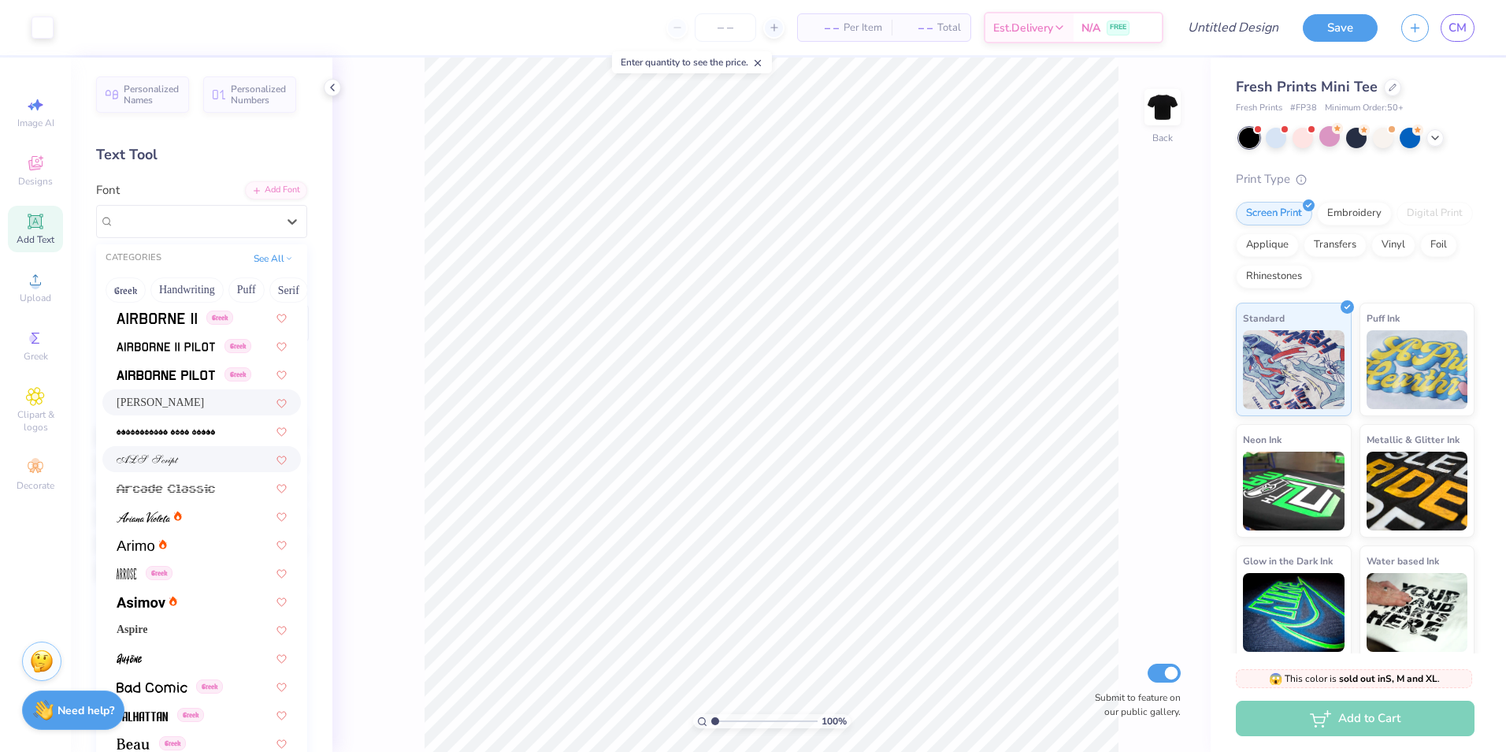
scroll to position [315, 0]
click at [191, 522] on div at bounding box center [201, 512] width 199 height 26
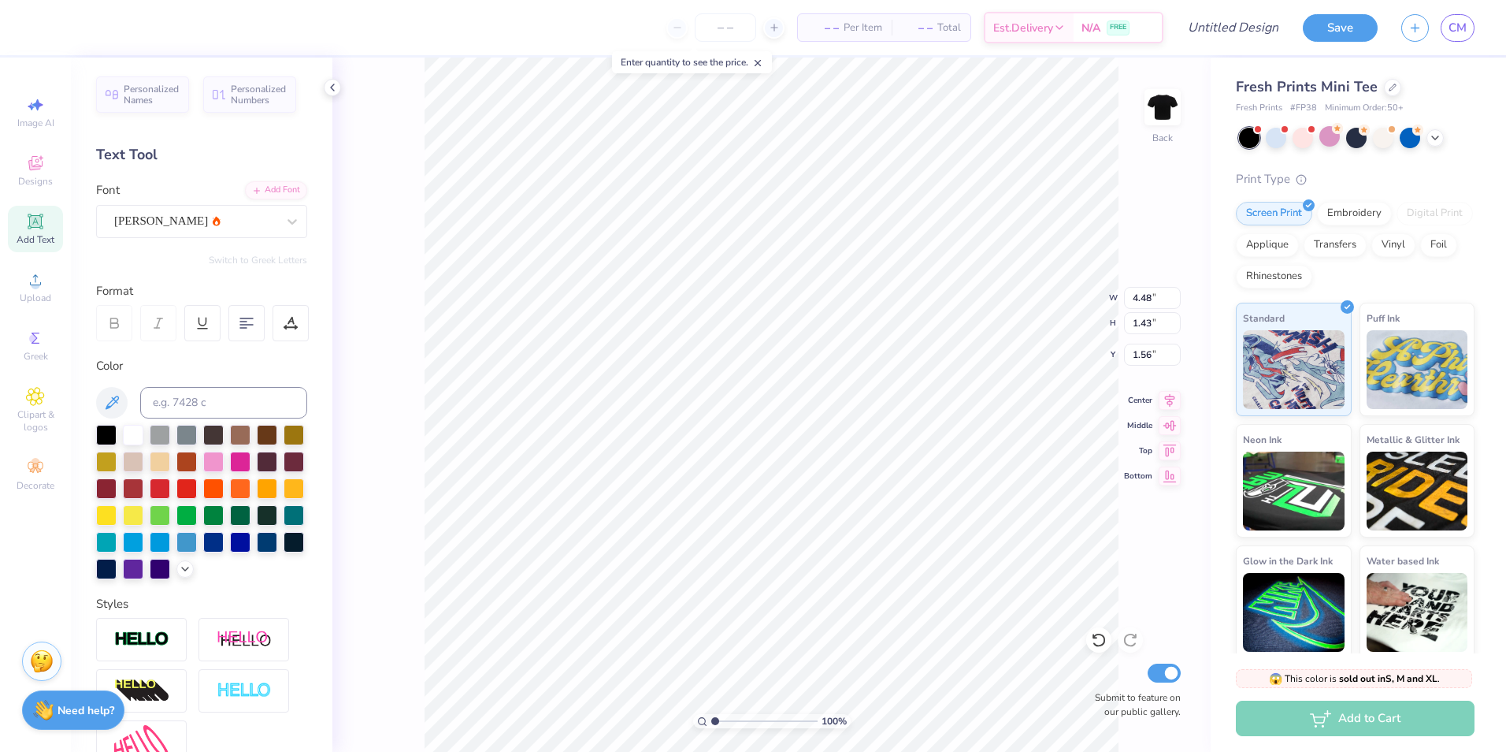
scroll to position [13, 2]
type textarea "f"
type textarea "delta omicron lambda"
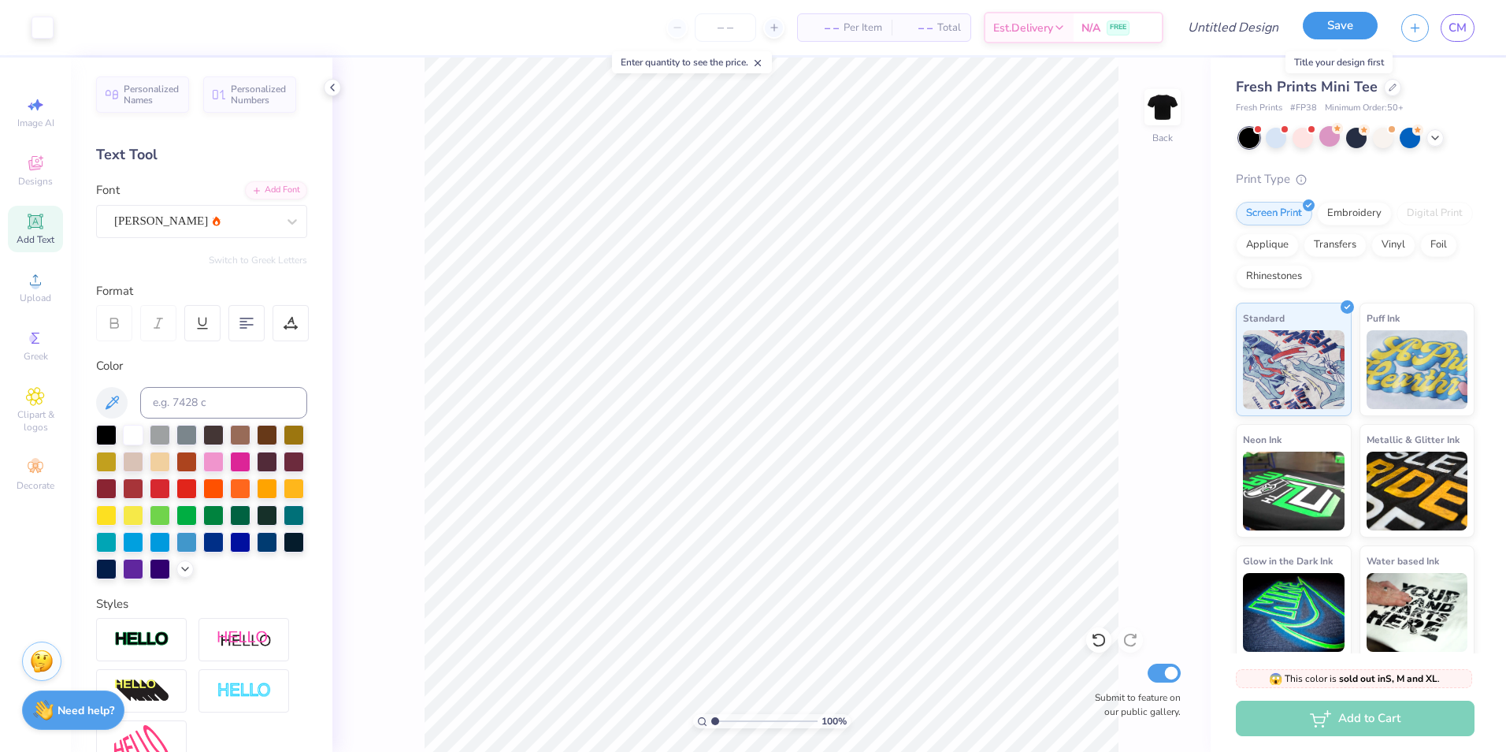
click at [1341, 27] on button "Save" at bounding box center [1340, 26] width 75 height 28
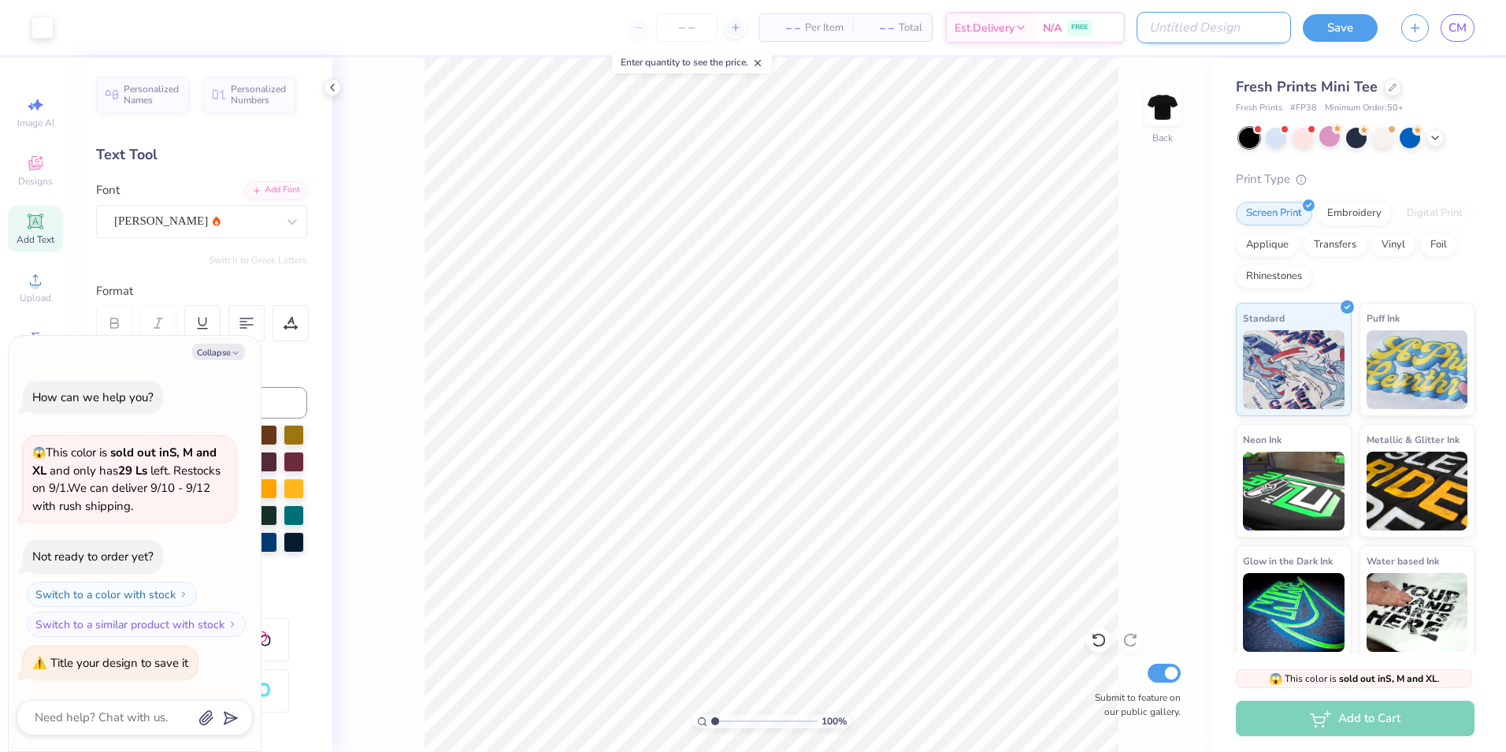
type textarea "x"
click at [1238, 29] on input "Design Title" at bounding box center [1214, 28] width 154 height 32
type input "b"
type textarea "x"
type input "ba"
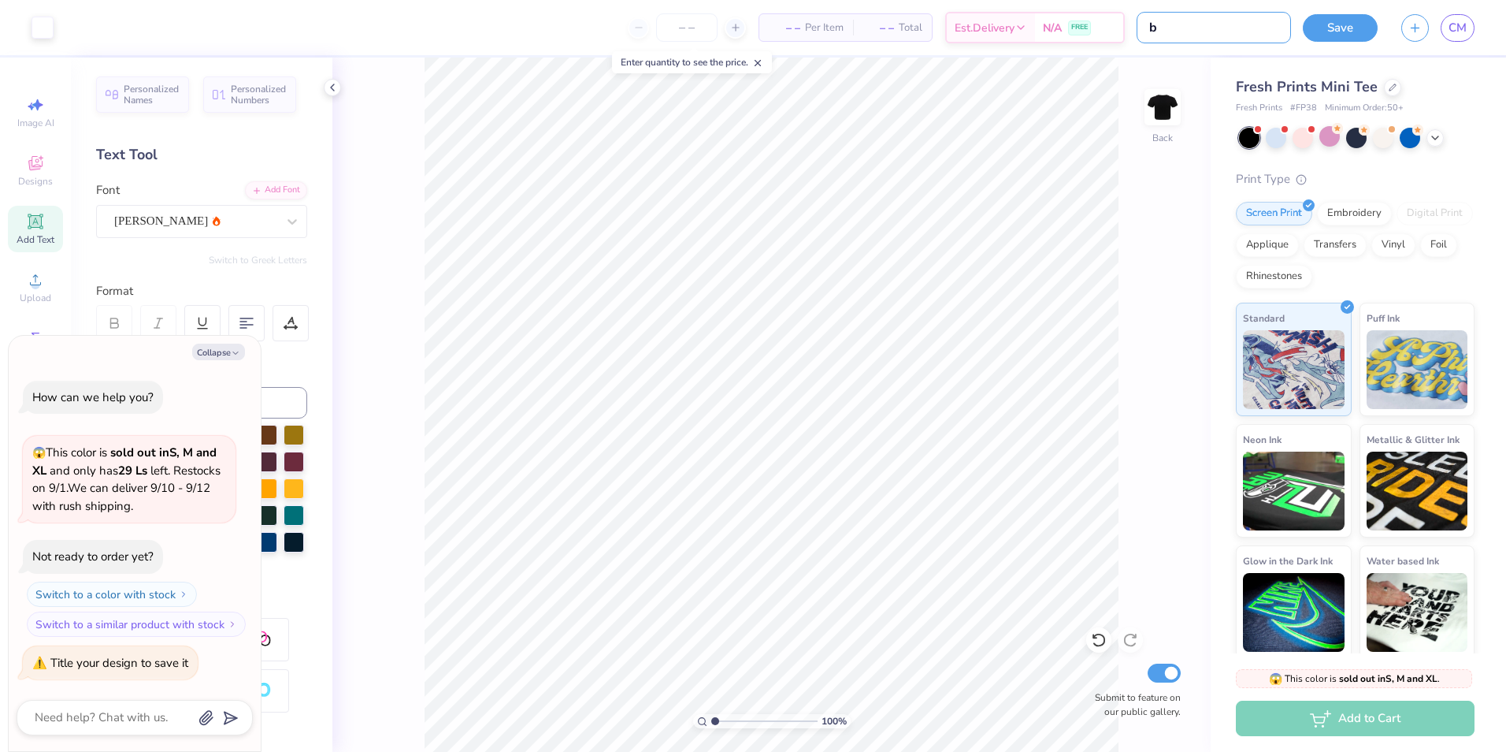
type textarea "x"
type input "bab"
type textarea "x"
type input "baby"
type textarea "x"
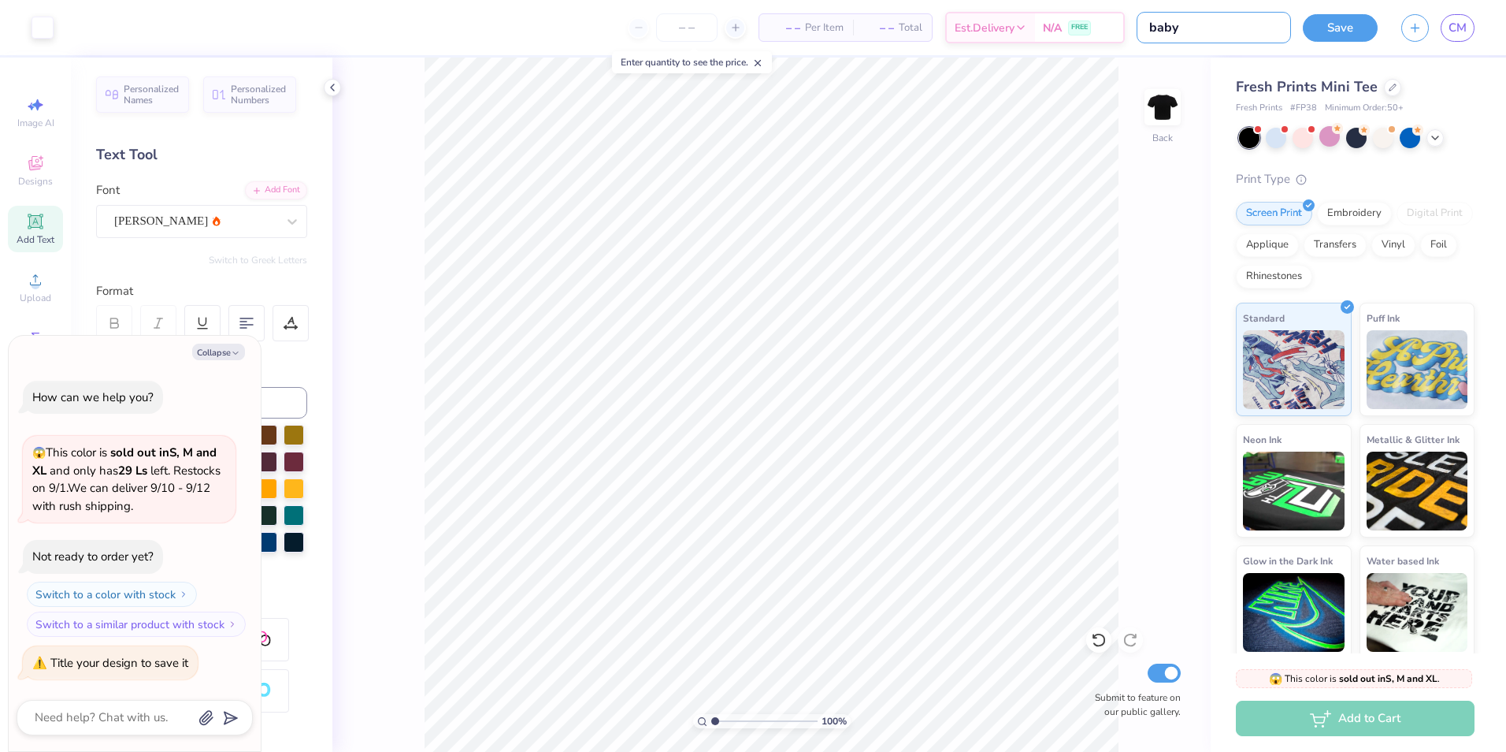
type input "baby"
type textarea "x"
type input "baby t"
type textarea "x"
type input "baby te"
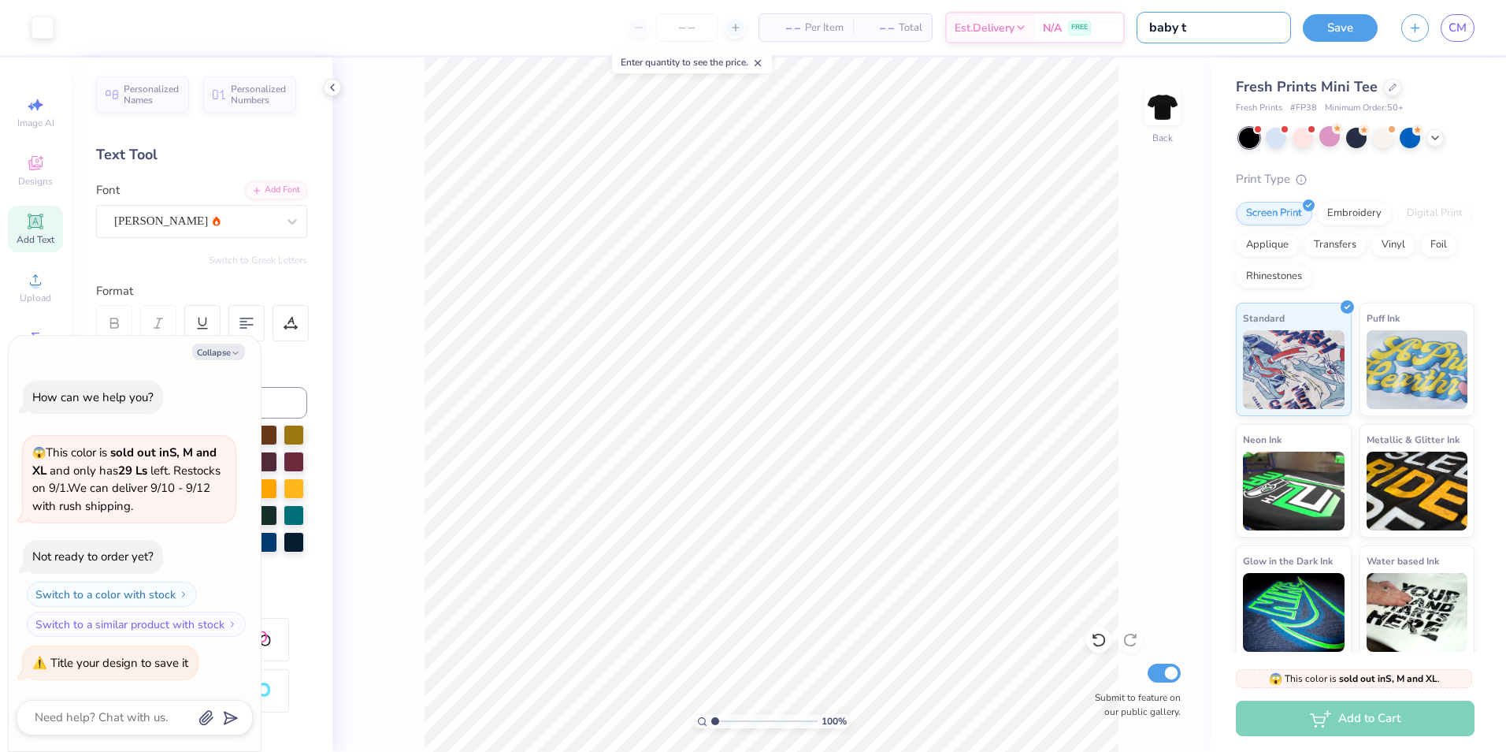
type textarea "x"
type input "baby tee"
type textarea "x"
type input "baby tee"
type textarea "x"
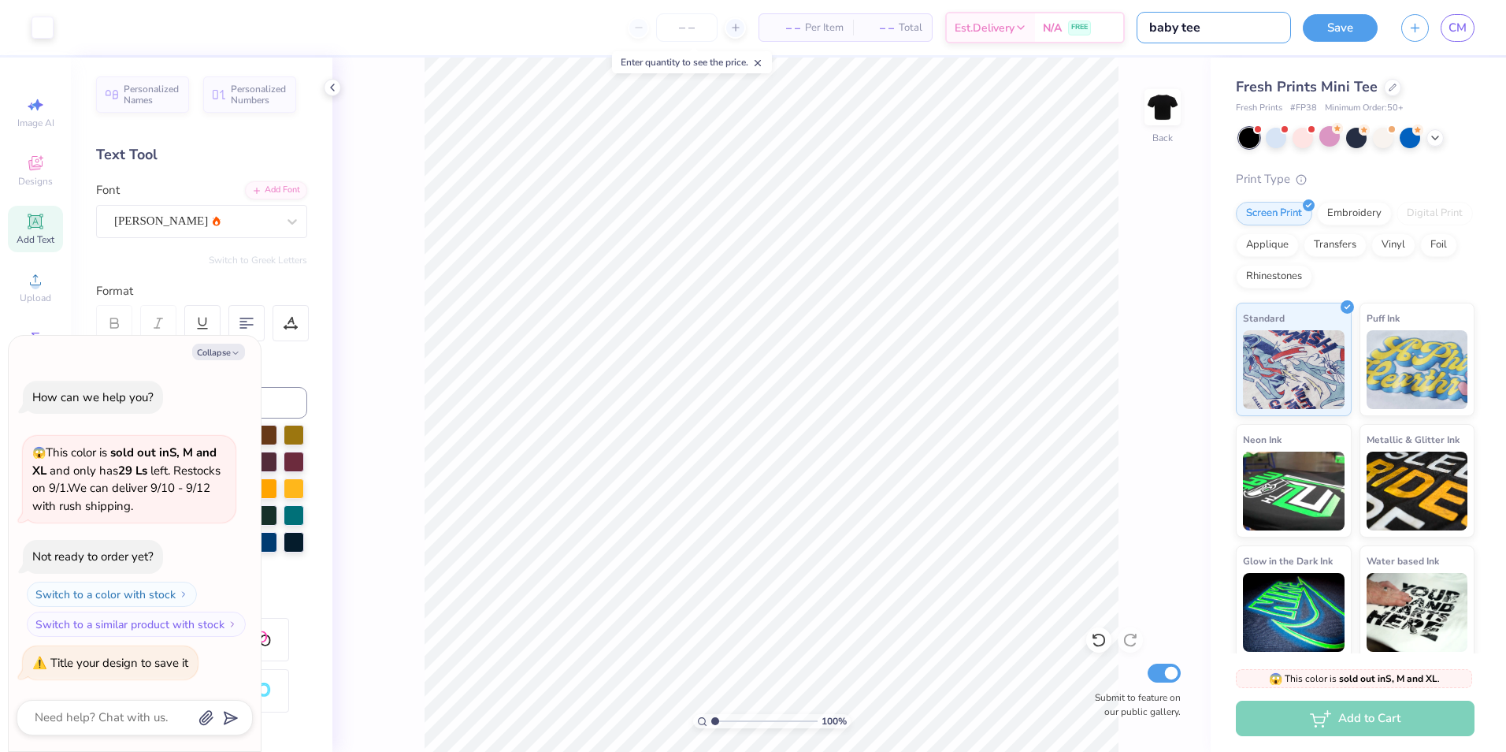
type input "baby tee 2"
type textarea "x"
type input "baby tee 2"
drag, startPoint x: 1336, startPoint y: 29, endPoint x: 1270, endPoint y: 46, distance: 68.4
click at [1336, 29] on button "Save" at bounding box center [1340, 28] width 75 height 28
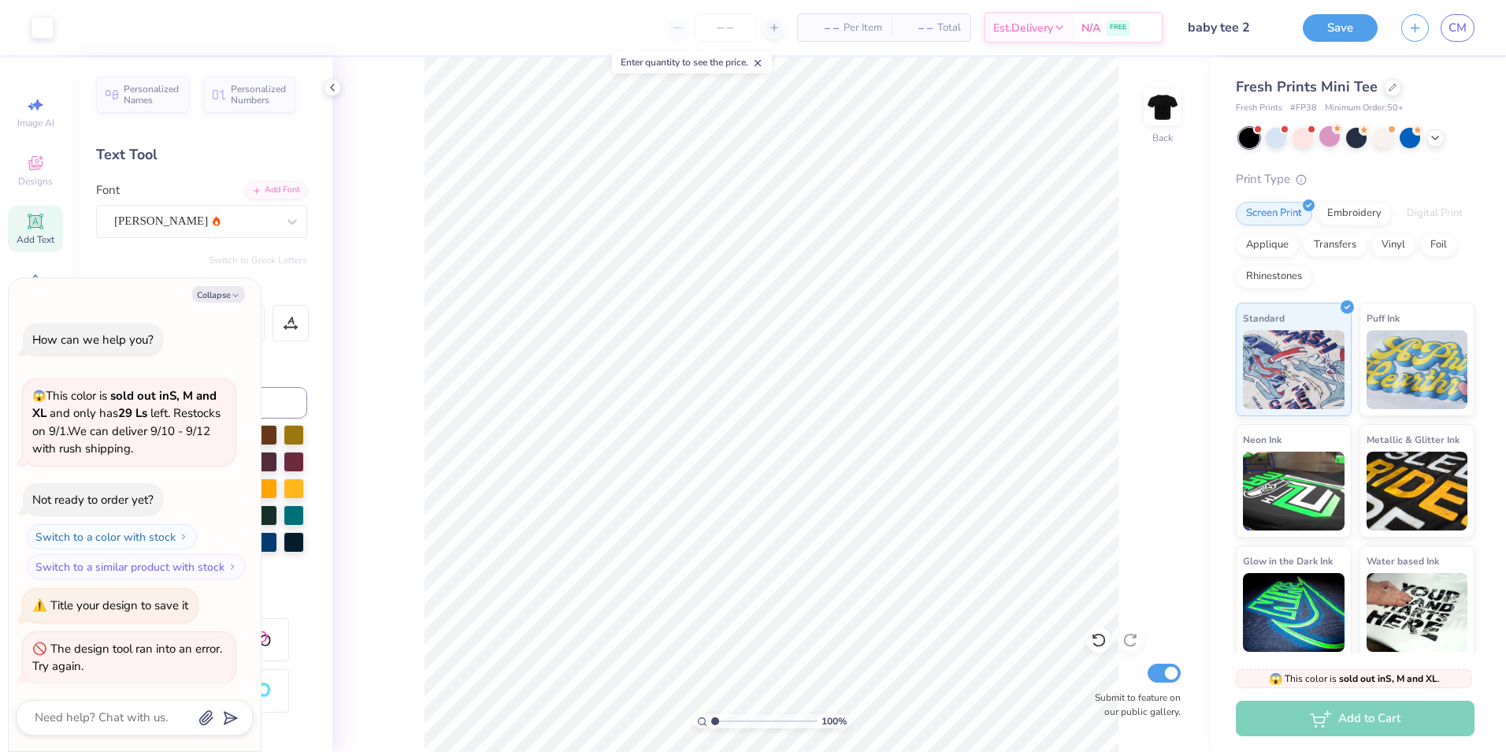
scroll to position [4, 0]
click at [1331, 36] on button "Save" at bounding box center [1340, 26] width 75 height 28
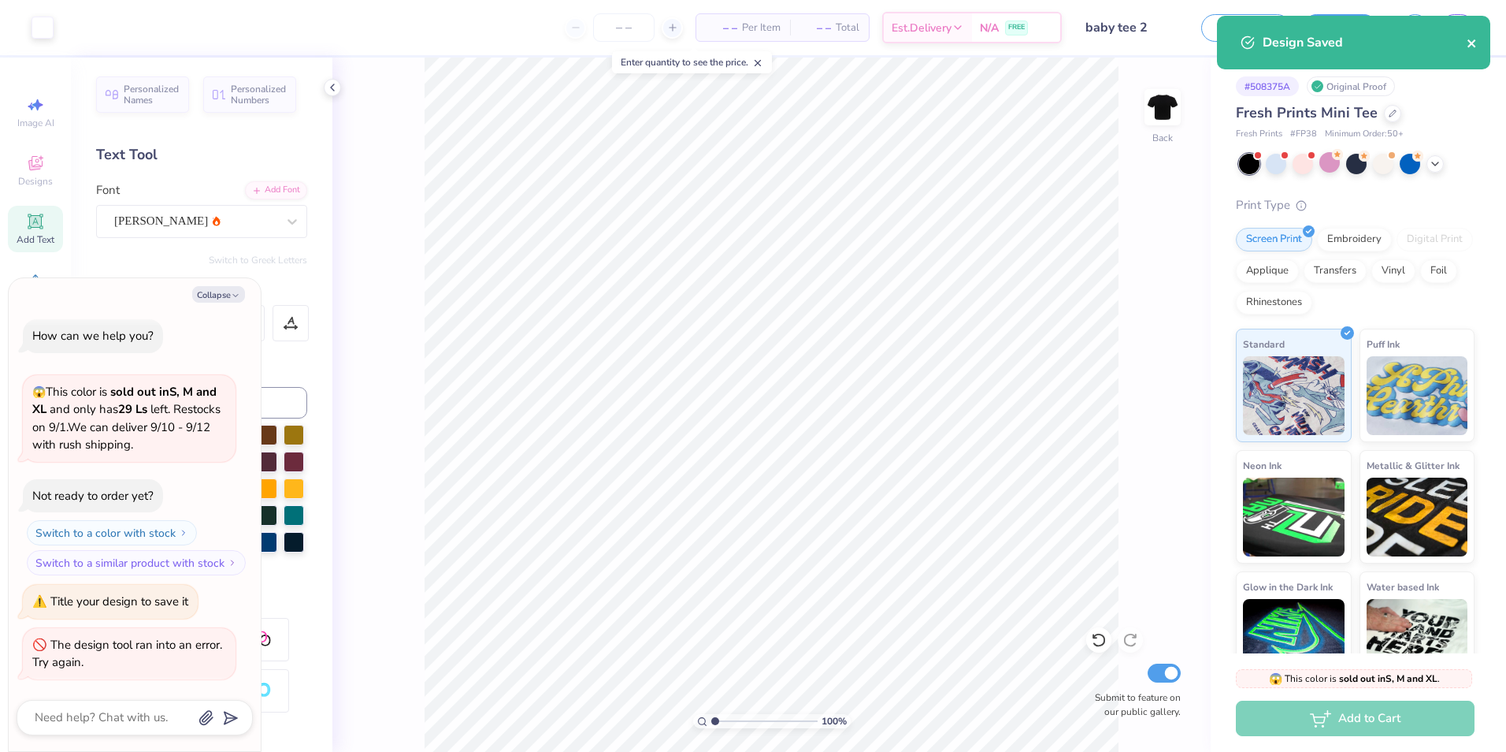
click at [1475, 46] on icon "close" at bounding box center [1472, 43] width 8 height 8
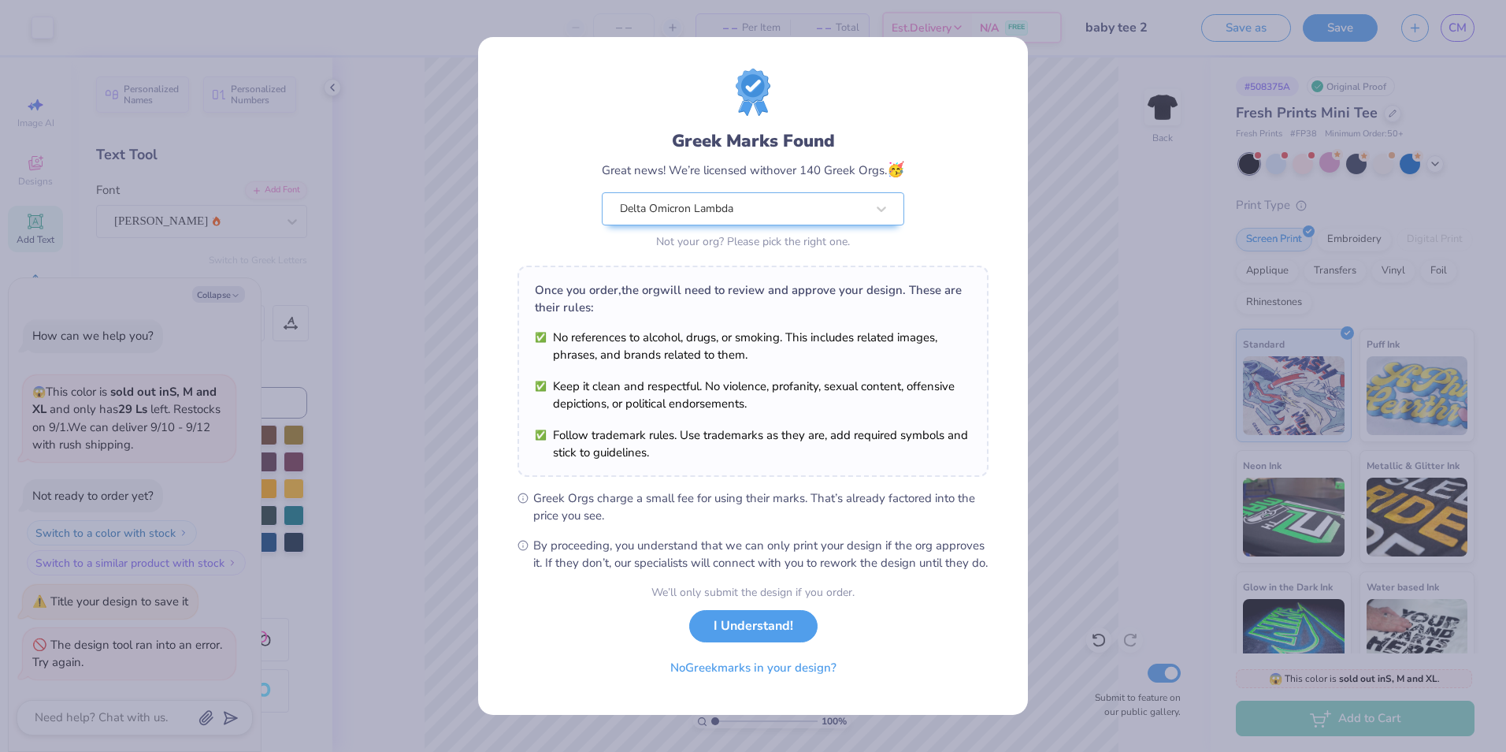
type textarea "x"
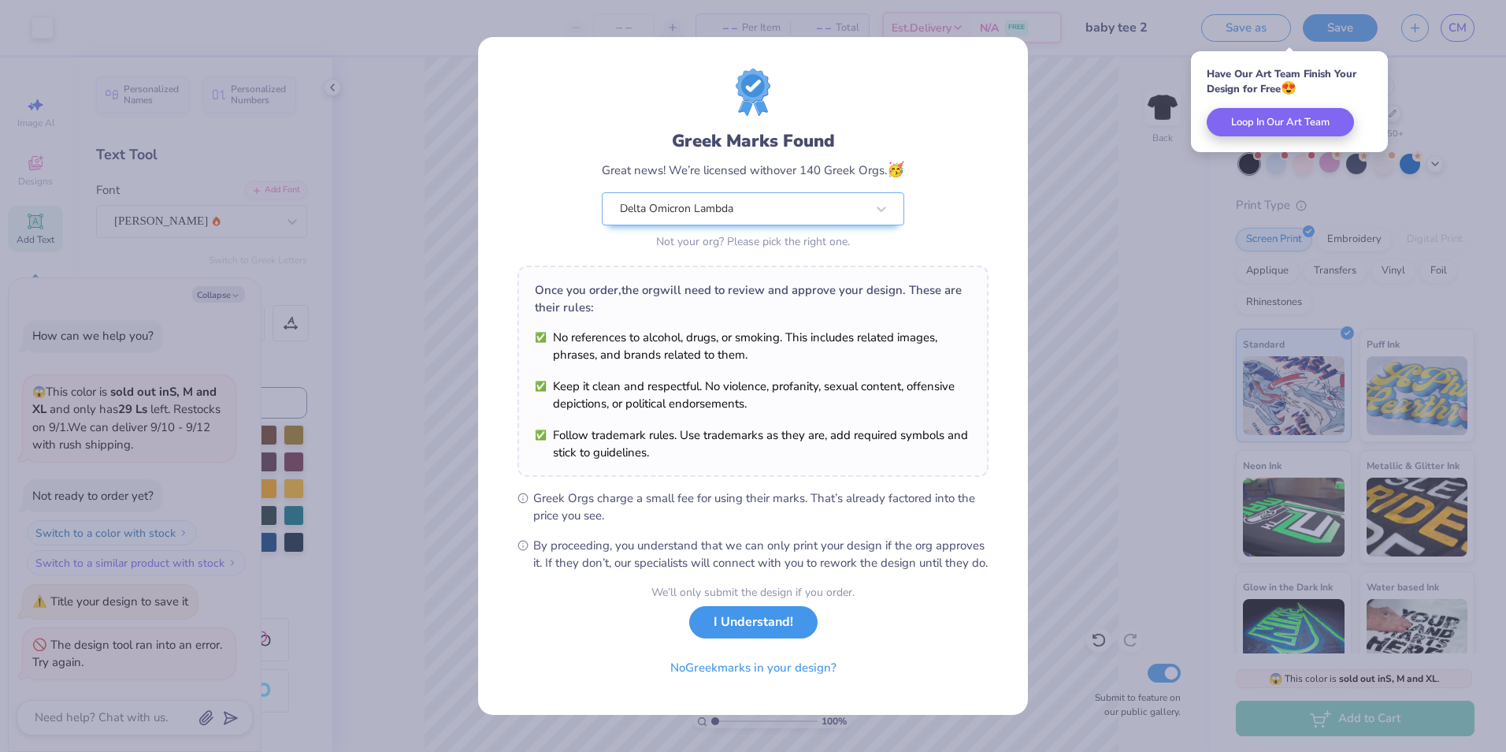
click at [744, 630] on button "I Understand!" at bounding box center [753, 622] width 128 height 32
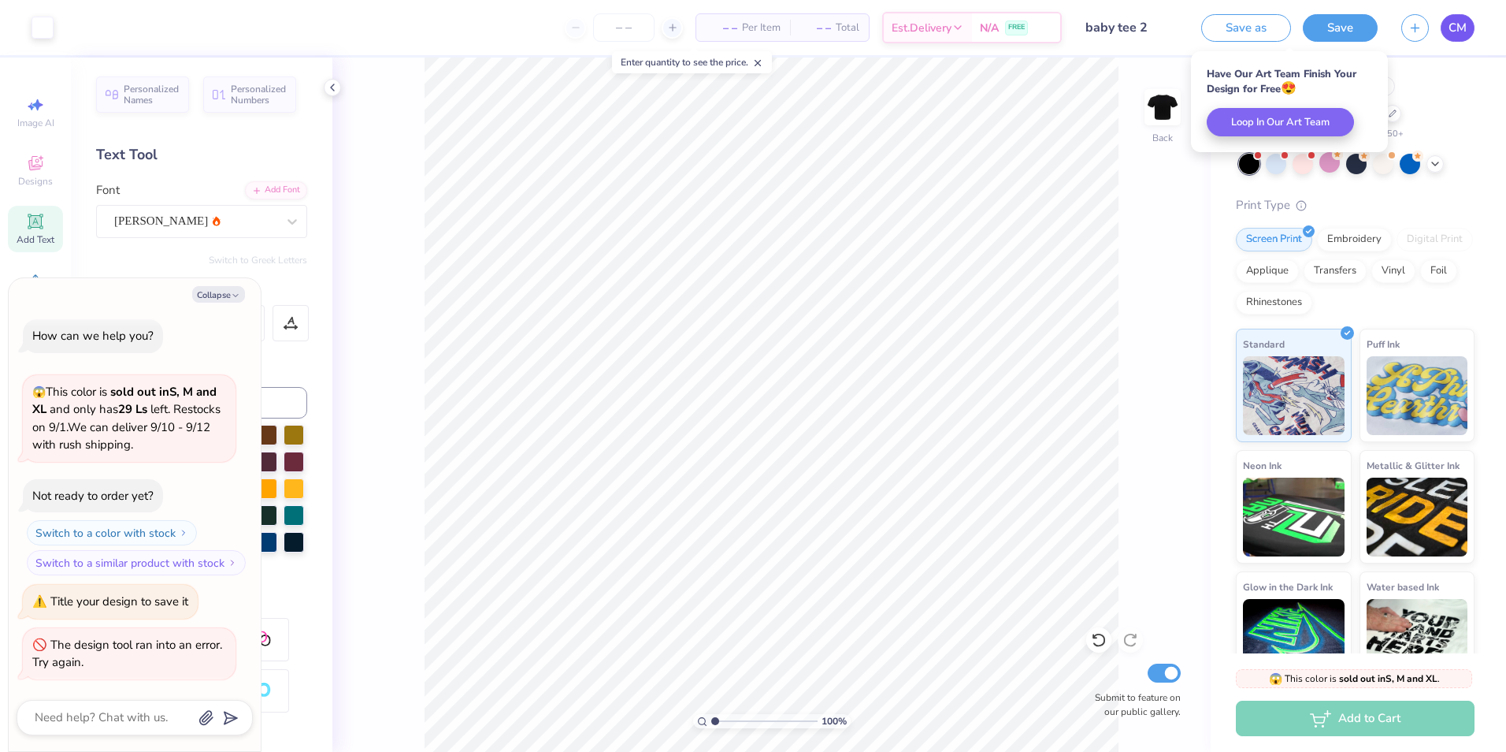
click at [1443, 20] on link "CM" at bounding box center [1458, 28] width 34 height 28
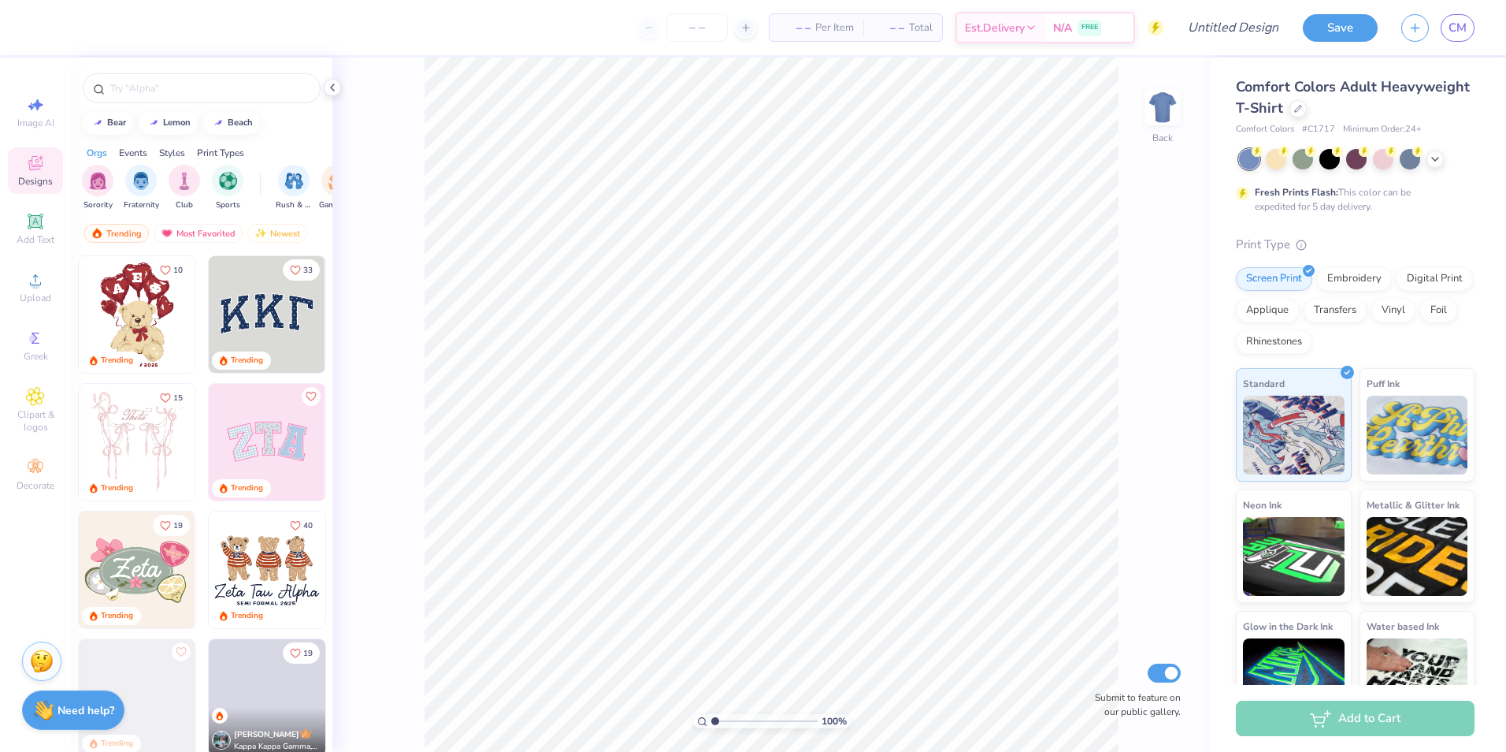
click at [1466, 43] on div "Save CM" at bounding box center [1404, 27] width 203 height 55
click at [1463, 36] on span "CM" at bounding box center [1458, 28] width 18 height 18
